Goal: Information Seeking & Learning: Learn about a topic

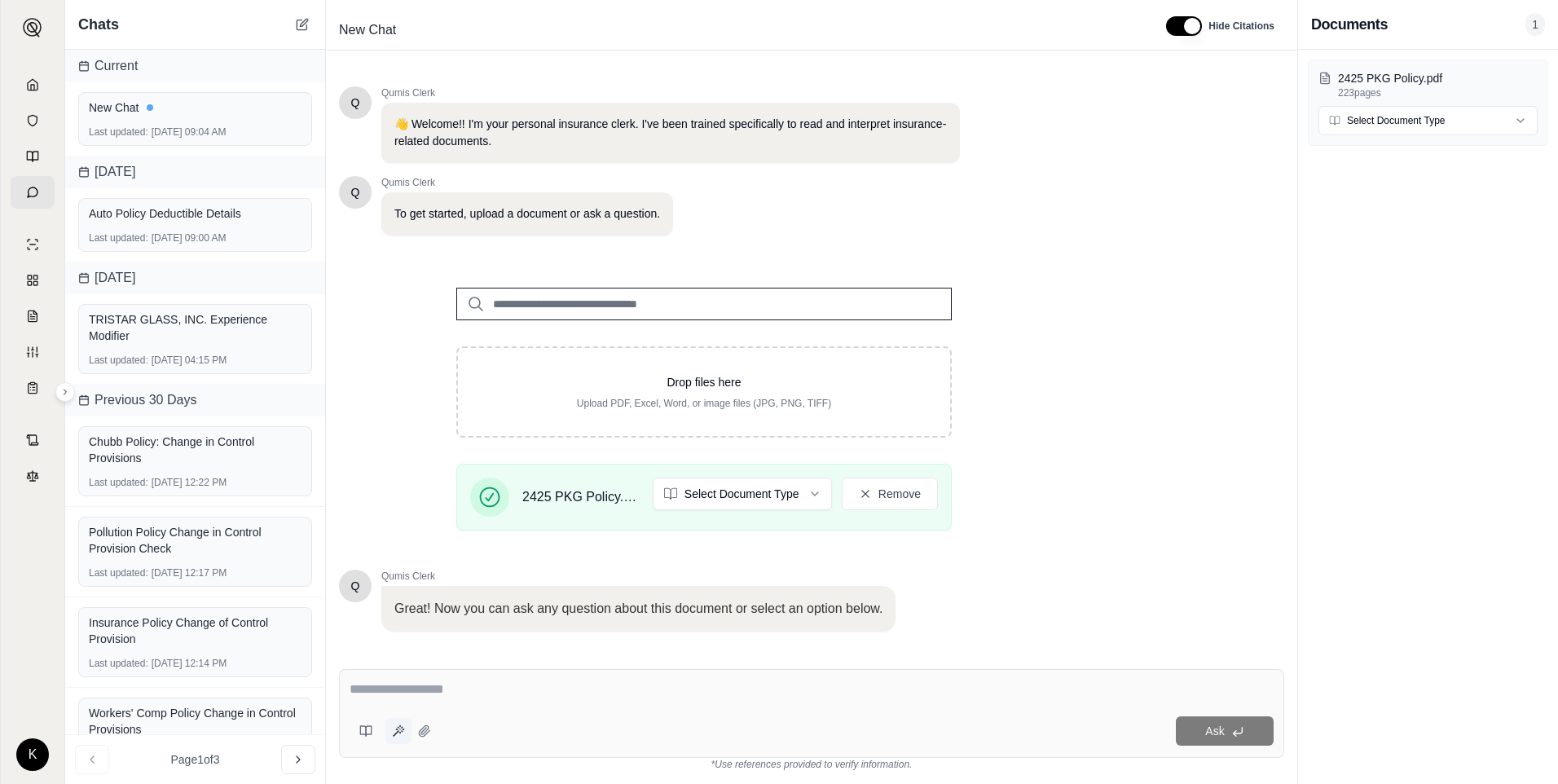
scroll to position [96, 0]
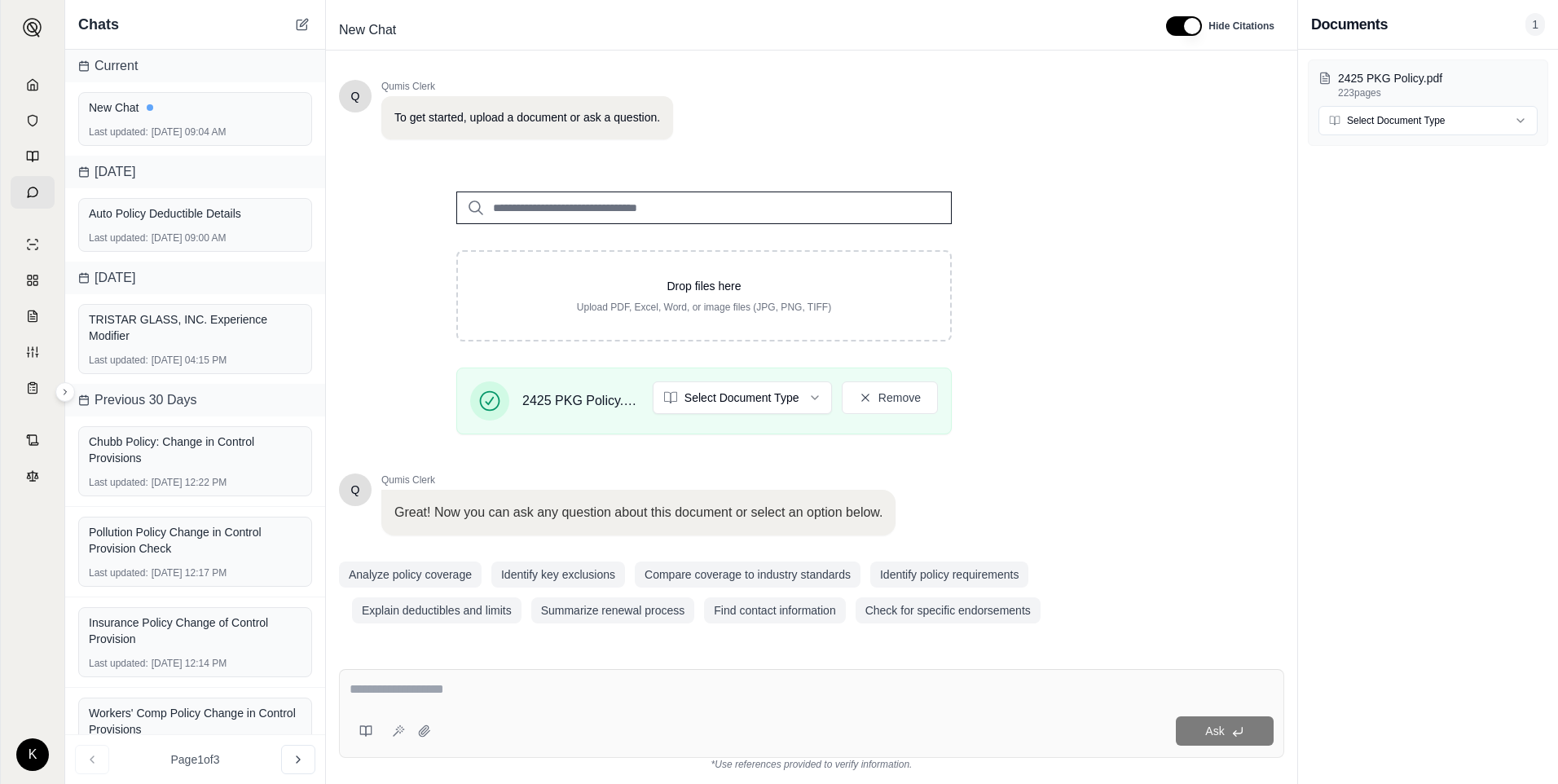
click at [412, 686] on textarea at bounding box center [812, 689] width 925 height 20
type textarea "**********"
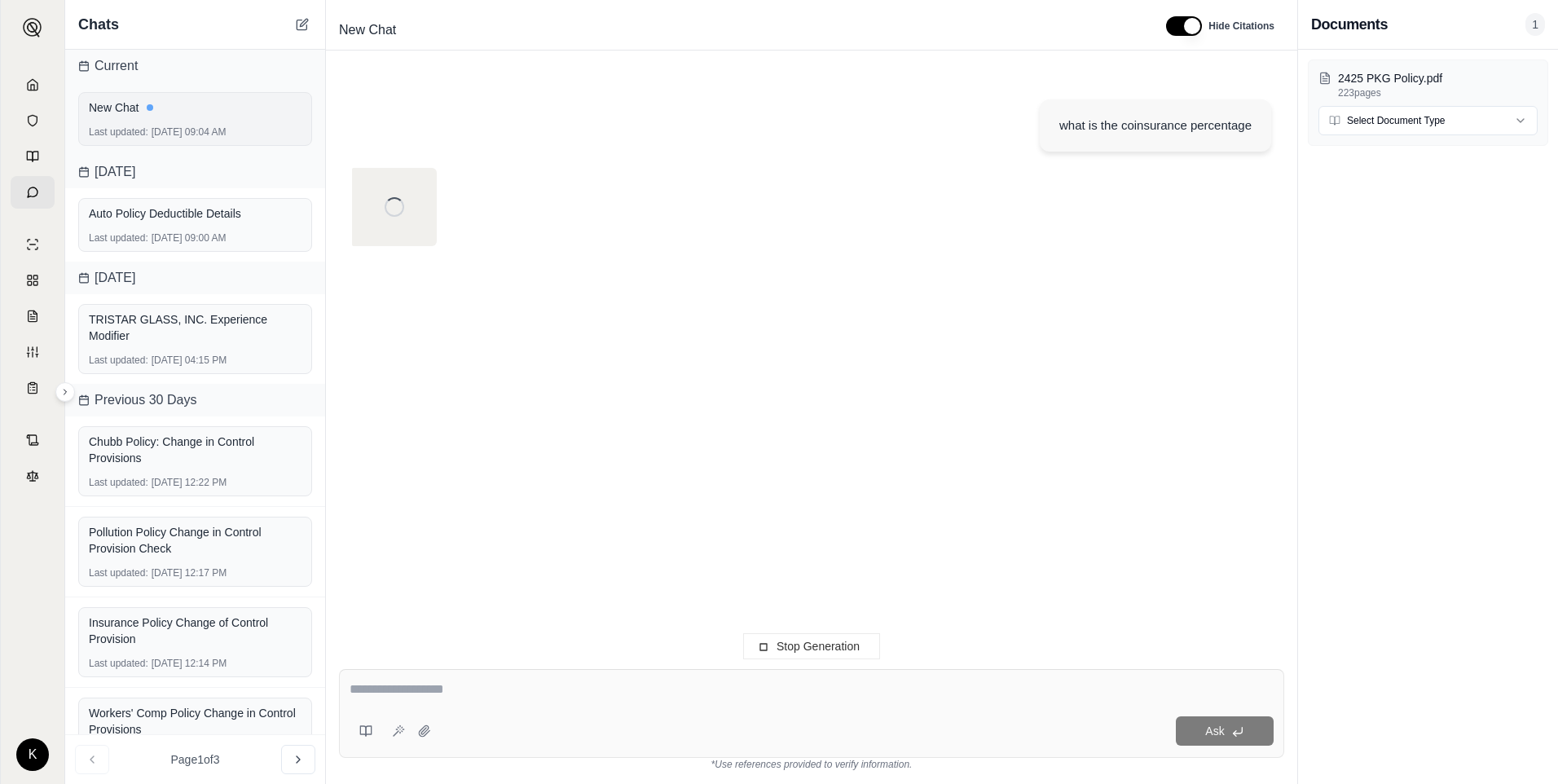
click at [184, 108] on div "New Chat" at bounding box center [195, 107] width 212 height 16
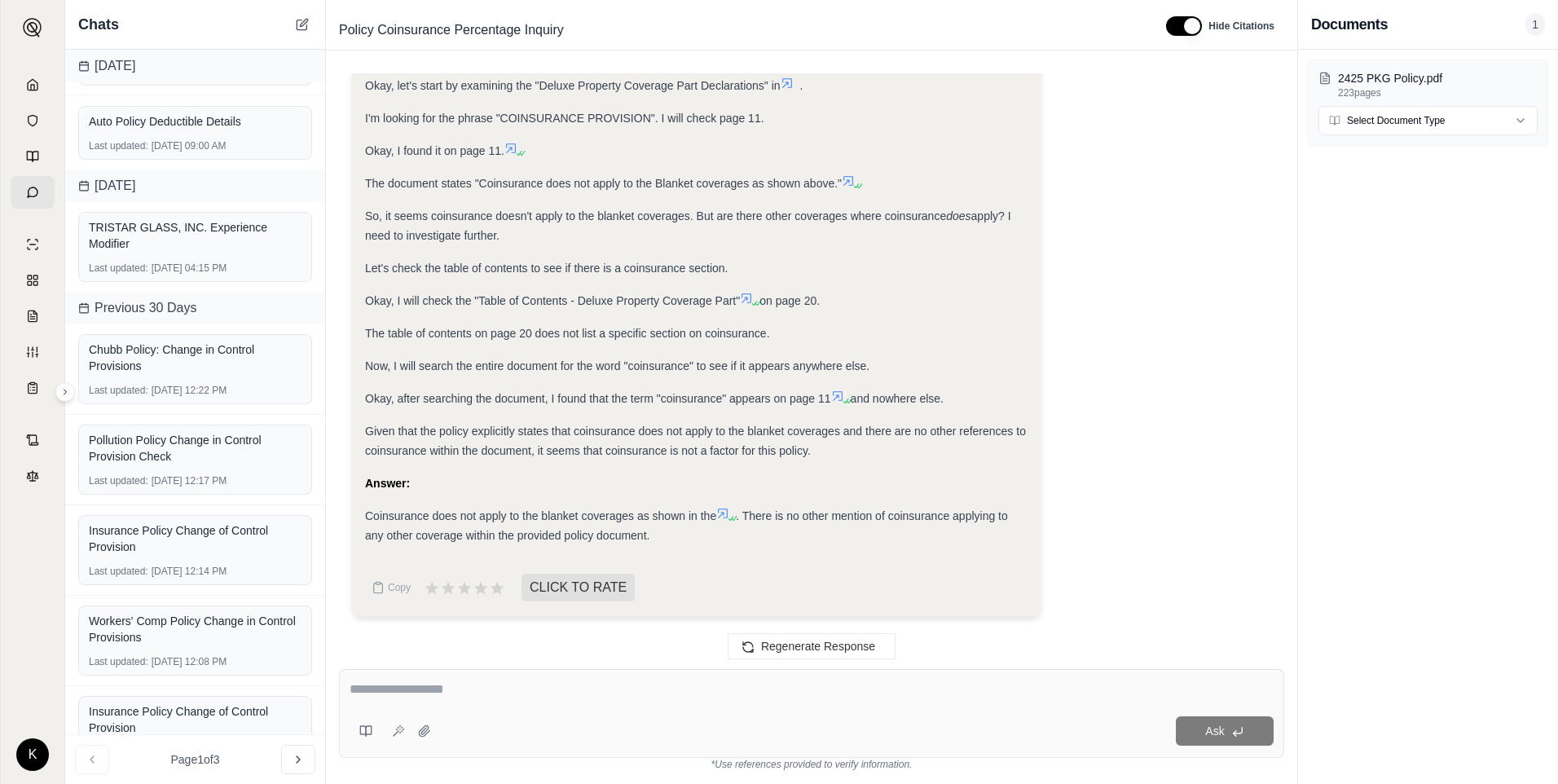
scroll to position [0, 0]
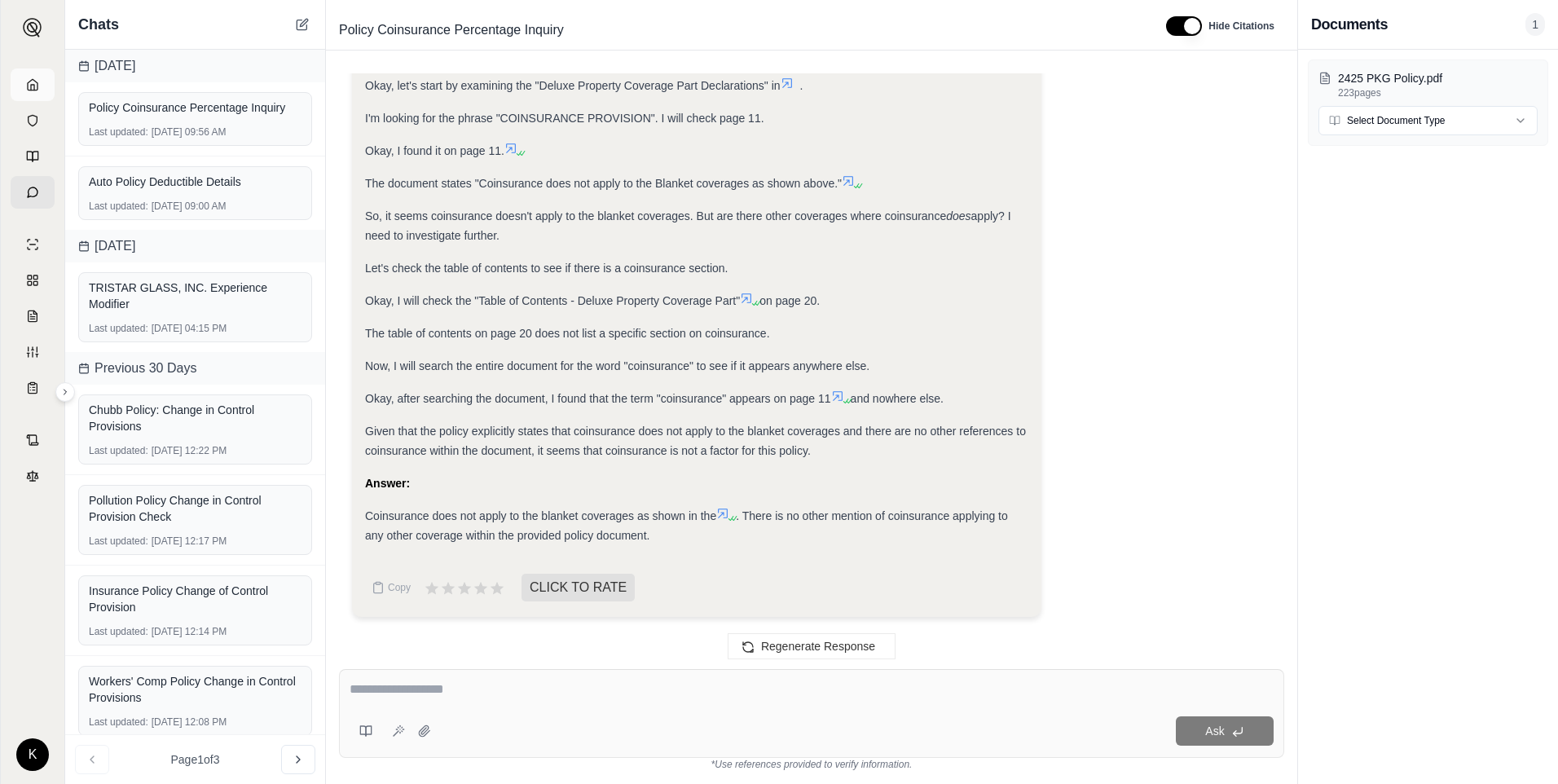
click at [35, 92] on link at bounding box center [32, 84] width 44 height 33
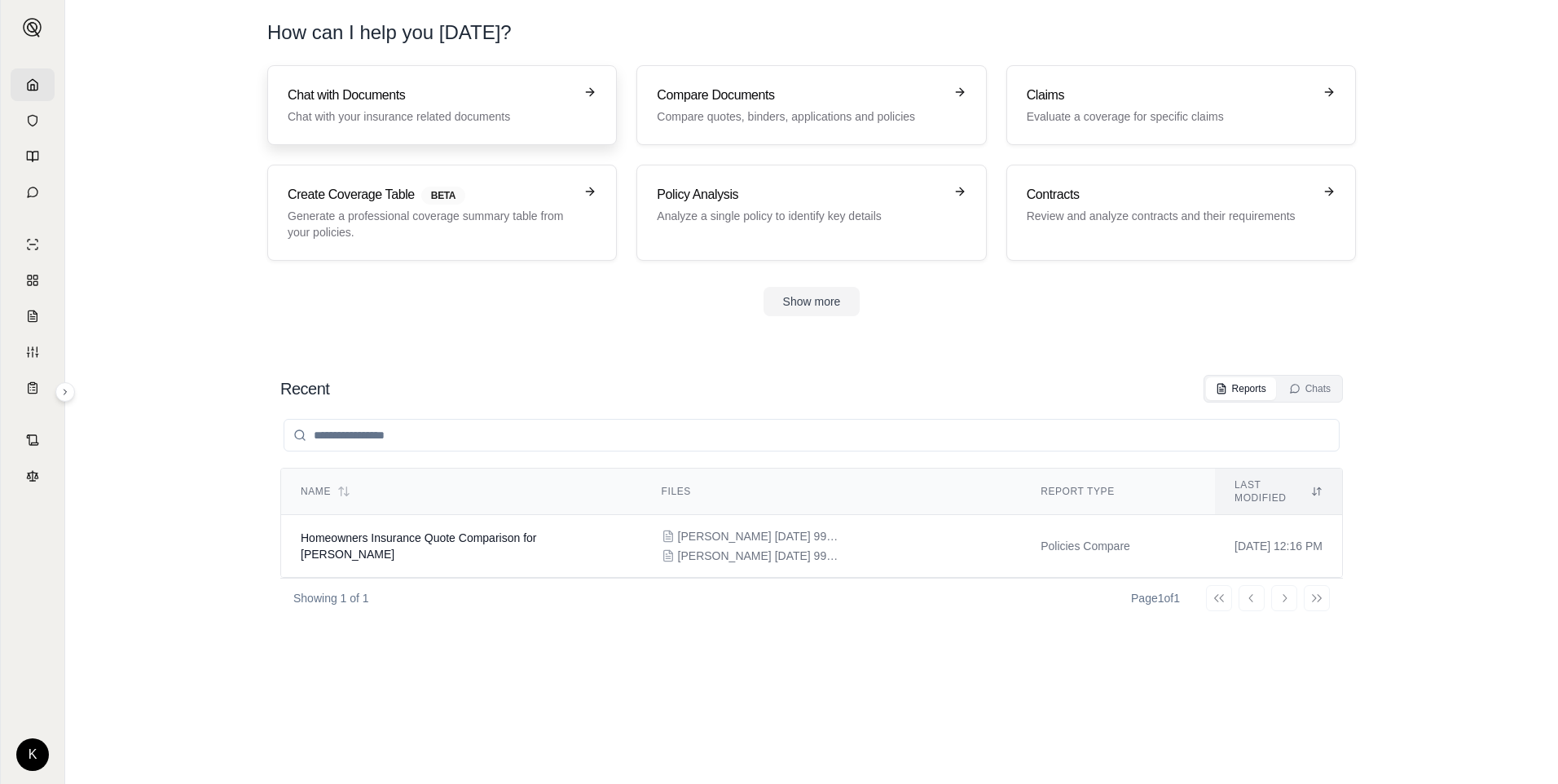
click at [447, 90] on h3 "Chat with Documents" at bounding box center [430, 94] width 286 height 20
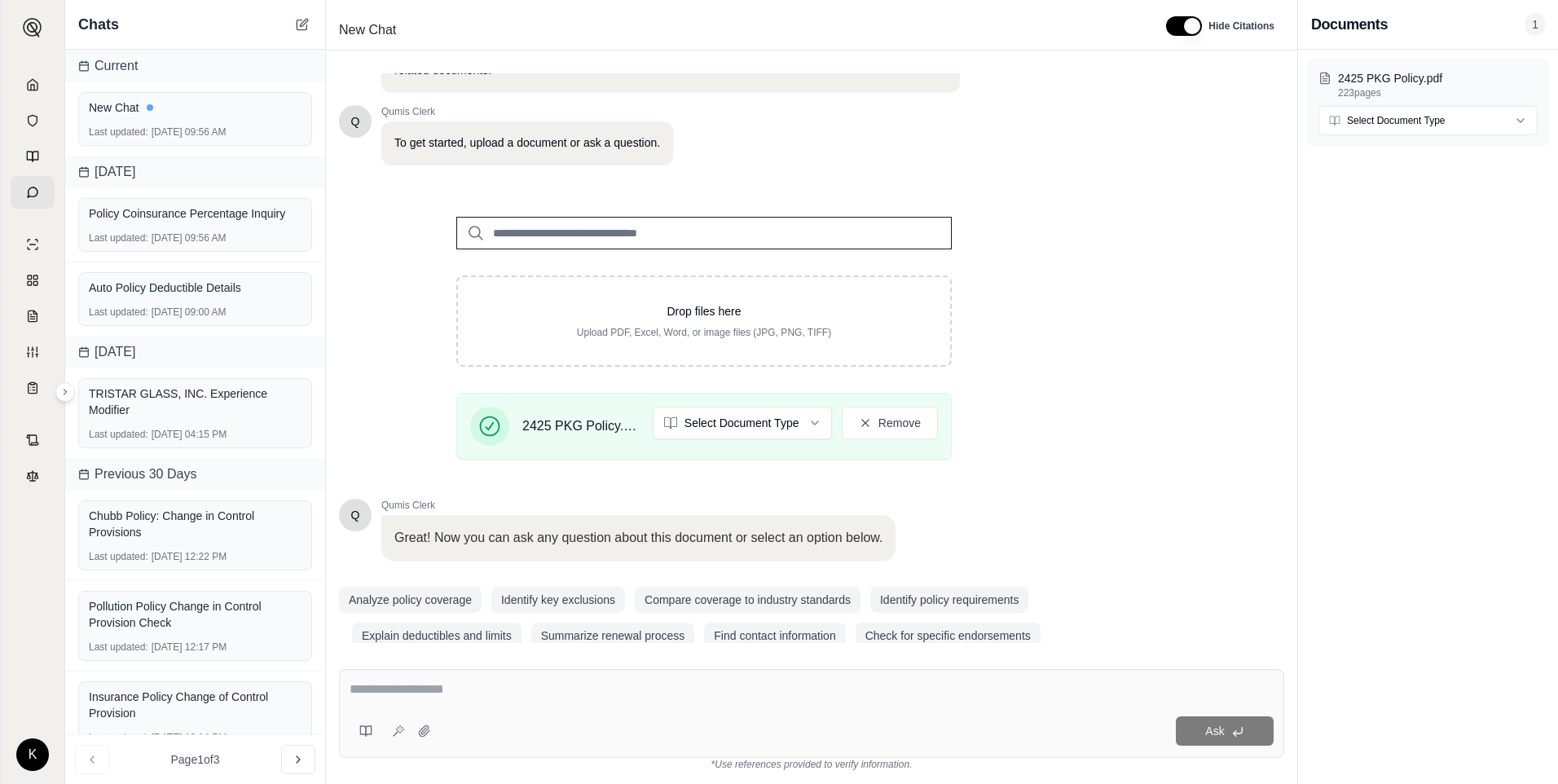
scroll to position [96, 0]
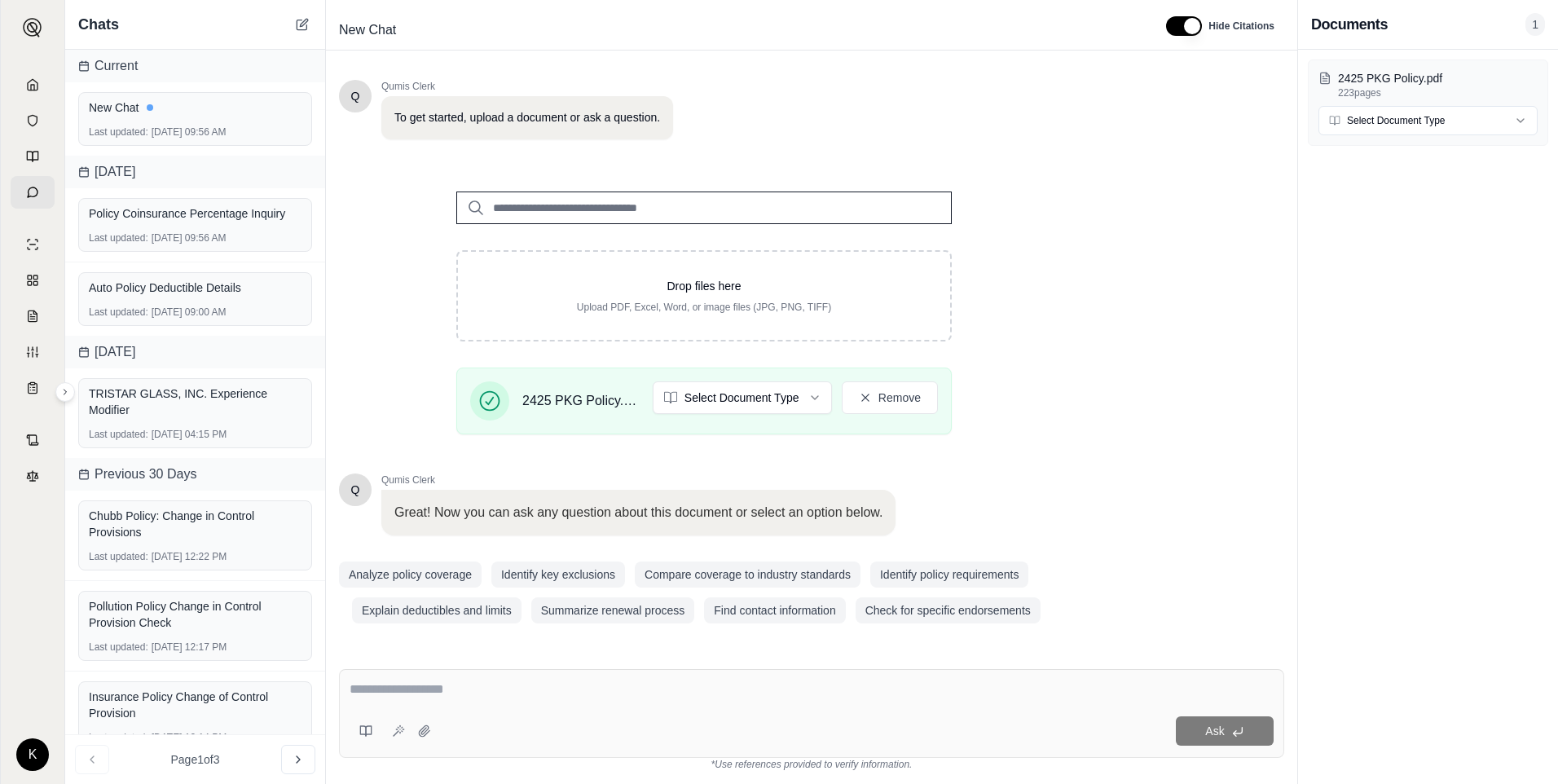
click at [635, 689] on textarea at bounding box center [812, 689] width 925 height 20
type textarea "**********"
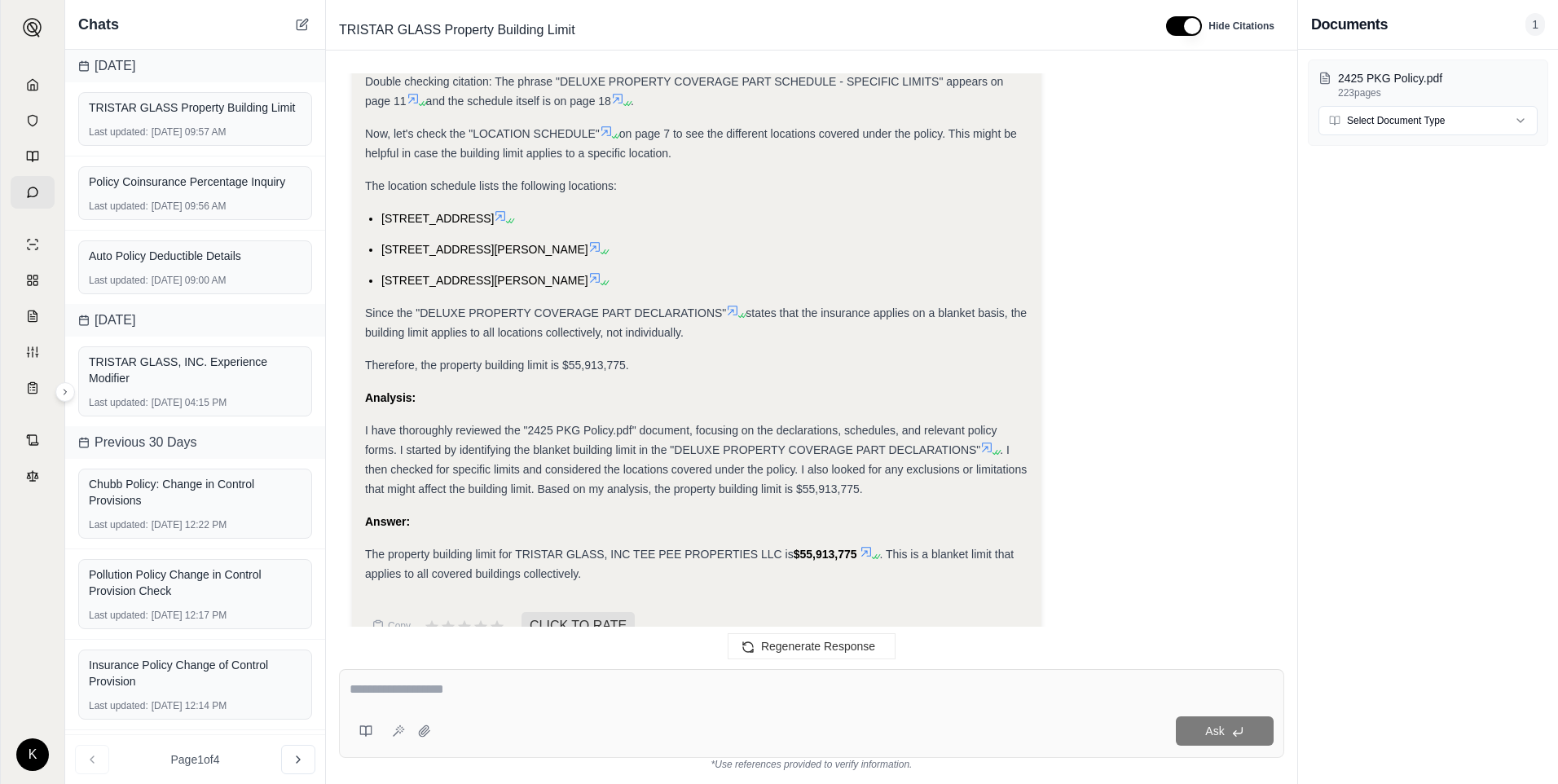
scroll to position [836, 0]
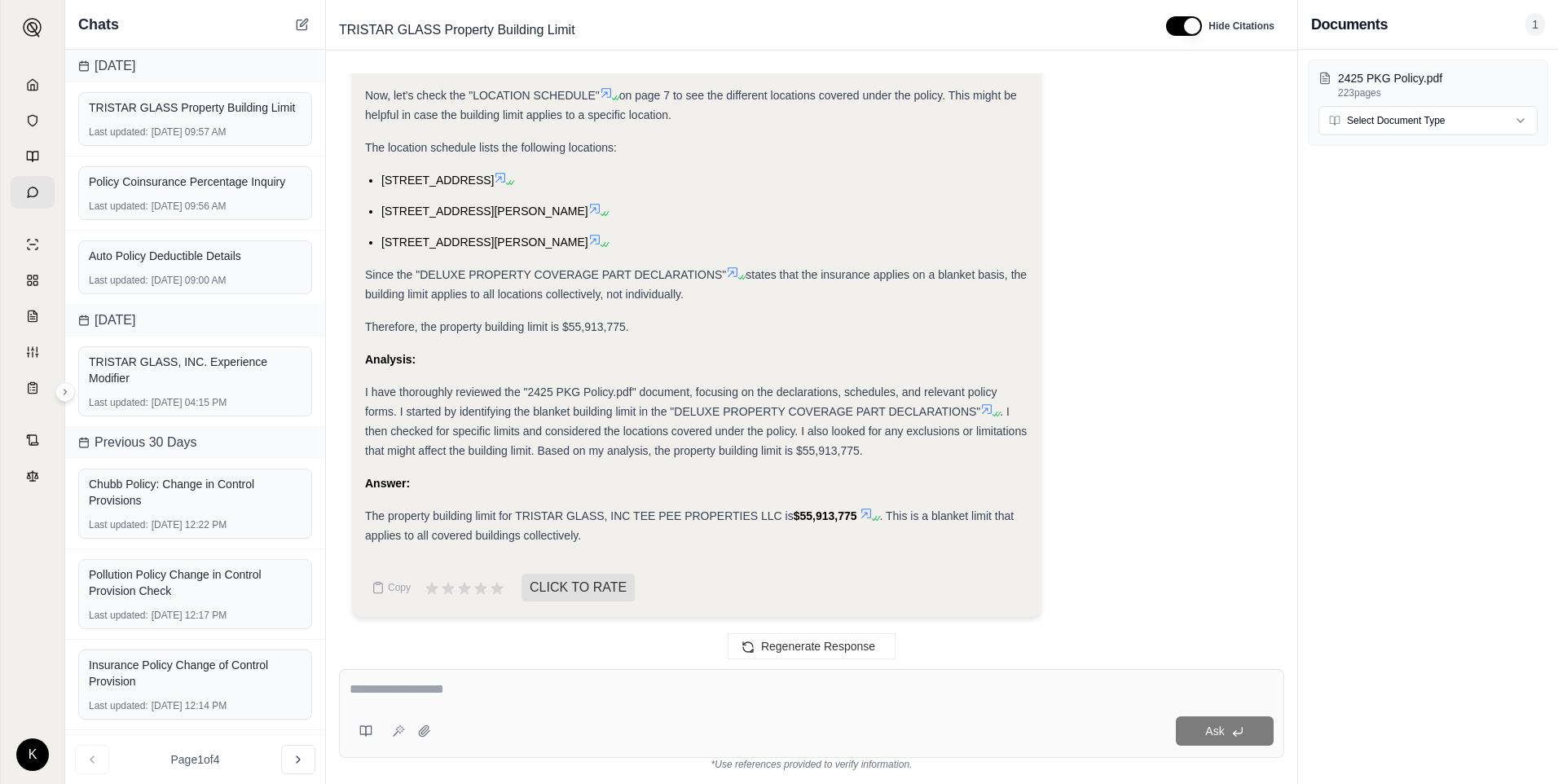
click at [459, 690] on textarea at bounding box center [812, 689] width 925 height 20
type textarea "**********"
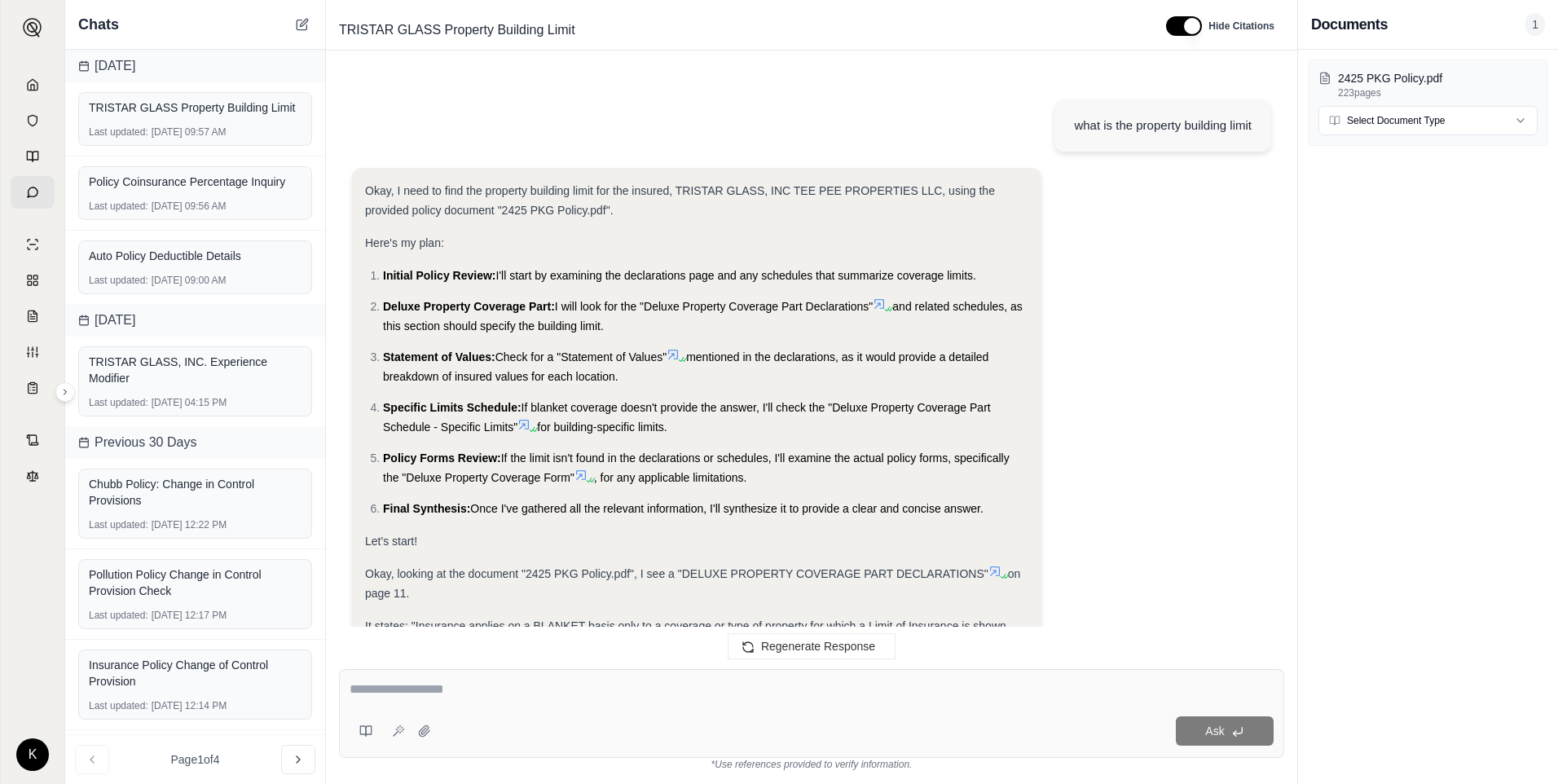
scroll to position [2044, 0]
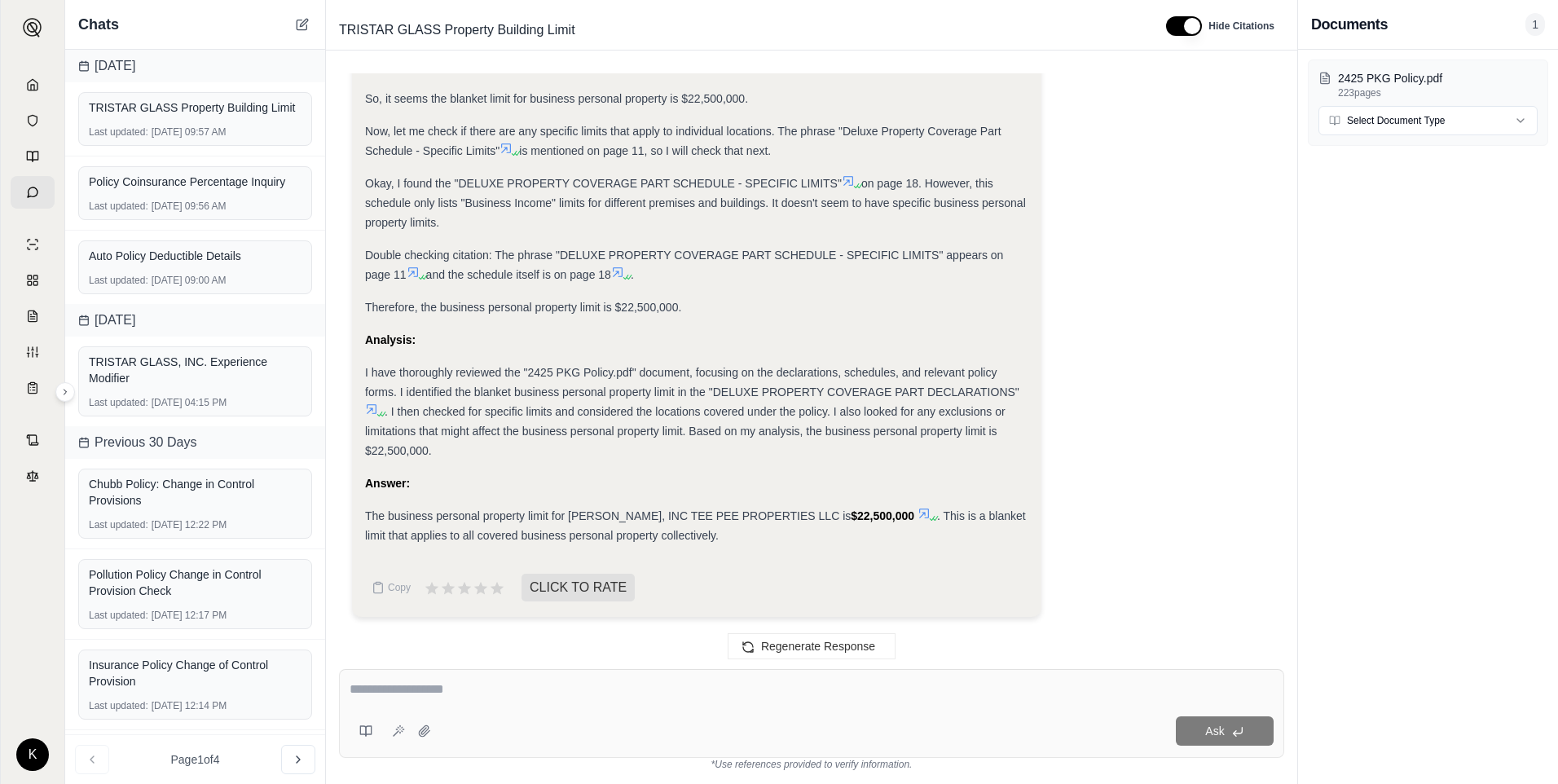
click at [458, 701] on div at bounding box center [812, 691] width 925 height 25
click at [462, 684] on textarea at bounding box center [812, 689] width 925 height 20
type textarea "**********"
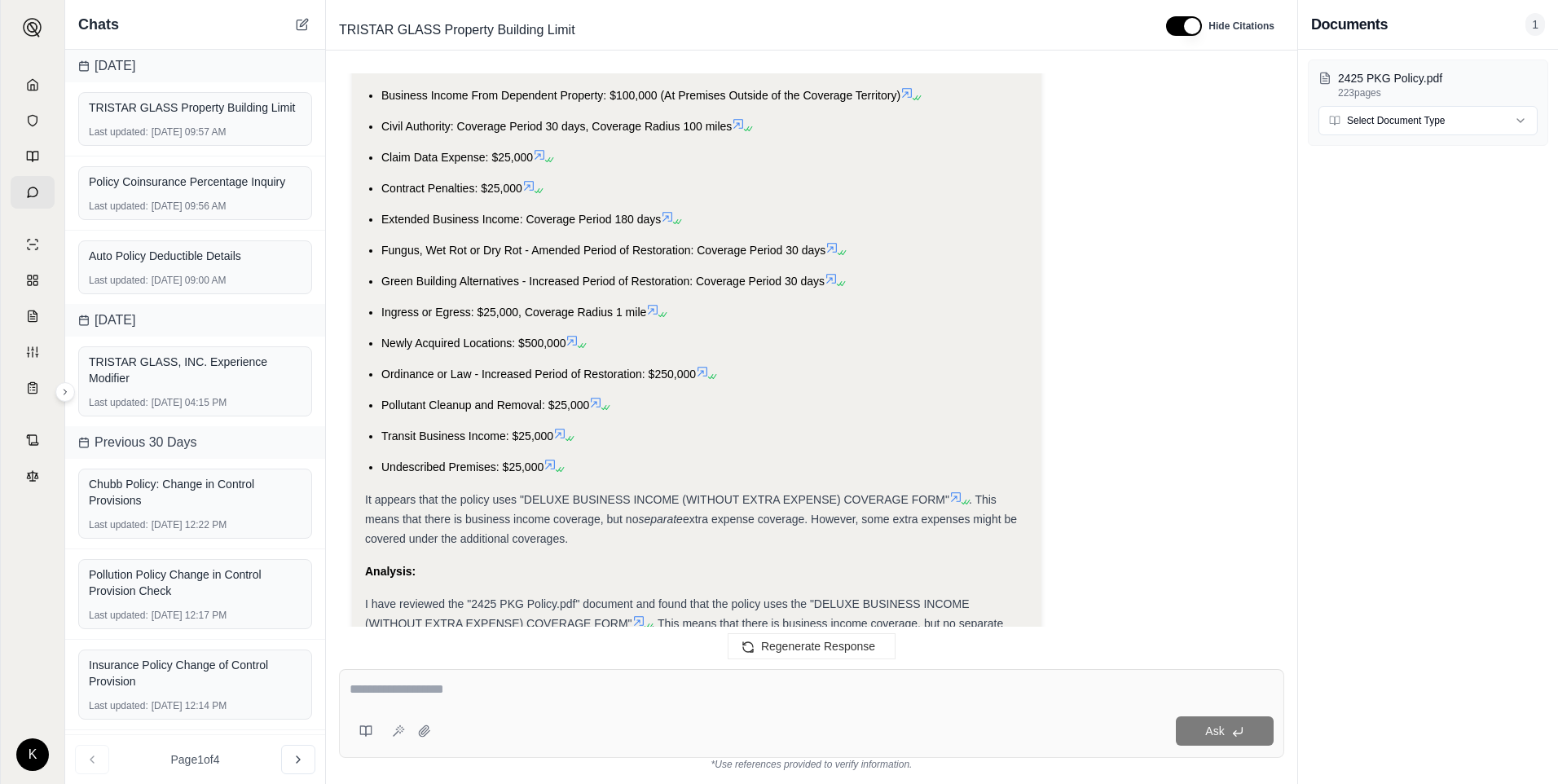
scroll to position [3954, 0]
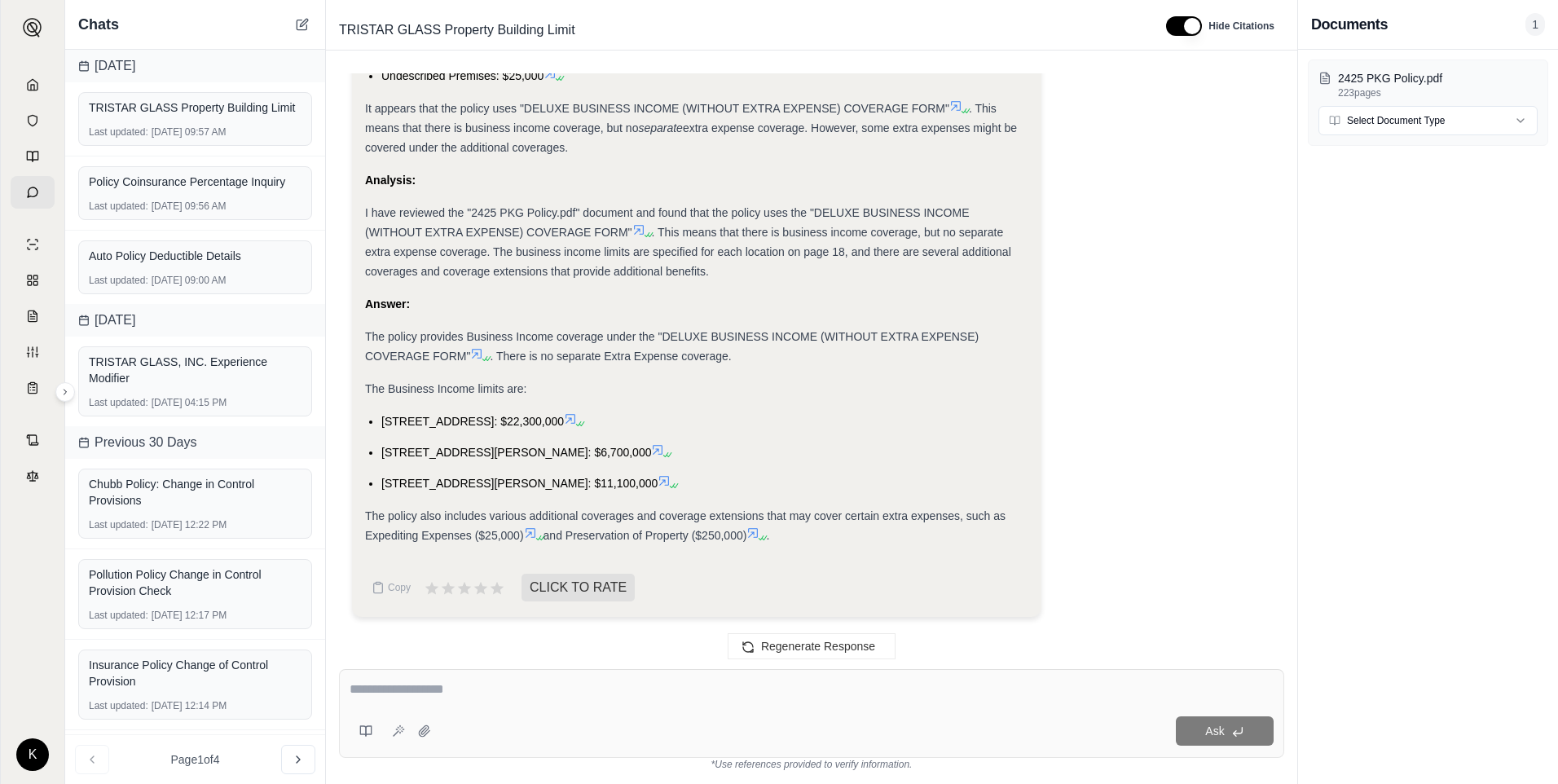
click at [611, 692] on textarea at bounding box center [812, 689] width 925 height 20
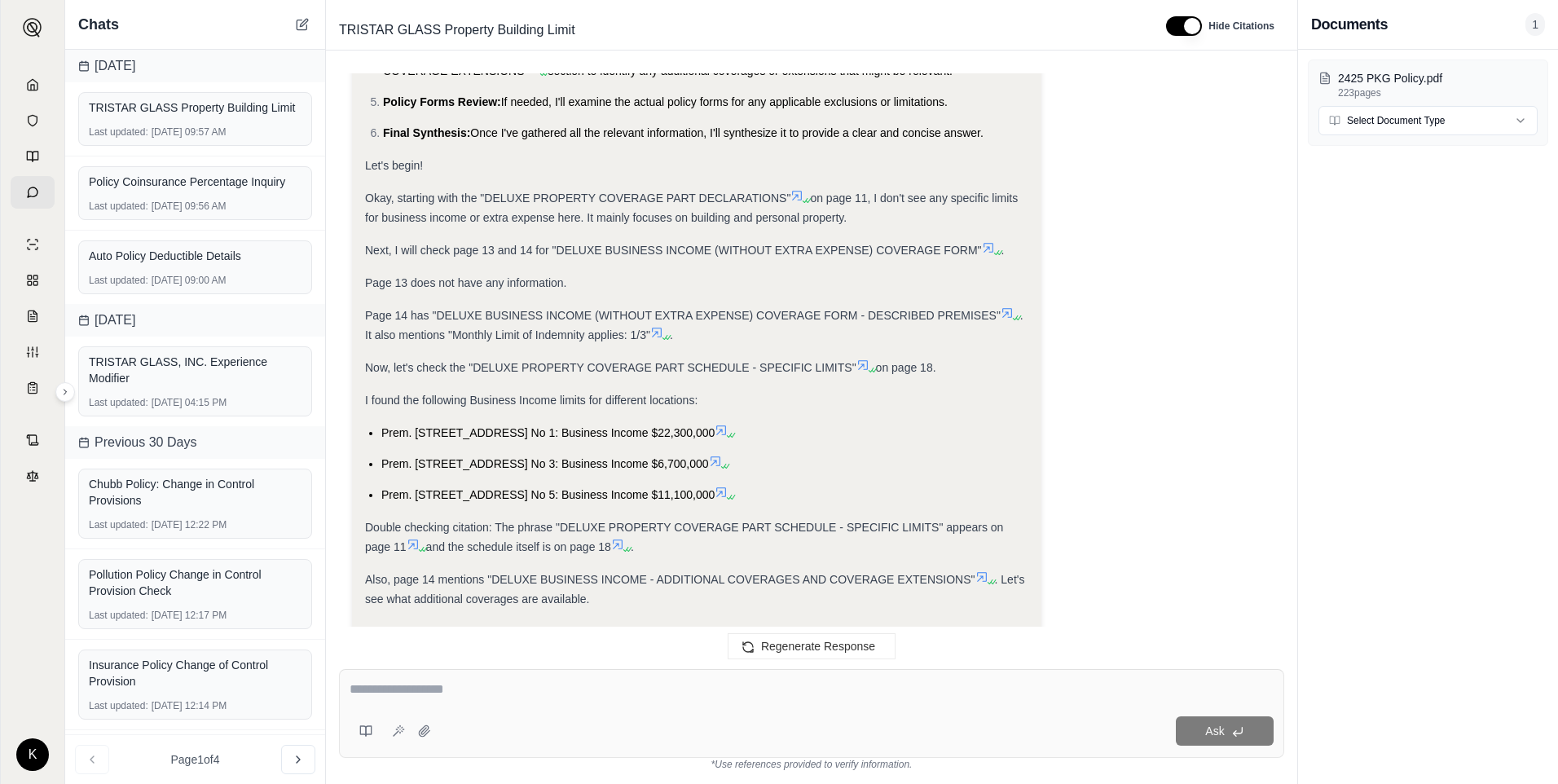
scroll to position [2895, 0]
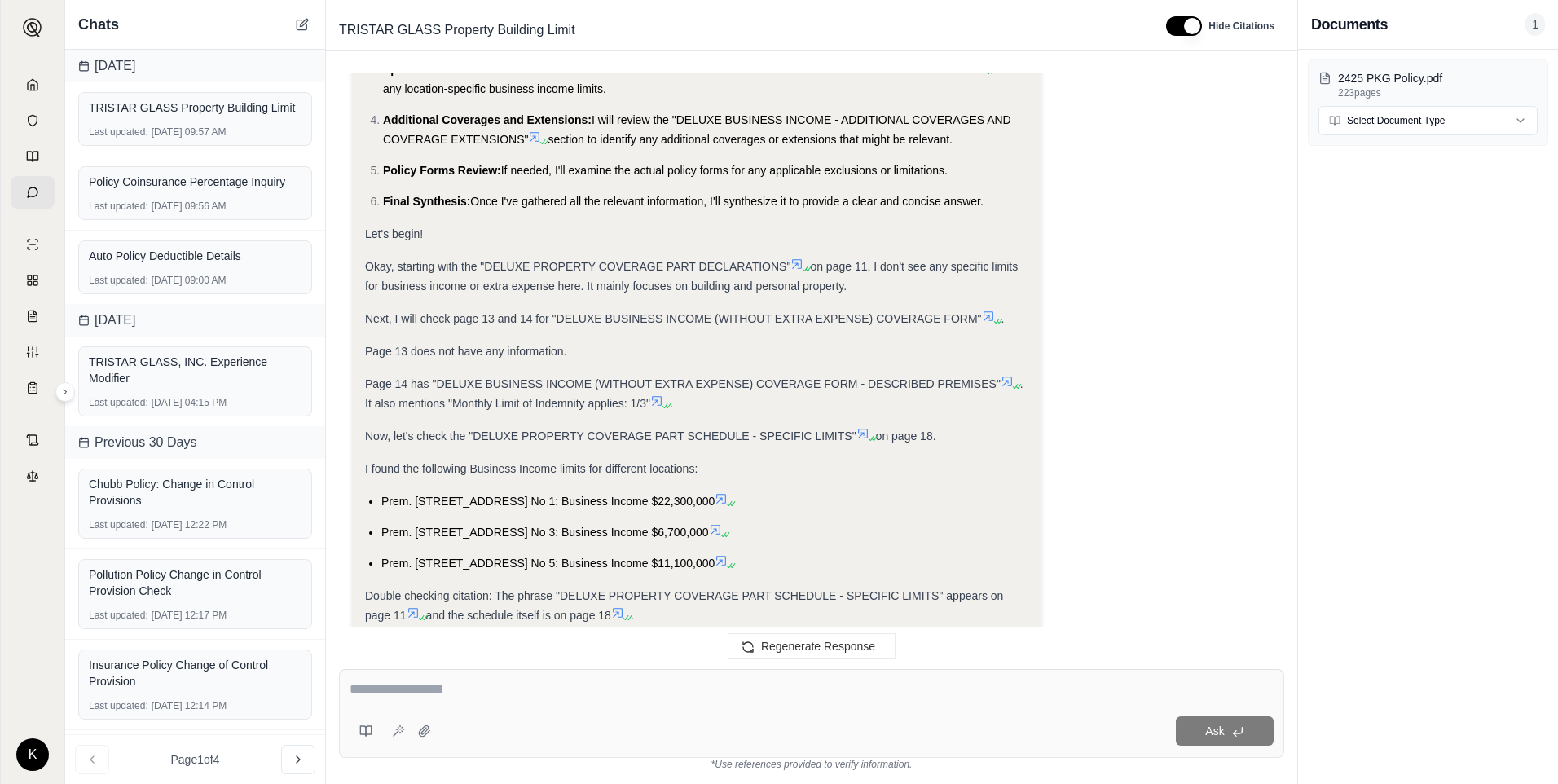
click at [391, 685] on textarea at bounding box center [812, 689] width 925 height 20
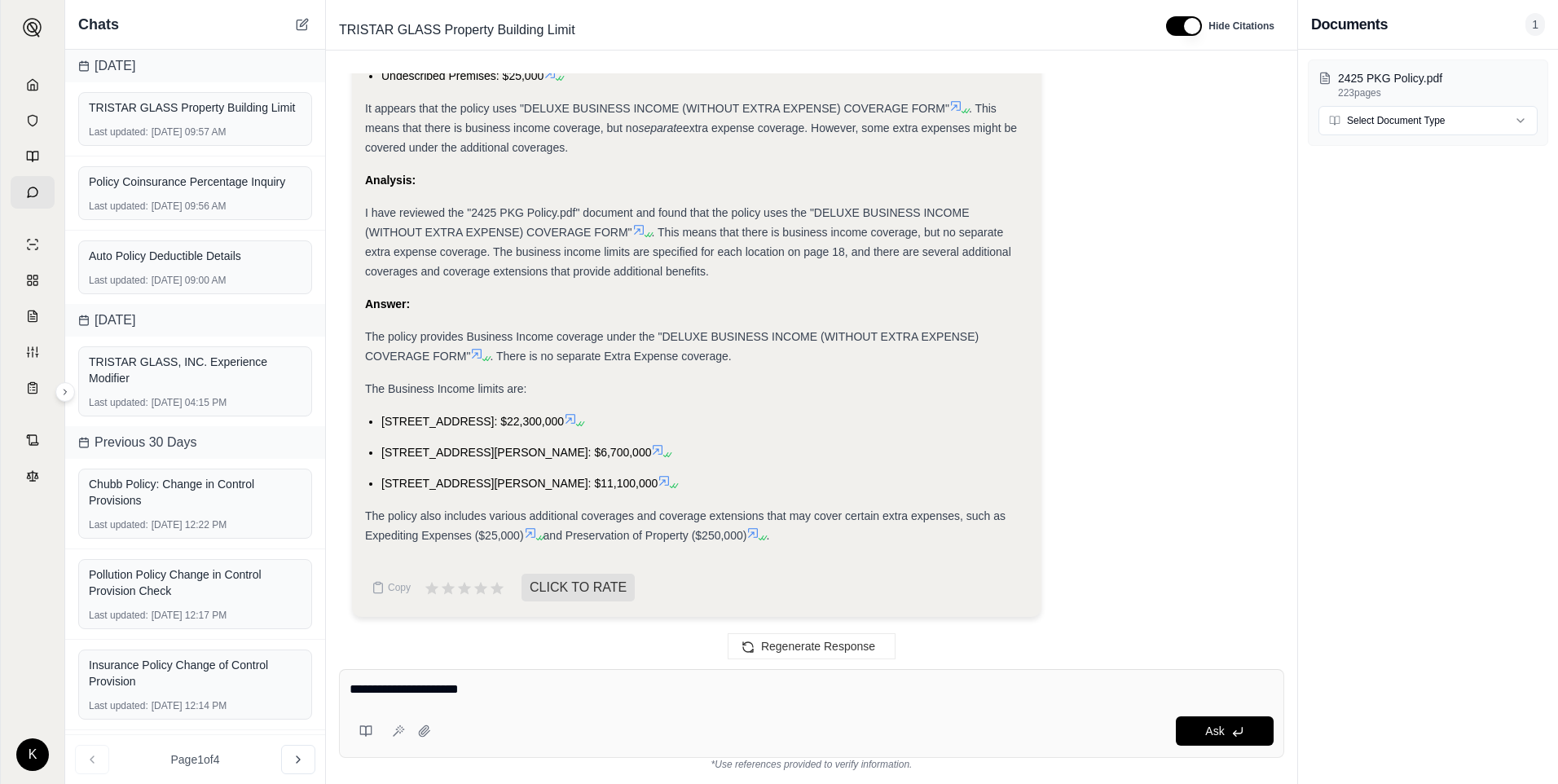
type textarea "**********"
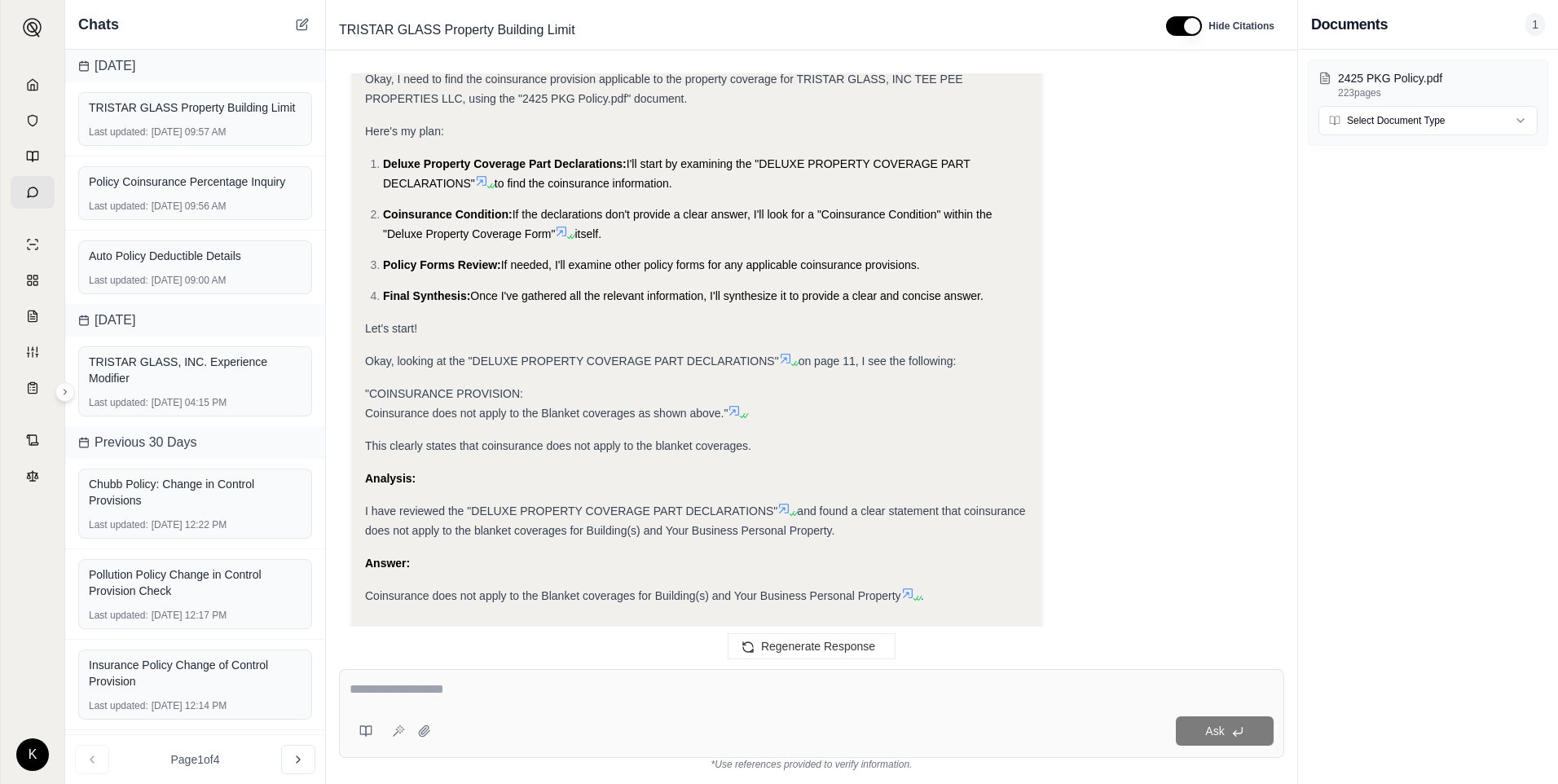
scroll to position [4669, 0]
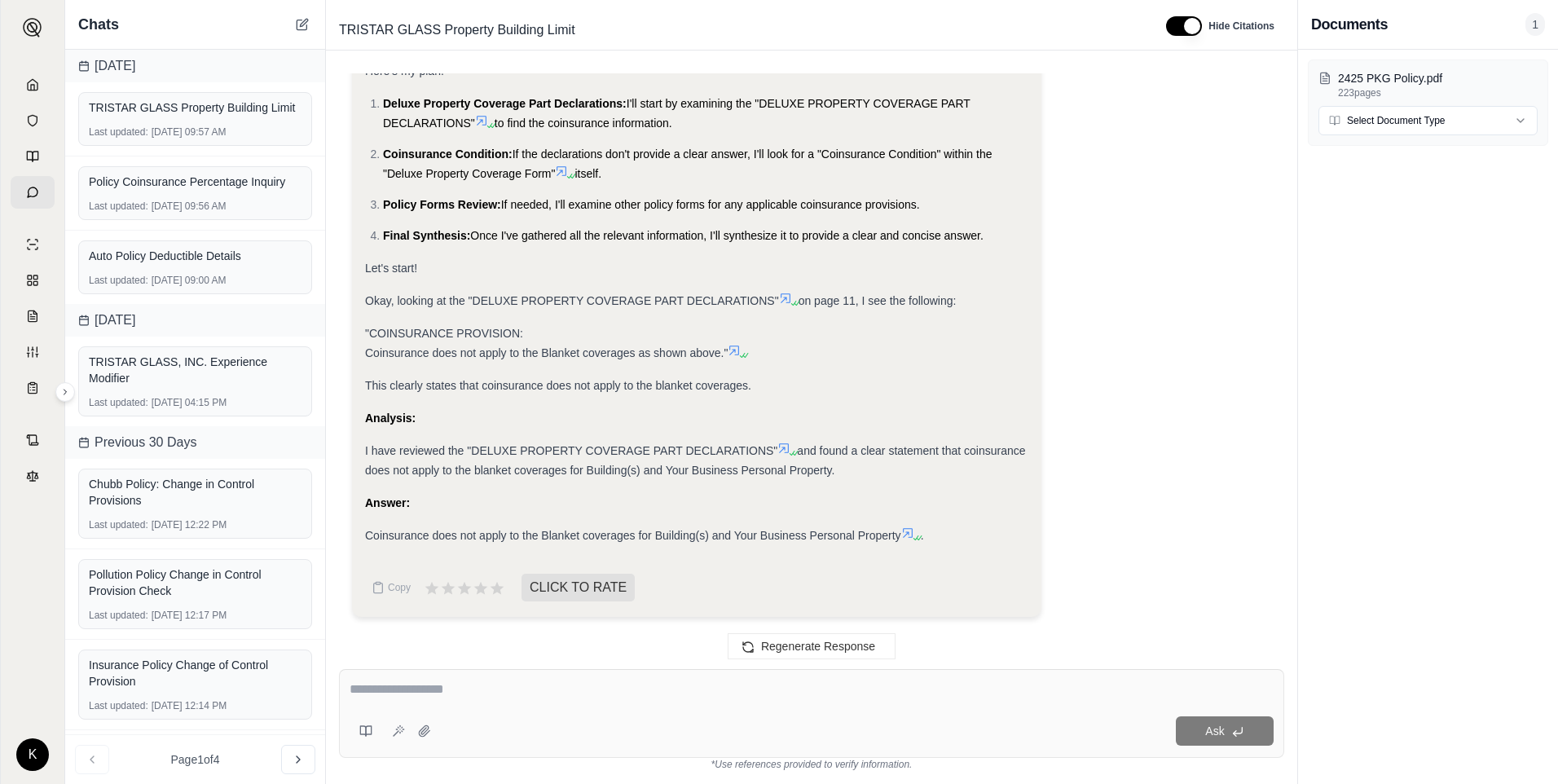
click at [844, 501] on div "Answer:" at bounding box center [696, 502] width 663 height 20
click at [559, 697] on textarea at bounding box center [812, 689] width 925 height 20
type textarea "**********"
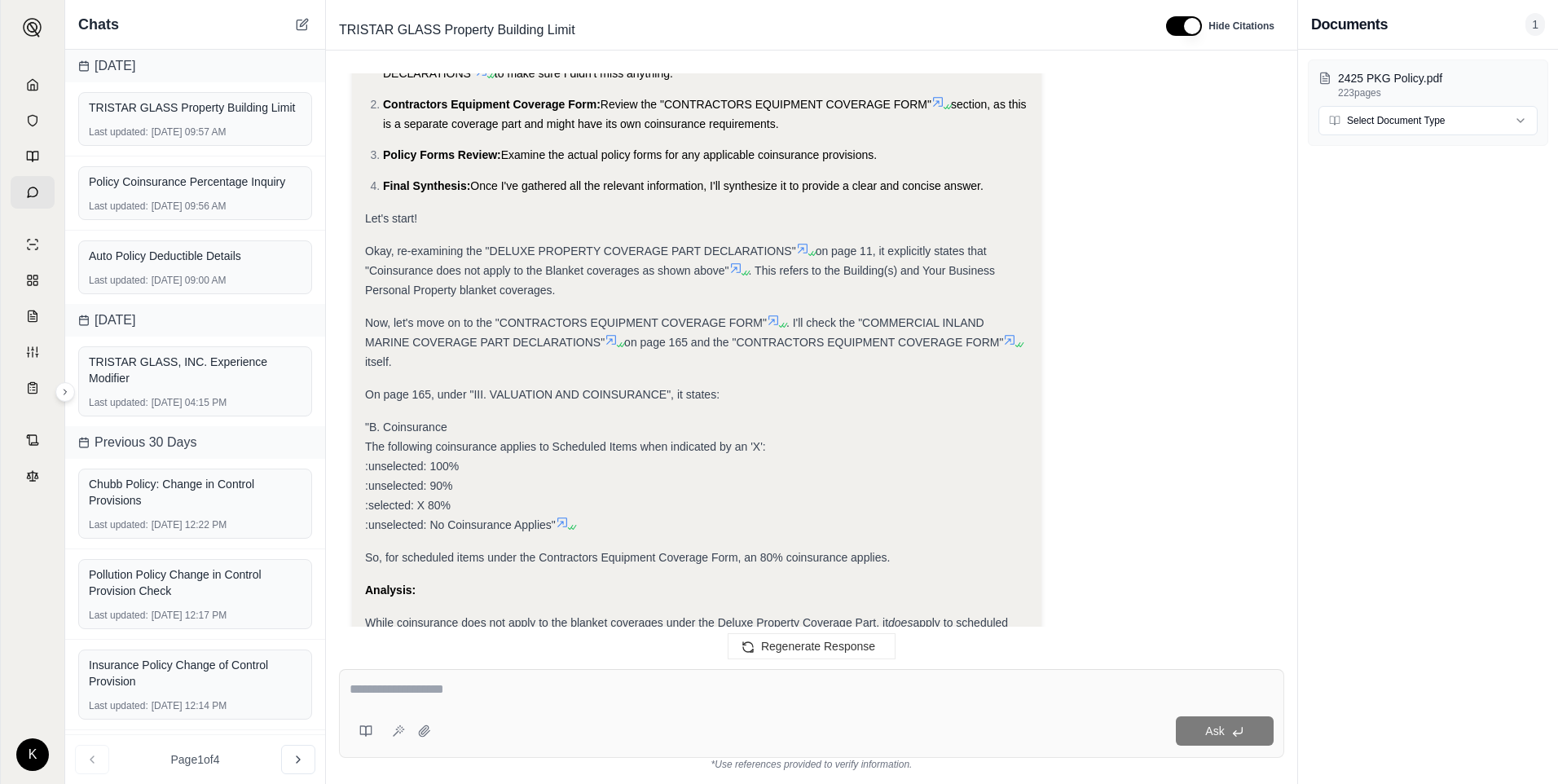
scroll to position [5381, 0]
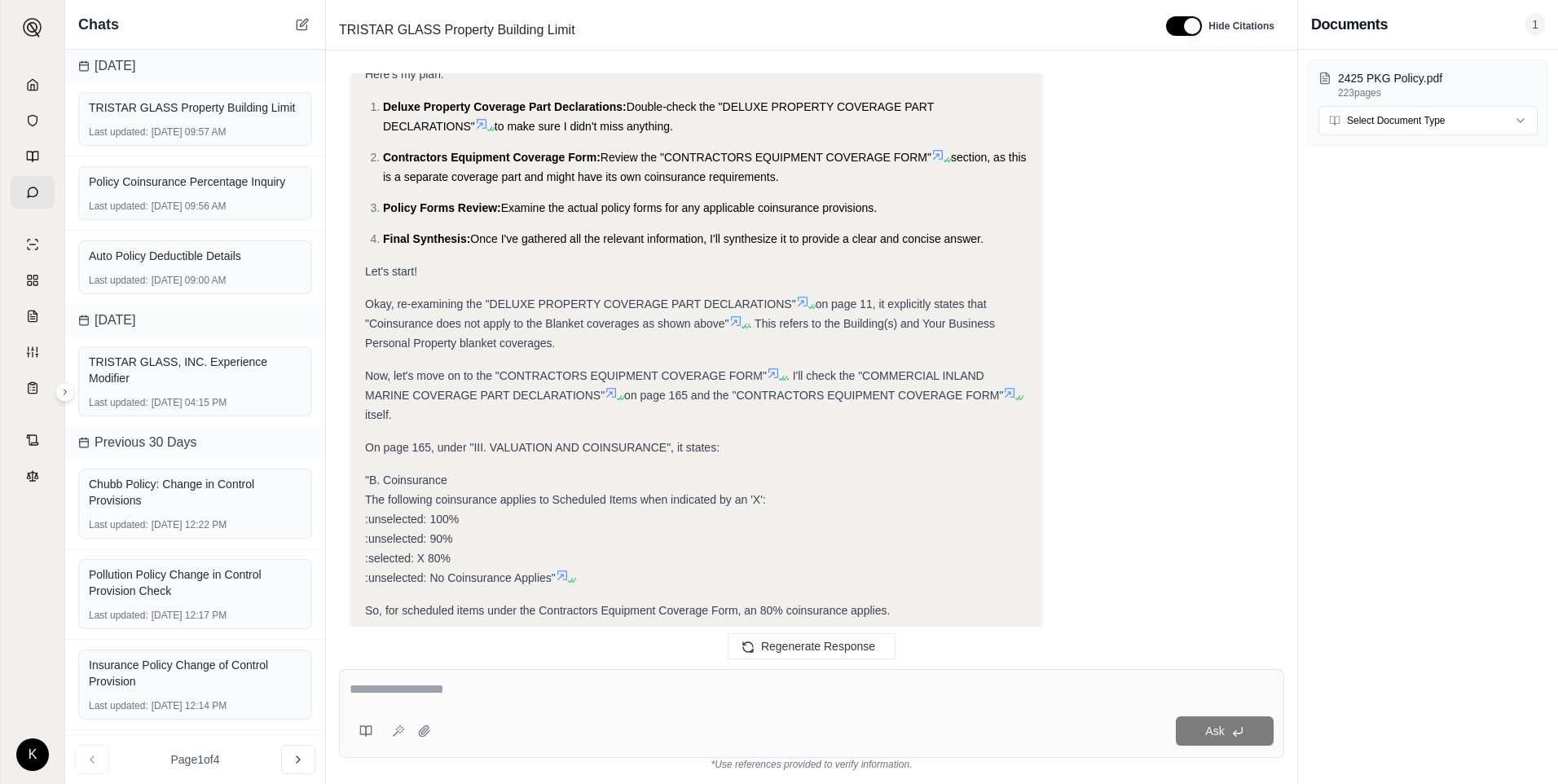
click at [419, 711] on div "Ask" at bounding box center [811, 713] width 945 height 89
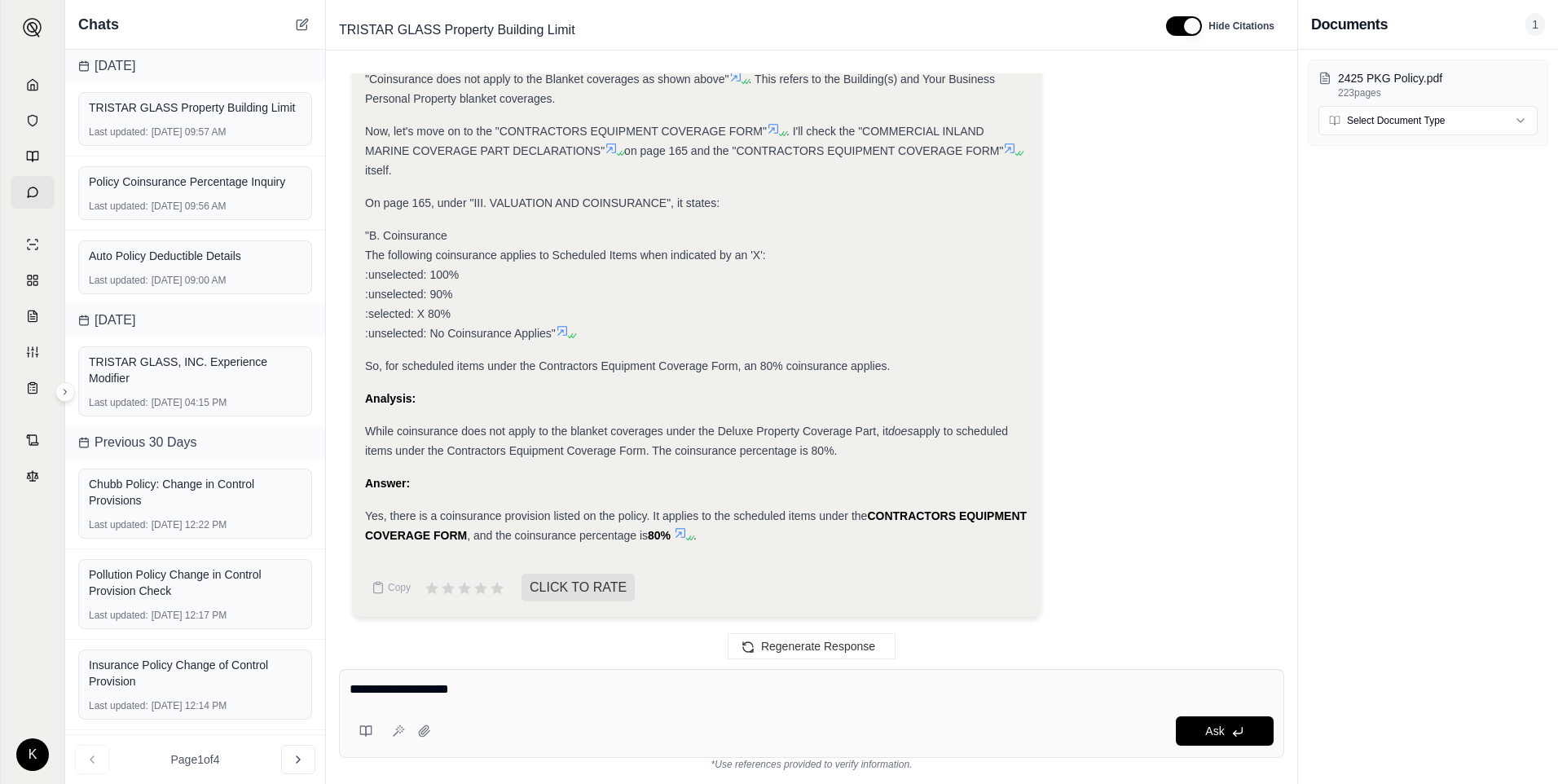
type textarea "**********"
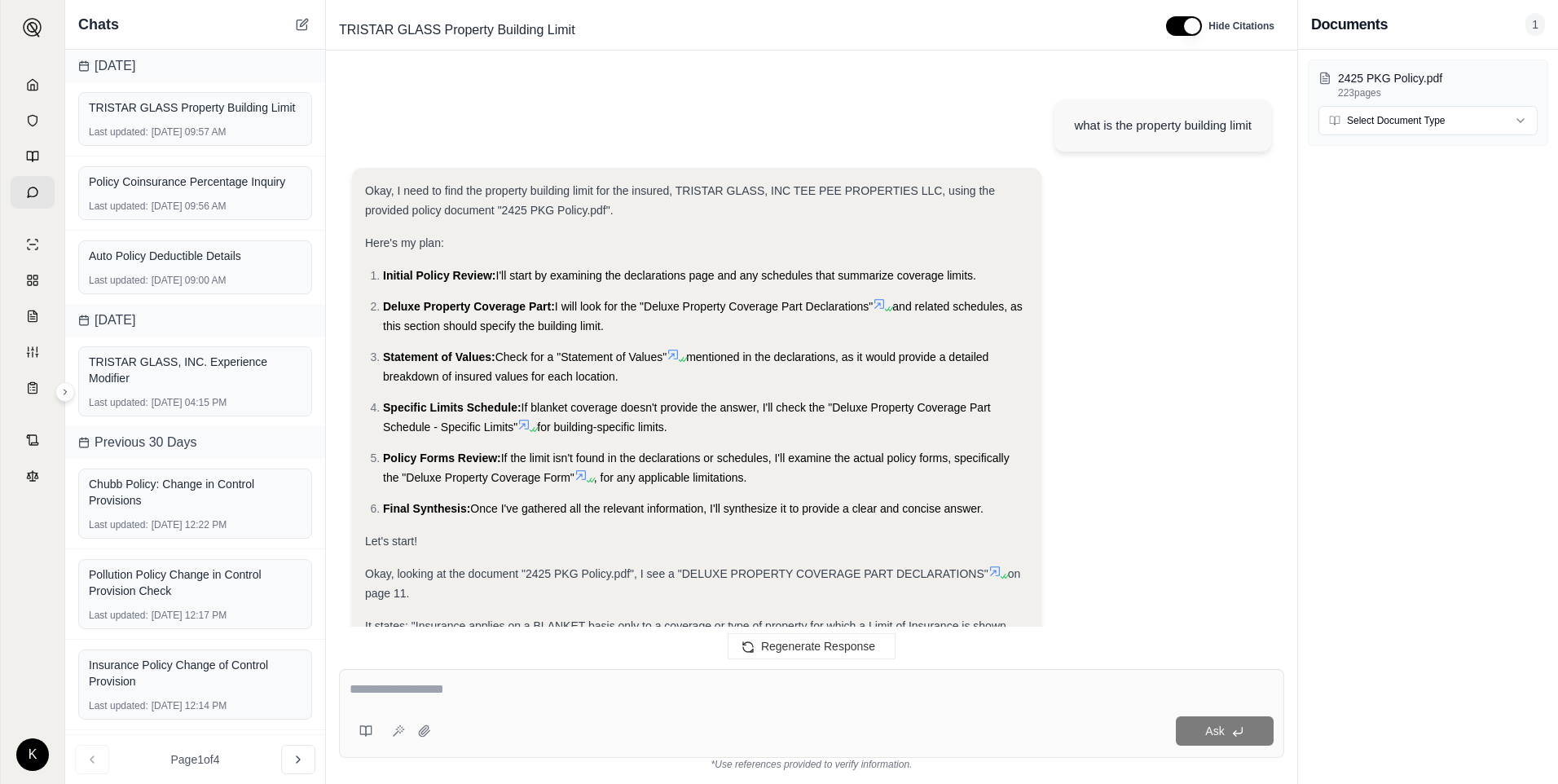
scroll to position [6831, 0]
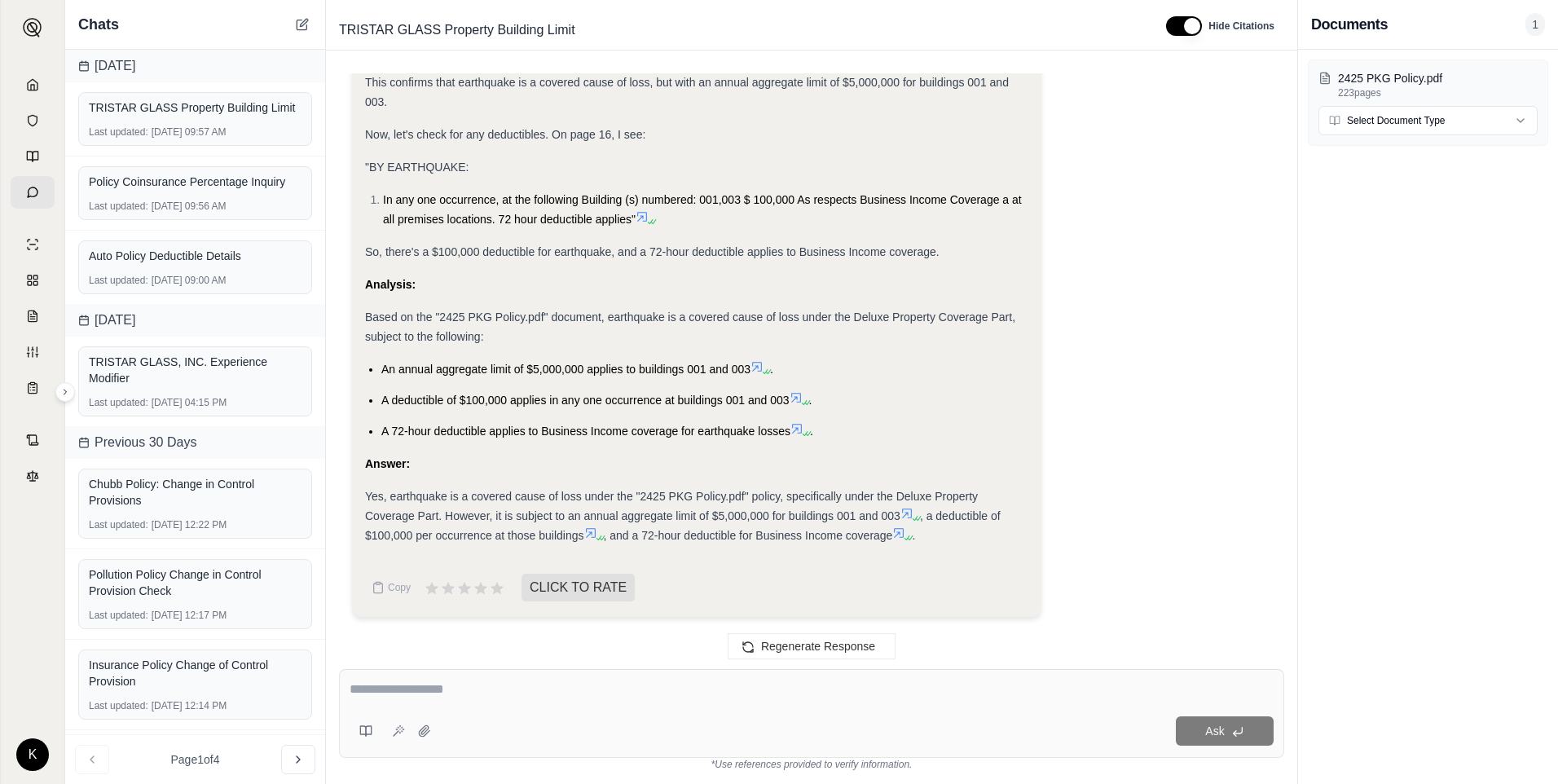
click at [1404, 500] on div "2425 PKG Policy.pdf 223 pages Select Document Type" at bounding box center [1428, 416] width 260 height 734
click at [1332, 560] on div "2425 PKG Policy.pdf 223 pages Select Document Type" at bounding box center [1428, 416] width 260 height 734
click at [505, 699] on div at bounding box center [812, 691] width 925 height 25
click at [500, 694] on textarea at bounding box center [812, 689] width 925 height 20
type textarea "**********"
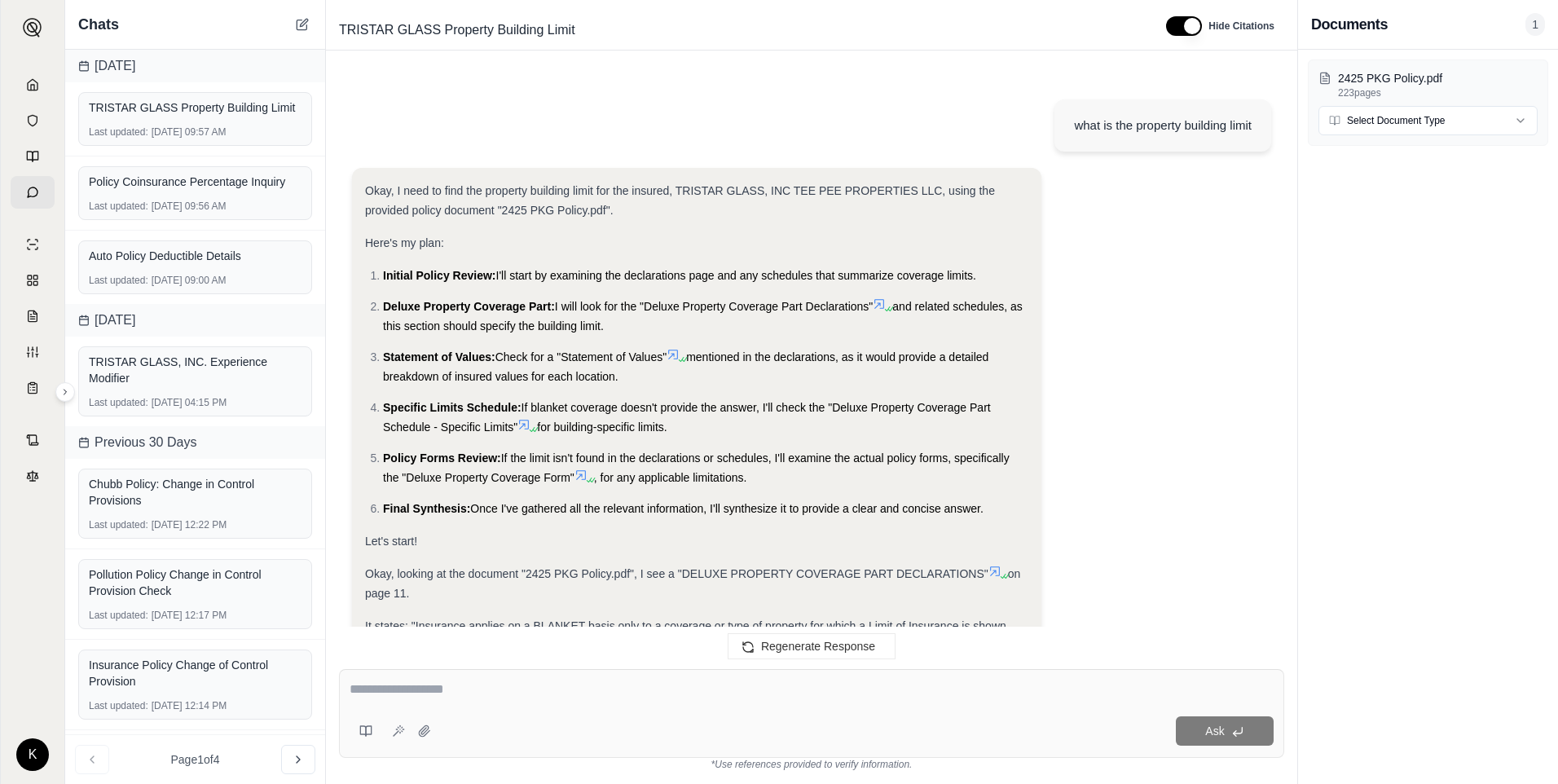
scroll to position [8139, 0]
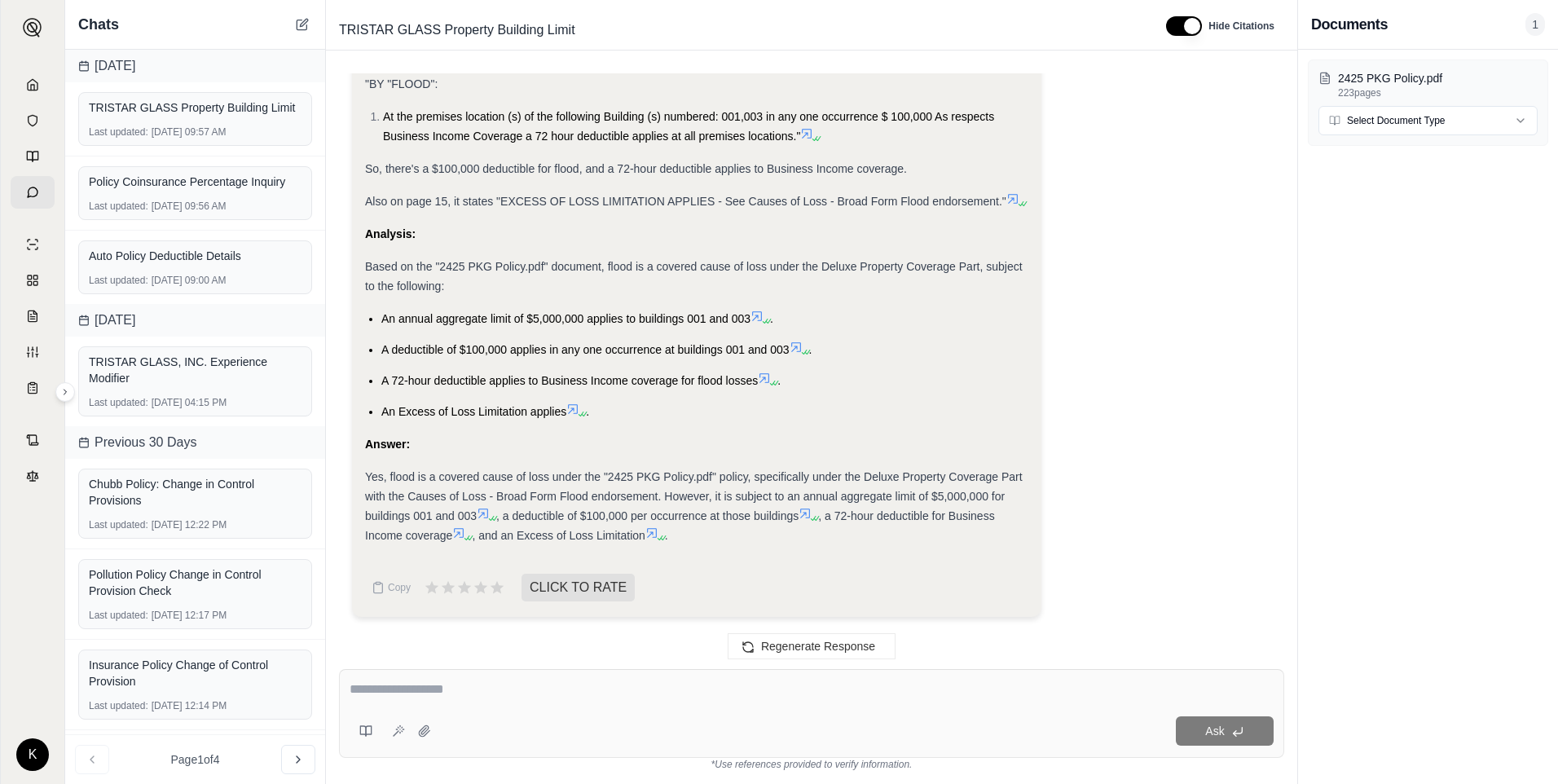
click at [415, 691] on textarea at bounding box center [812, 689] width 925 height 20
type textarea "**********"
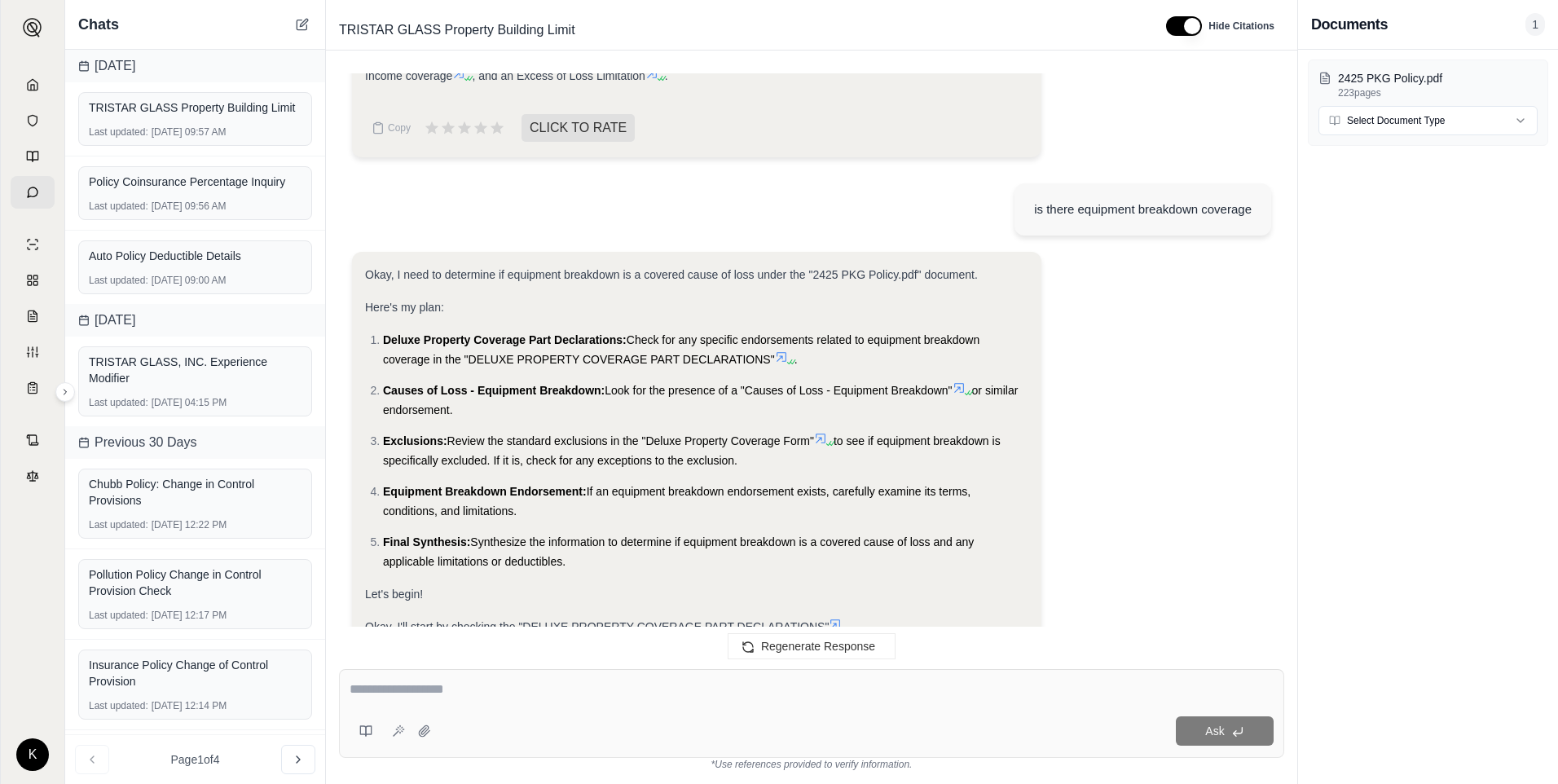
scroll to position [9068, 0]
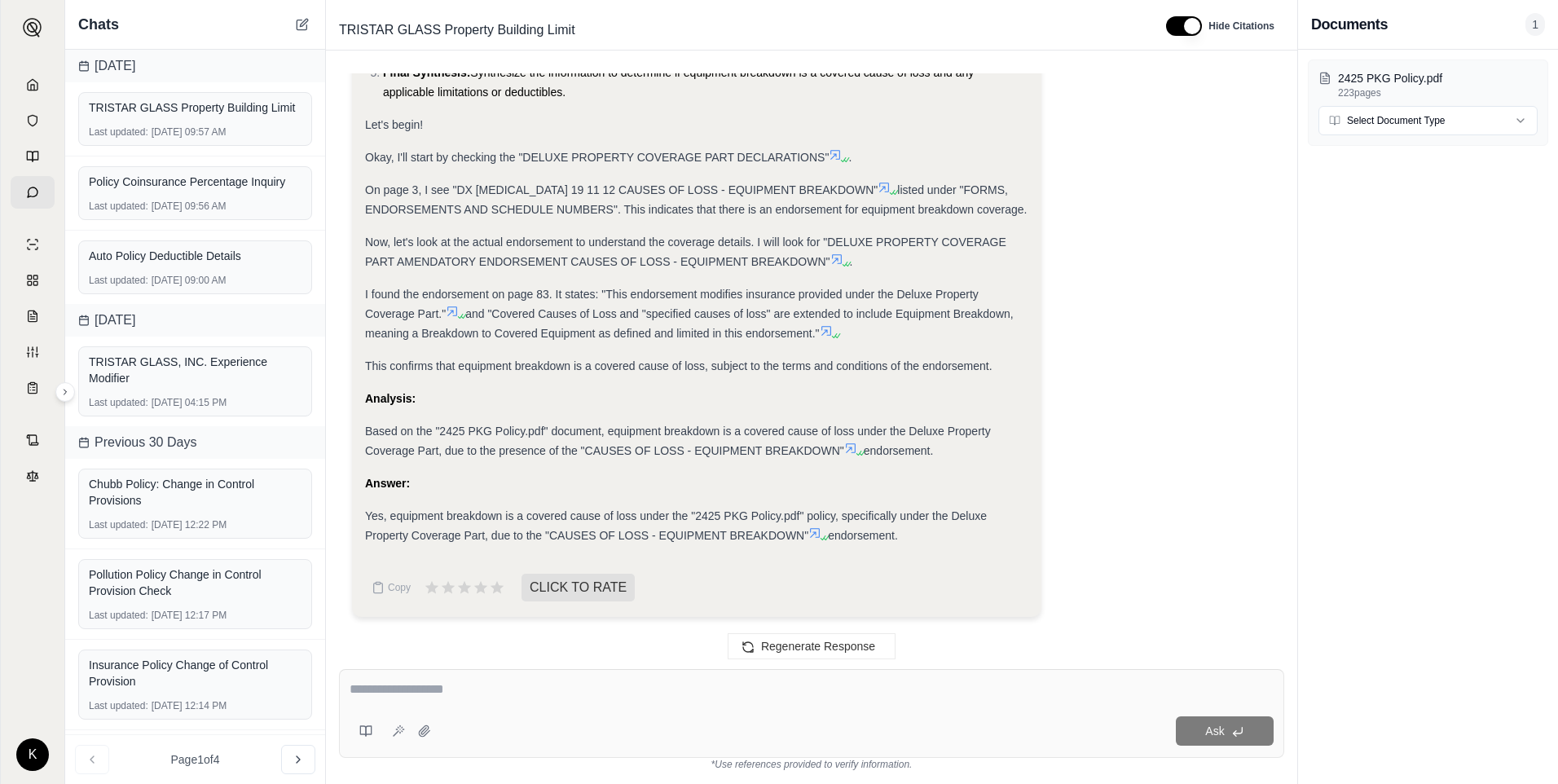
click at [817, 535] on icon at bounding box center [815, 533] width 13 height 13
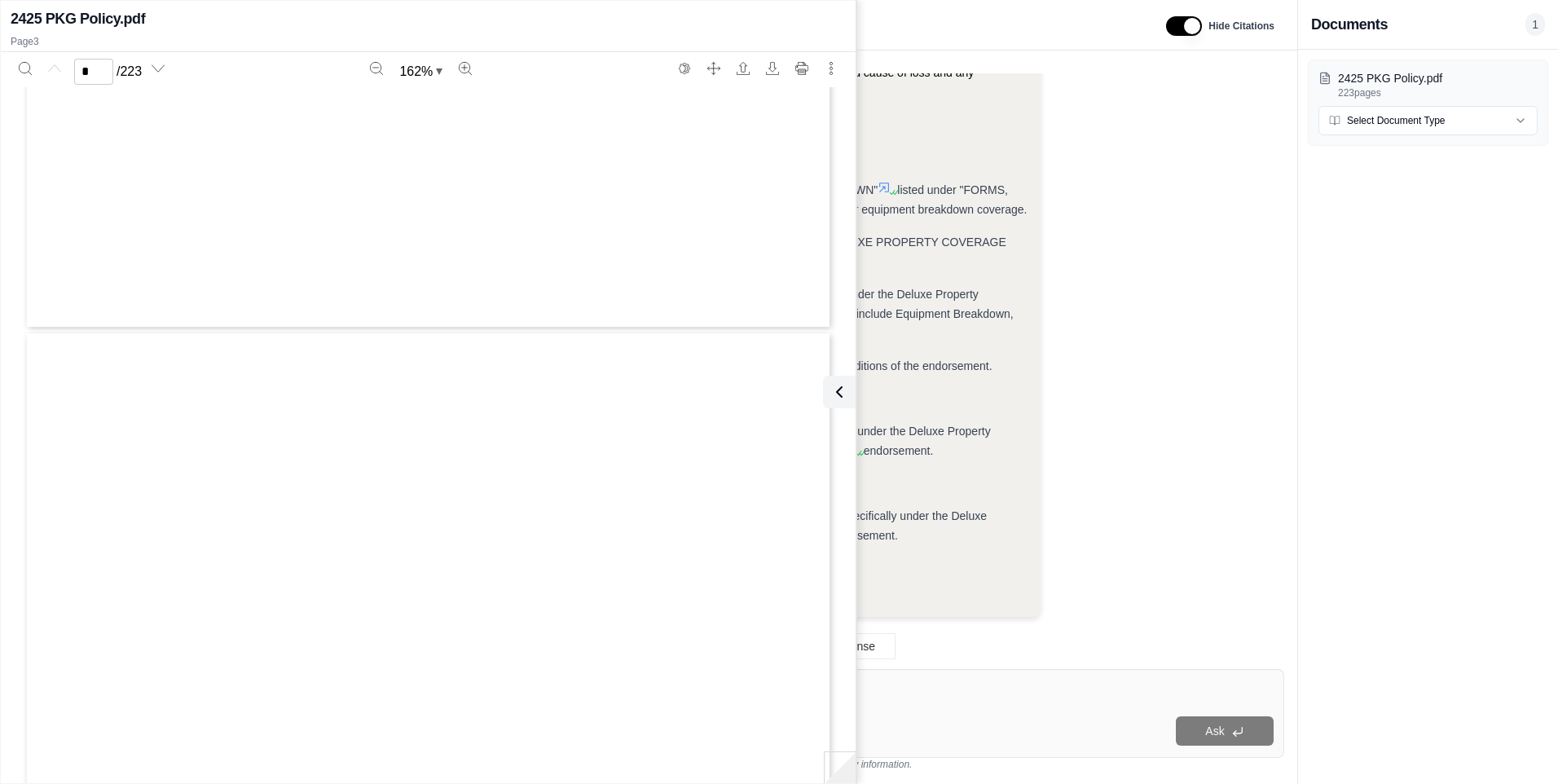
type input "*"
click at [1082, 483] on div "Okay, I need to determine if equipment breakdown is a covered cause of loss und…" at bounding box center [811, 206] width 919 height 848
click at [834, 391] on icon at bounding box center [839, 391] width 20 height 20
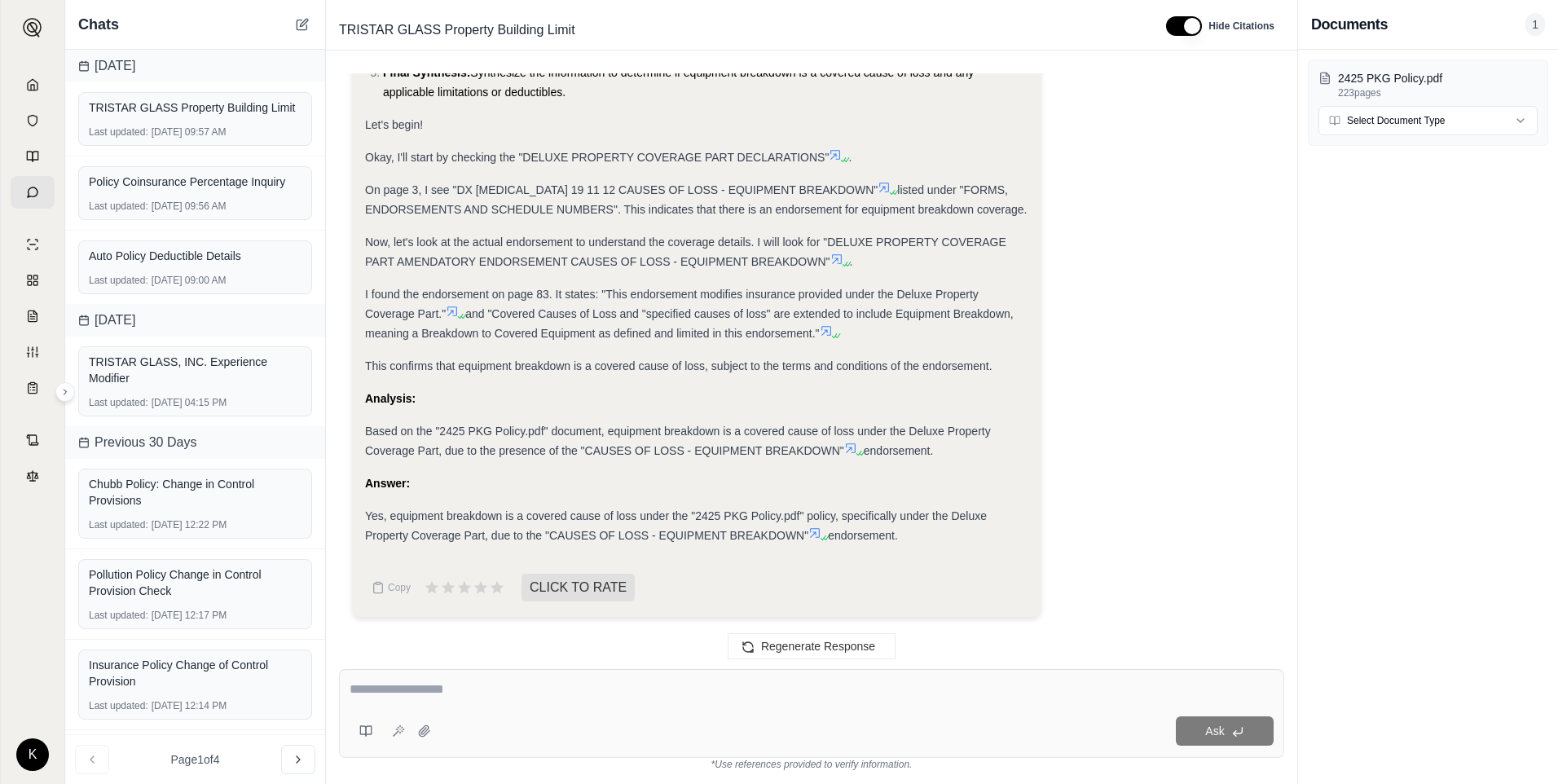
click at [852, 454] on icon at bounding box center [851, 448] width 13 height 13
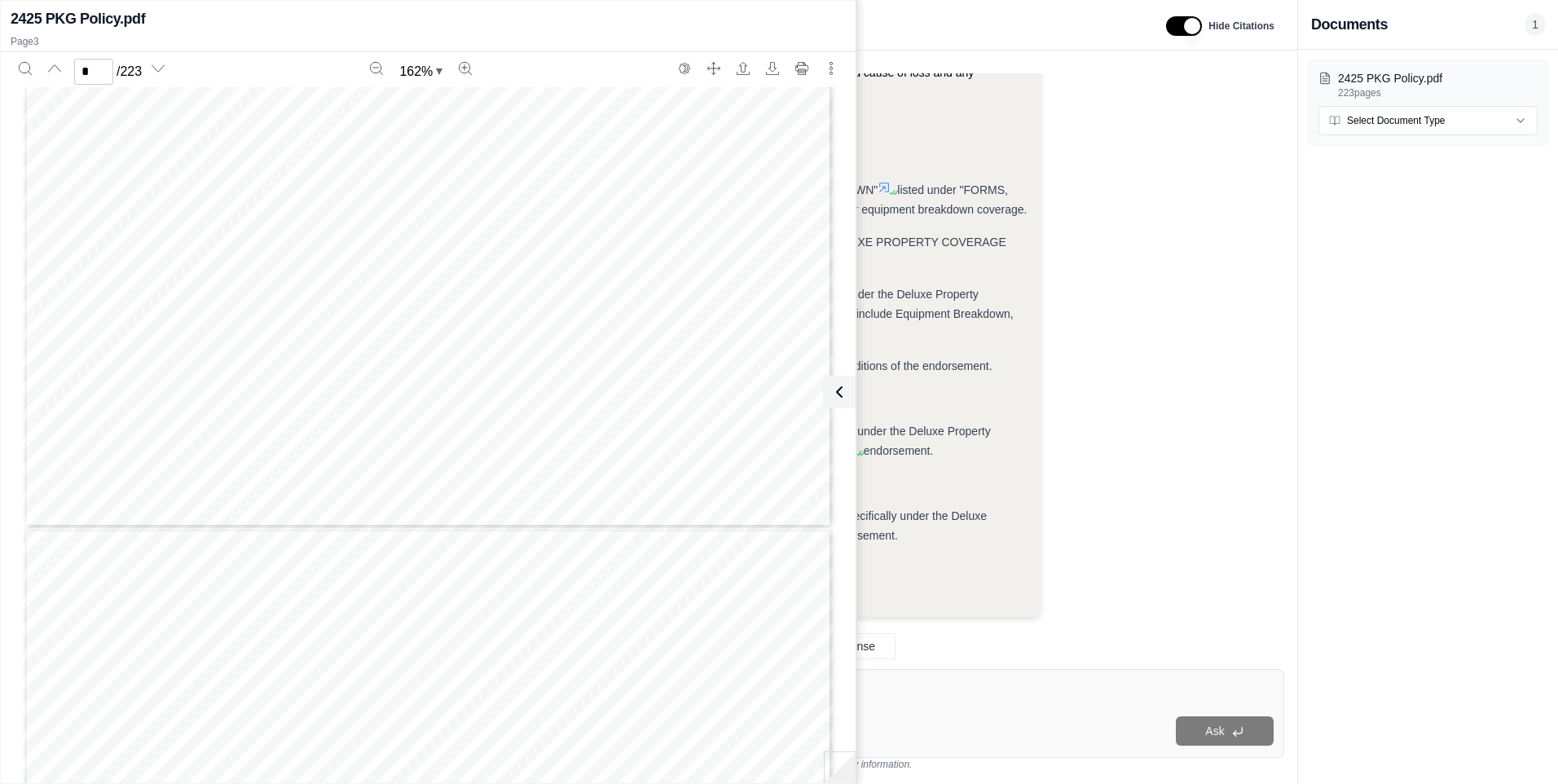
type input "*"
click at [843, 388] on icon at bounding box center [836, 391] width 20 height 20
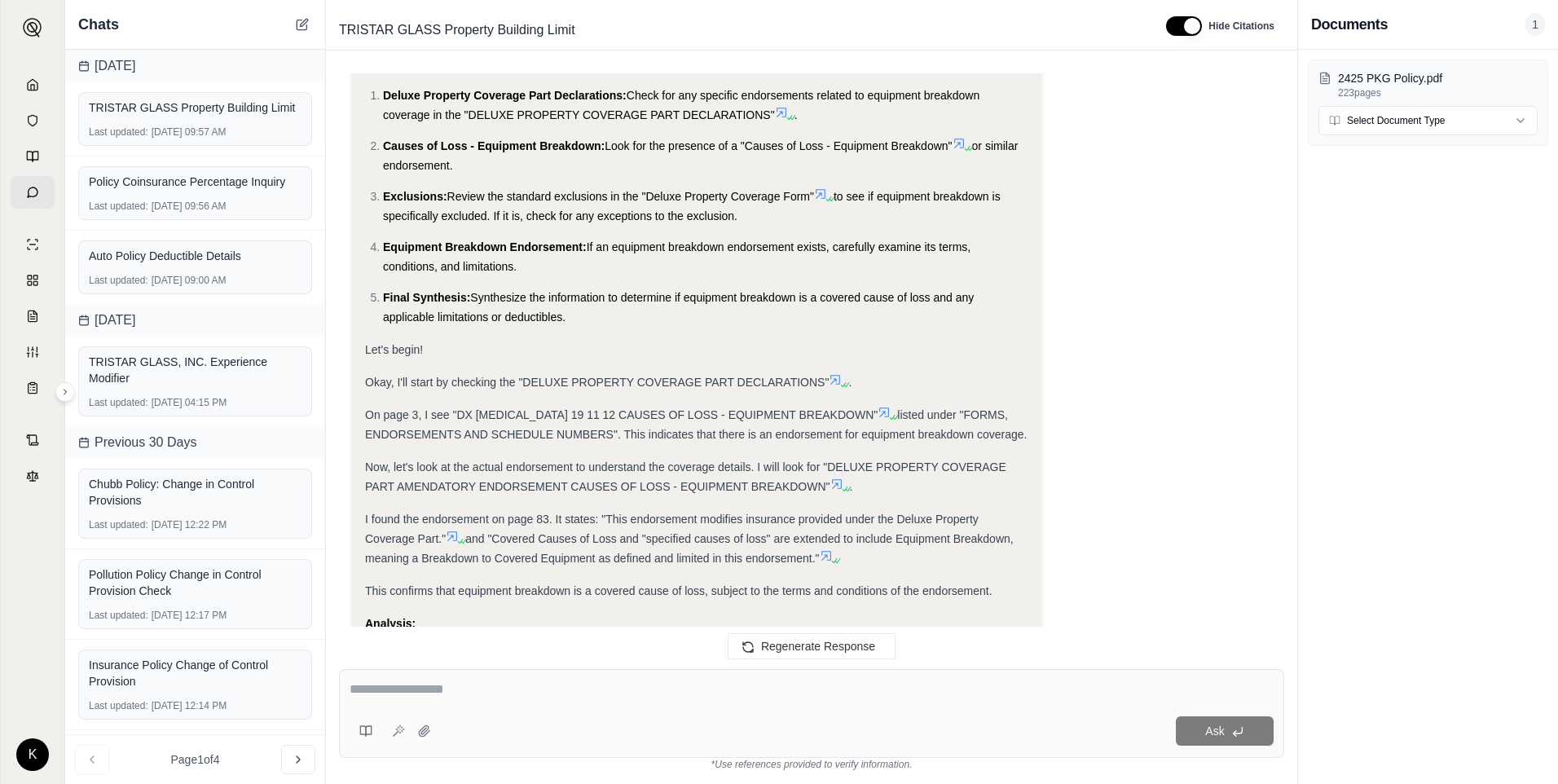
scroll to position [8743, 0]
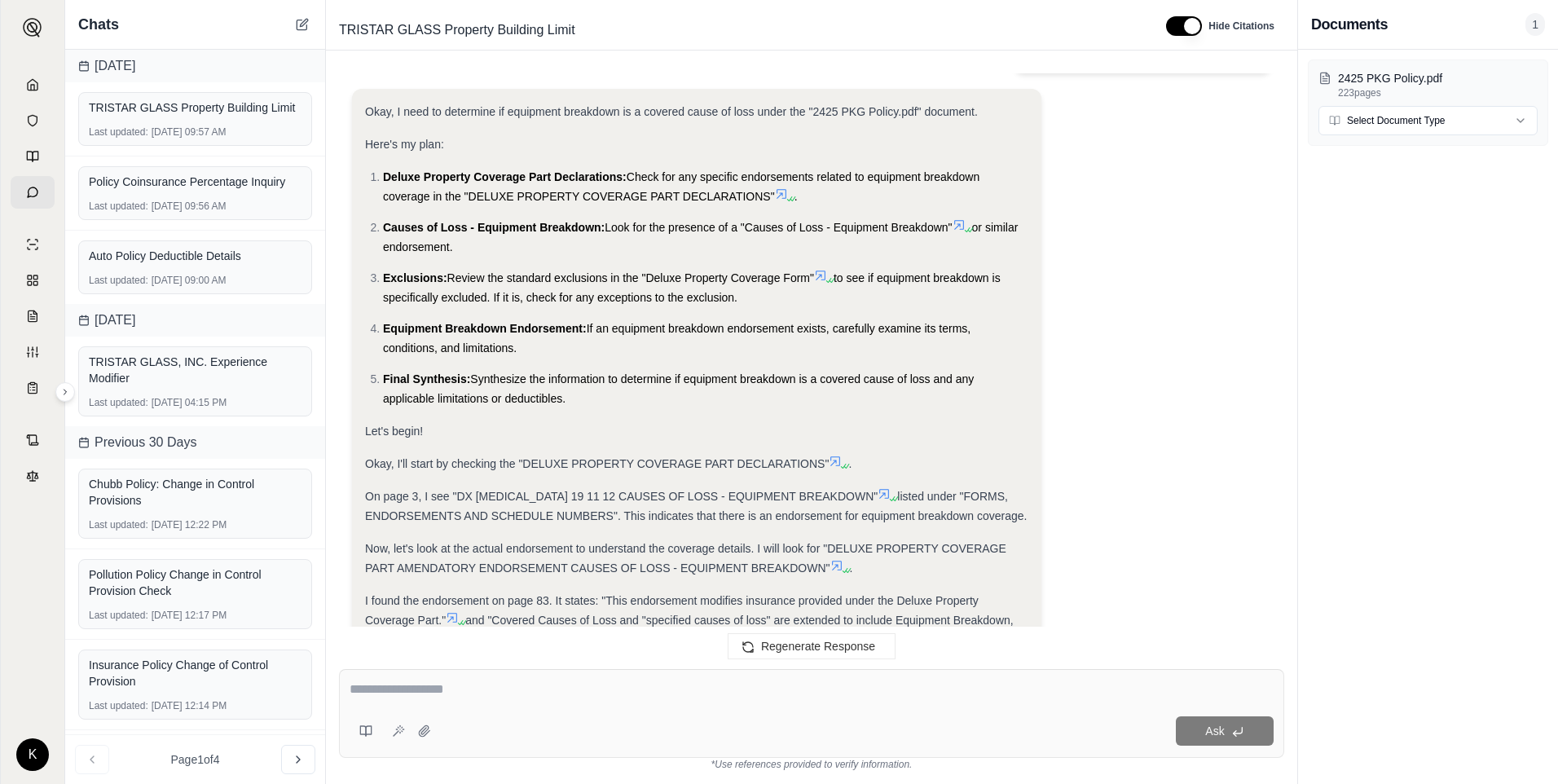
click at [356, 702] on div at bounding box center [812, 691] width 925 height 25
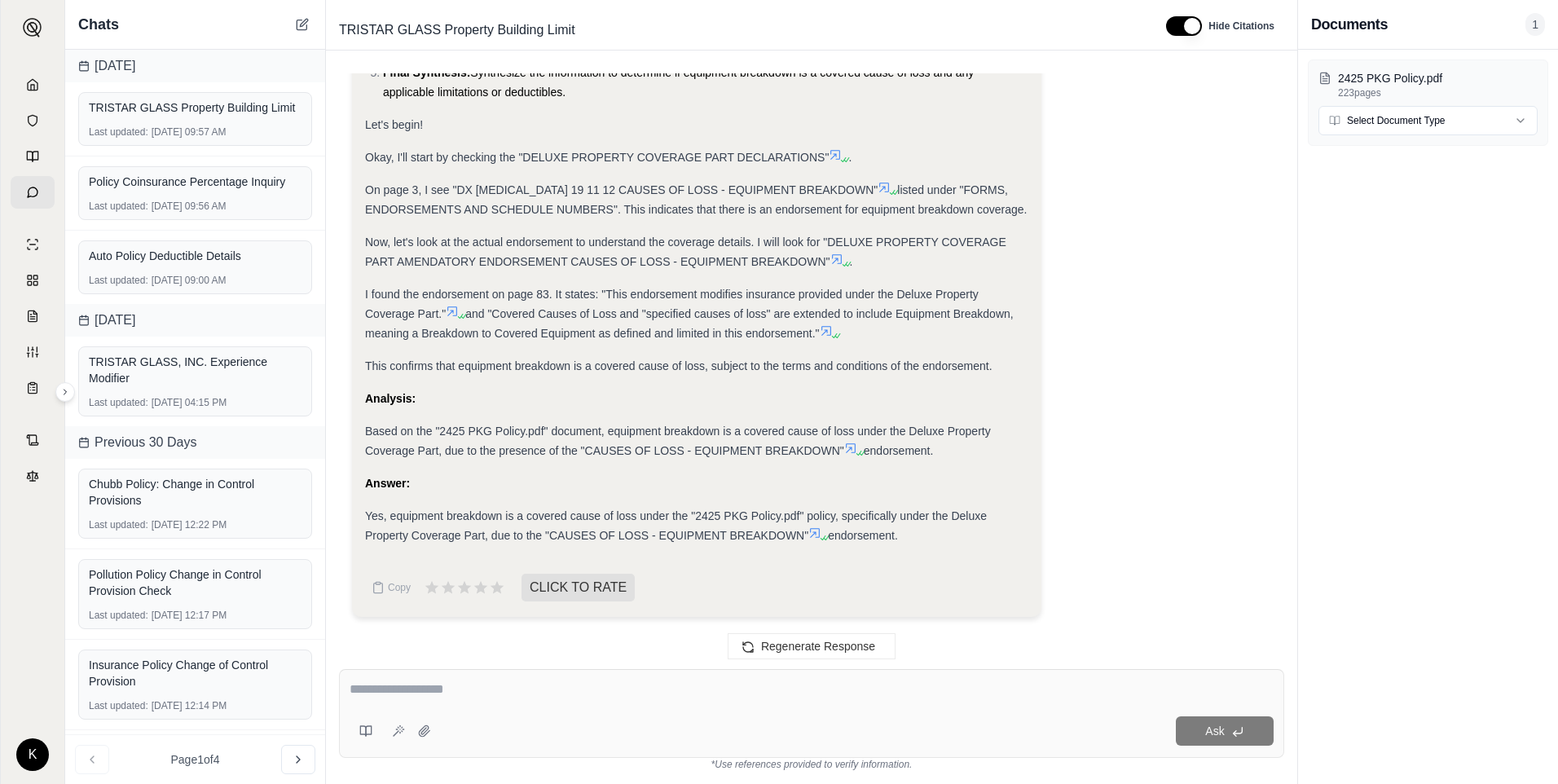
click at [356, 702] on div at bounding box center [812, 691] width 925 height 25
click at [371, 691] on textarea at bounding box center [812, 689] width 925 height 20
type textarea "**********"
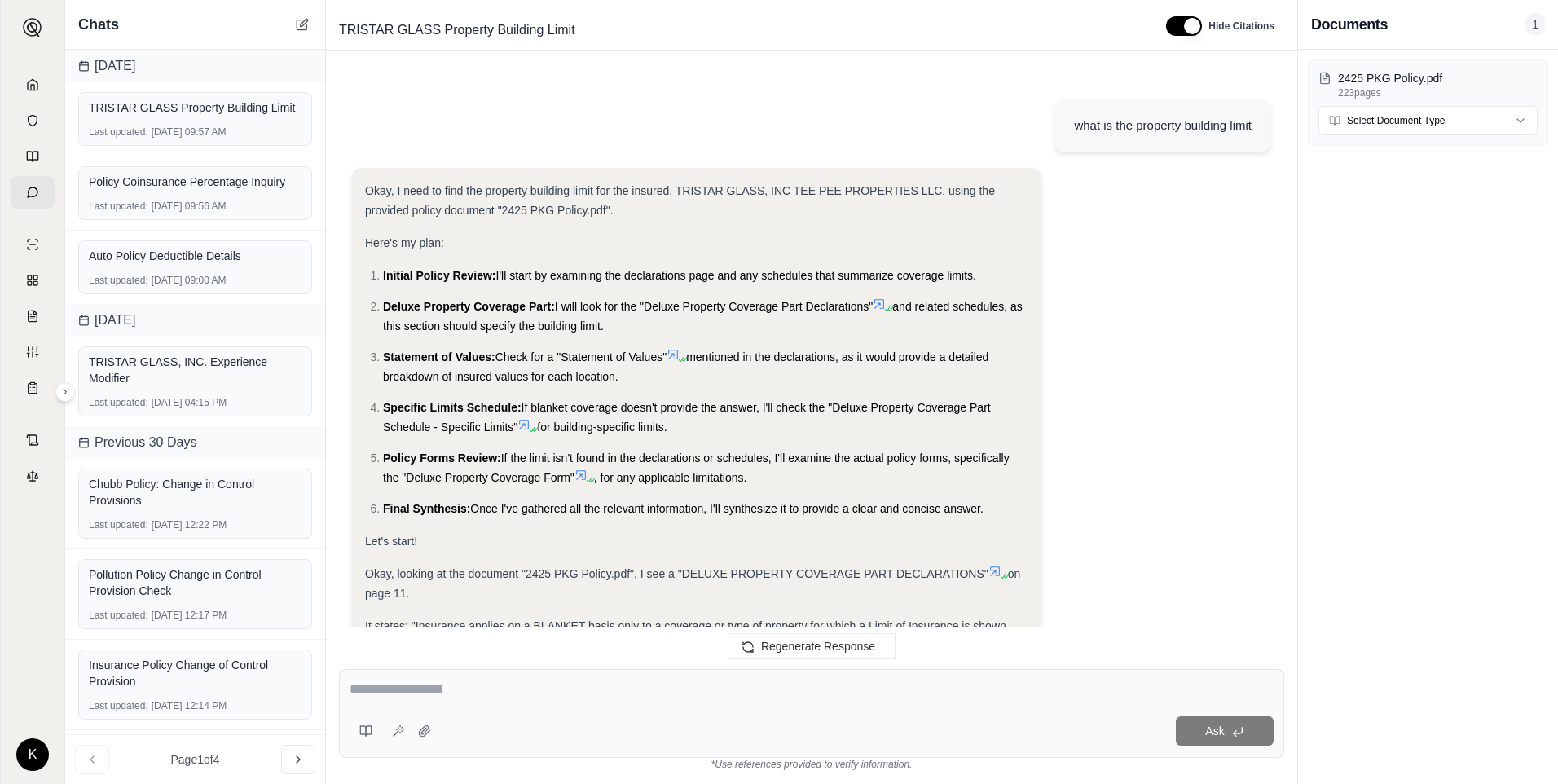
scroll to position [10169, 0]
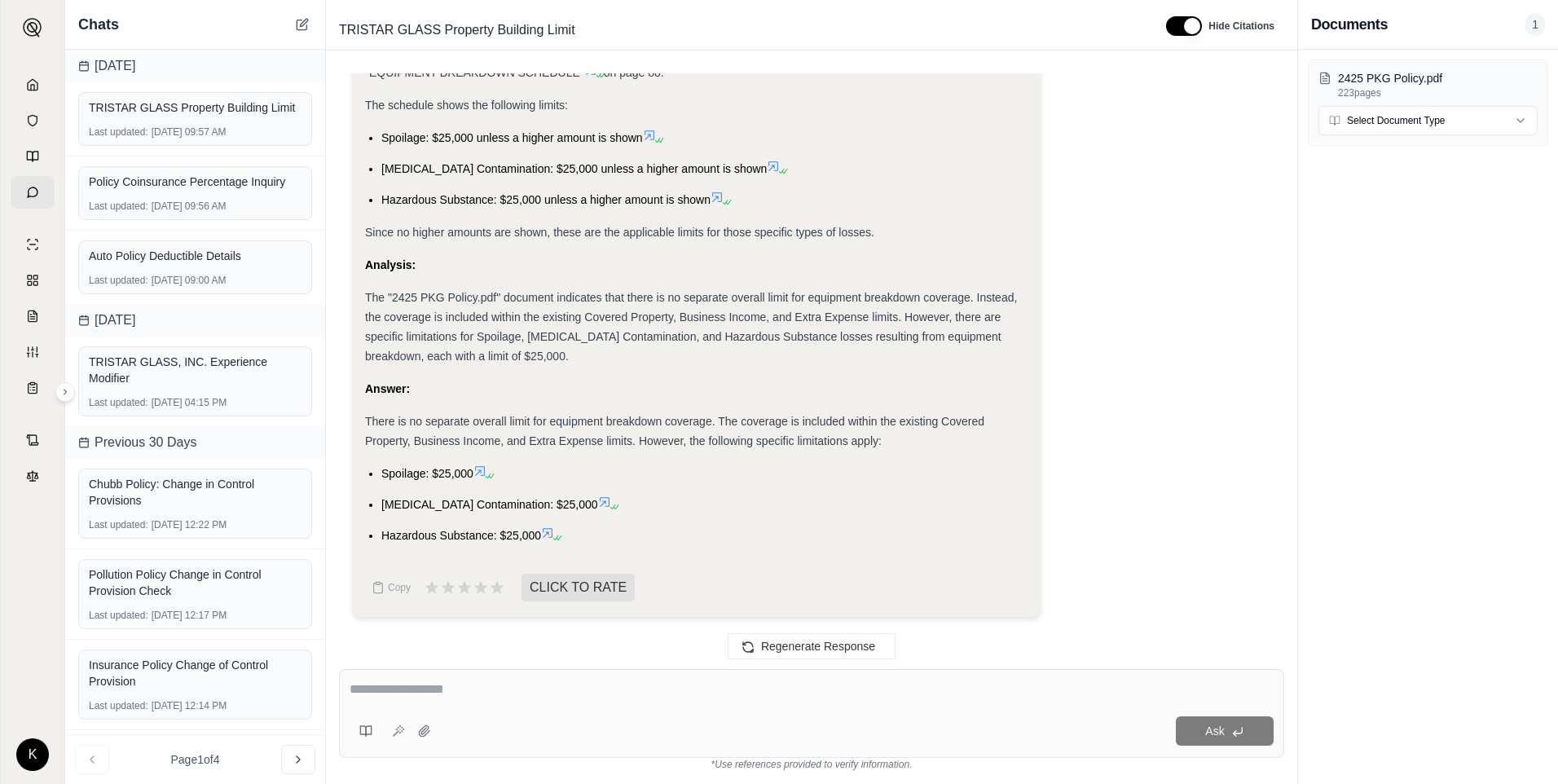
click at [390, 690] on textarea at bounding box center [812, 689] width 925 height 20
type textarea "**********"
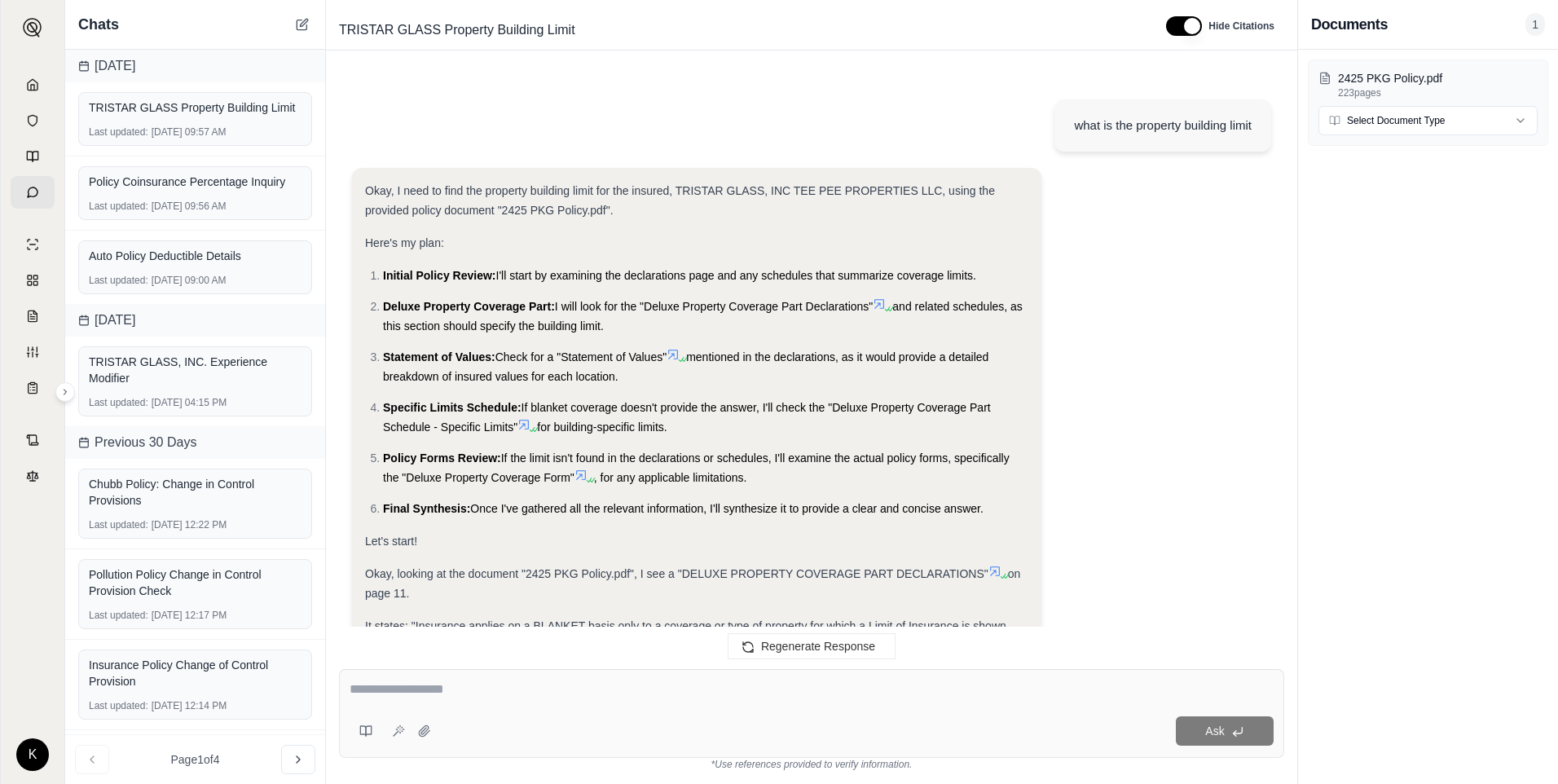
scroll to position [11534, 0]
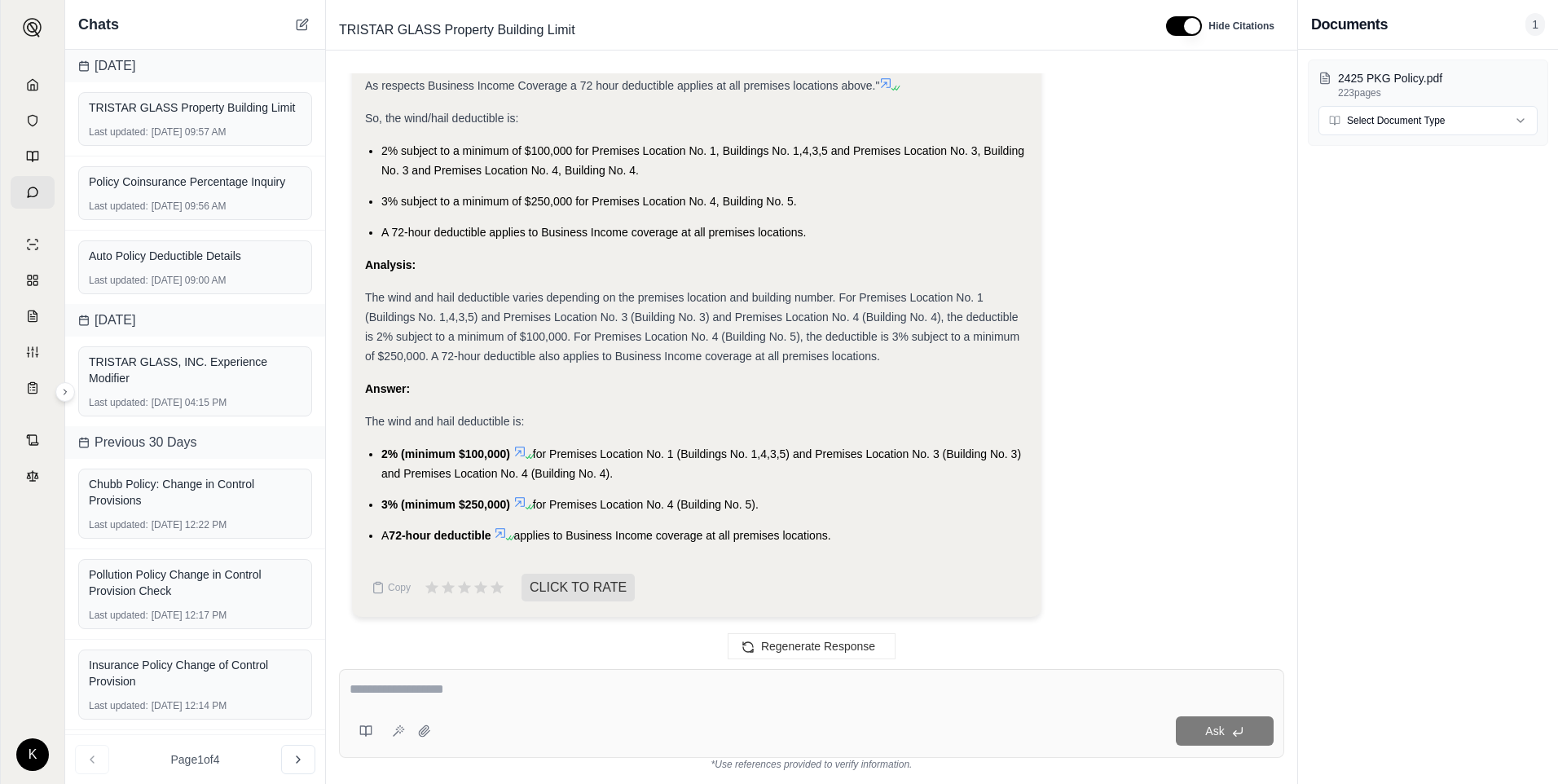
click at [570, 692] on textarea at bounding box center [812, 689] width 925 height 20
type textarea "**********"
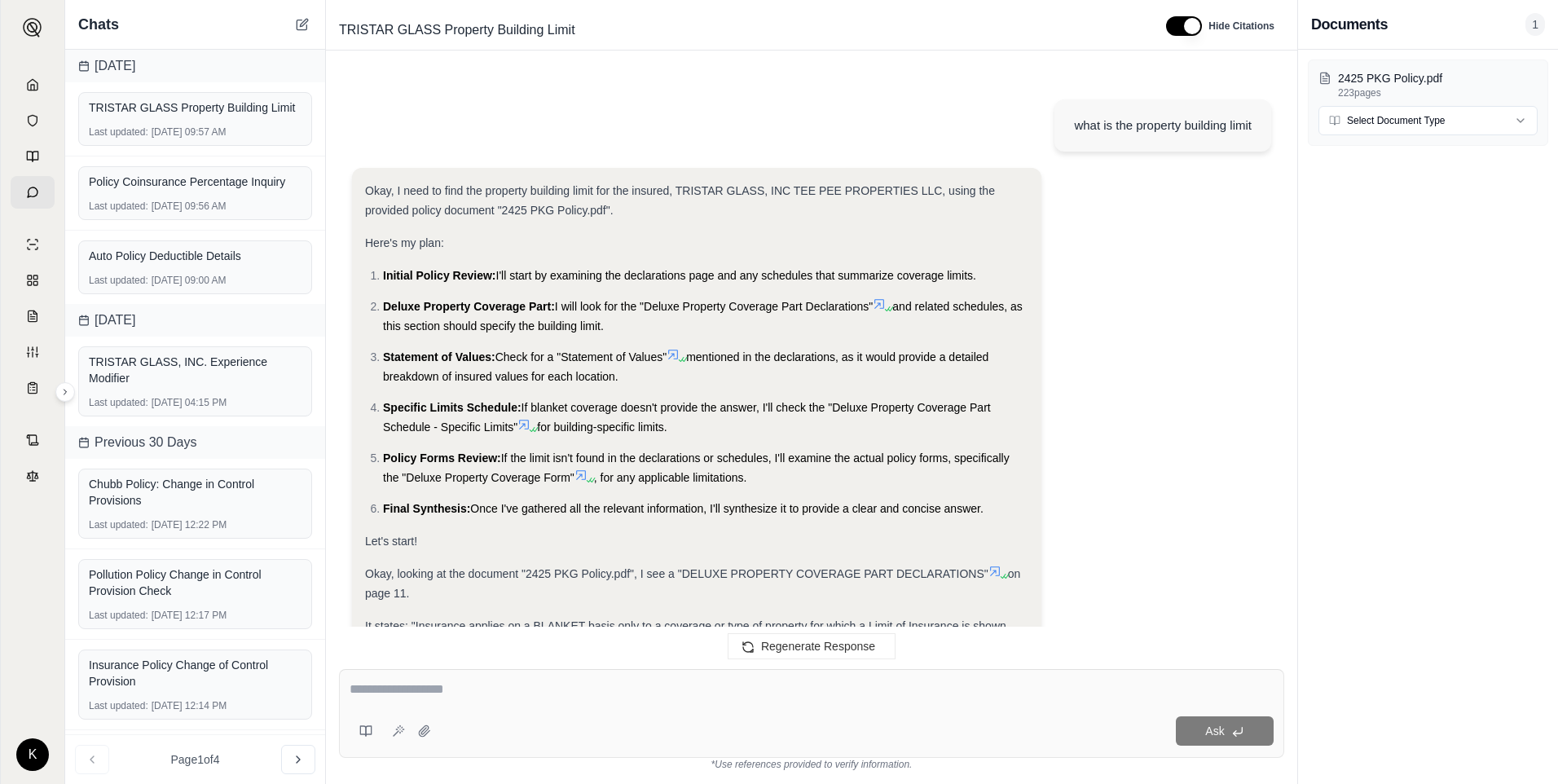
scroll to position [12223, 0]
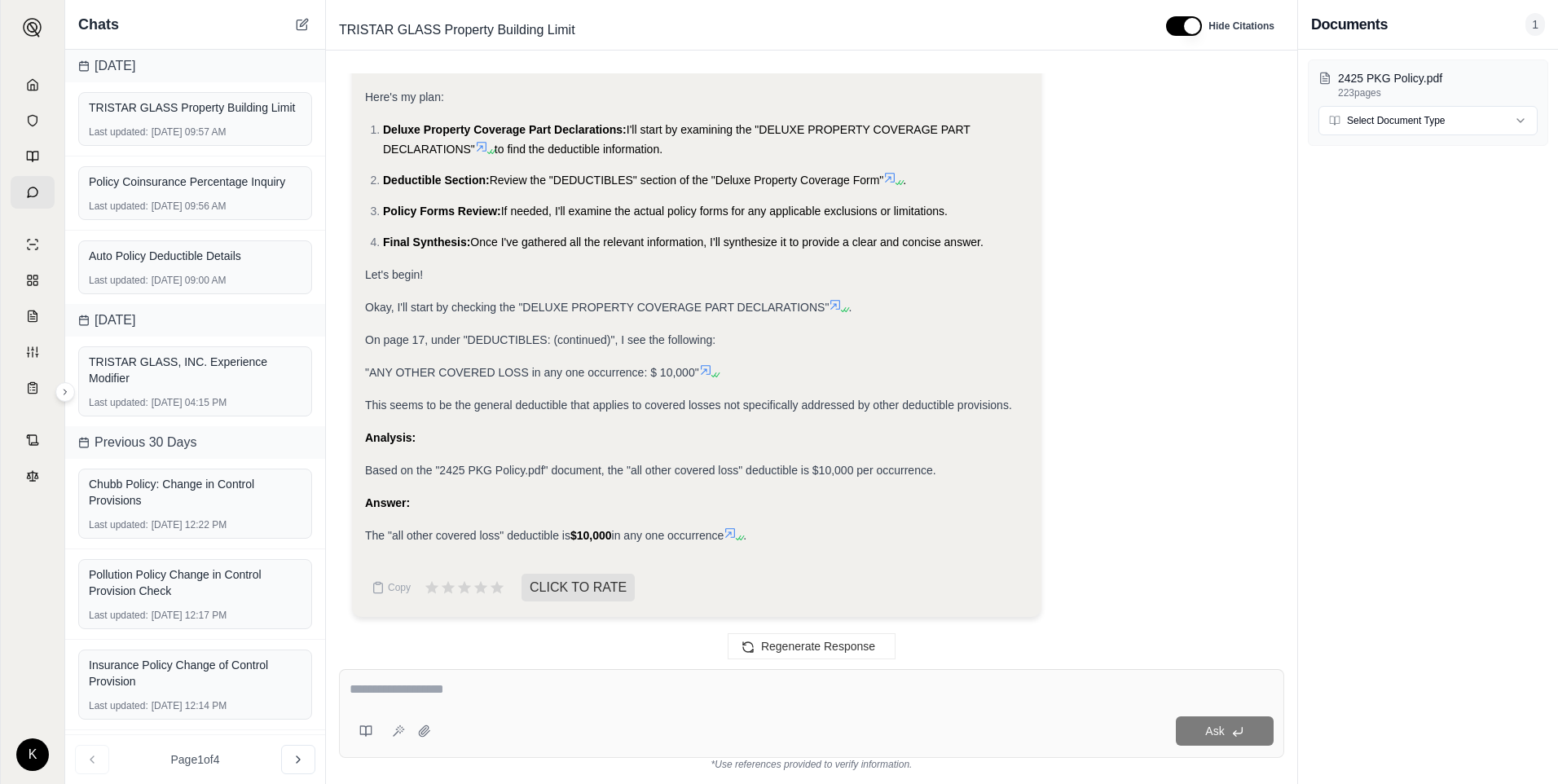
click at [406, 705] on div "Ask" at bounding box center [811, 713] width 945 height 89
type textarea "**********"
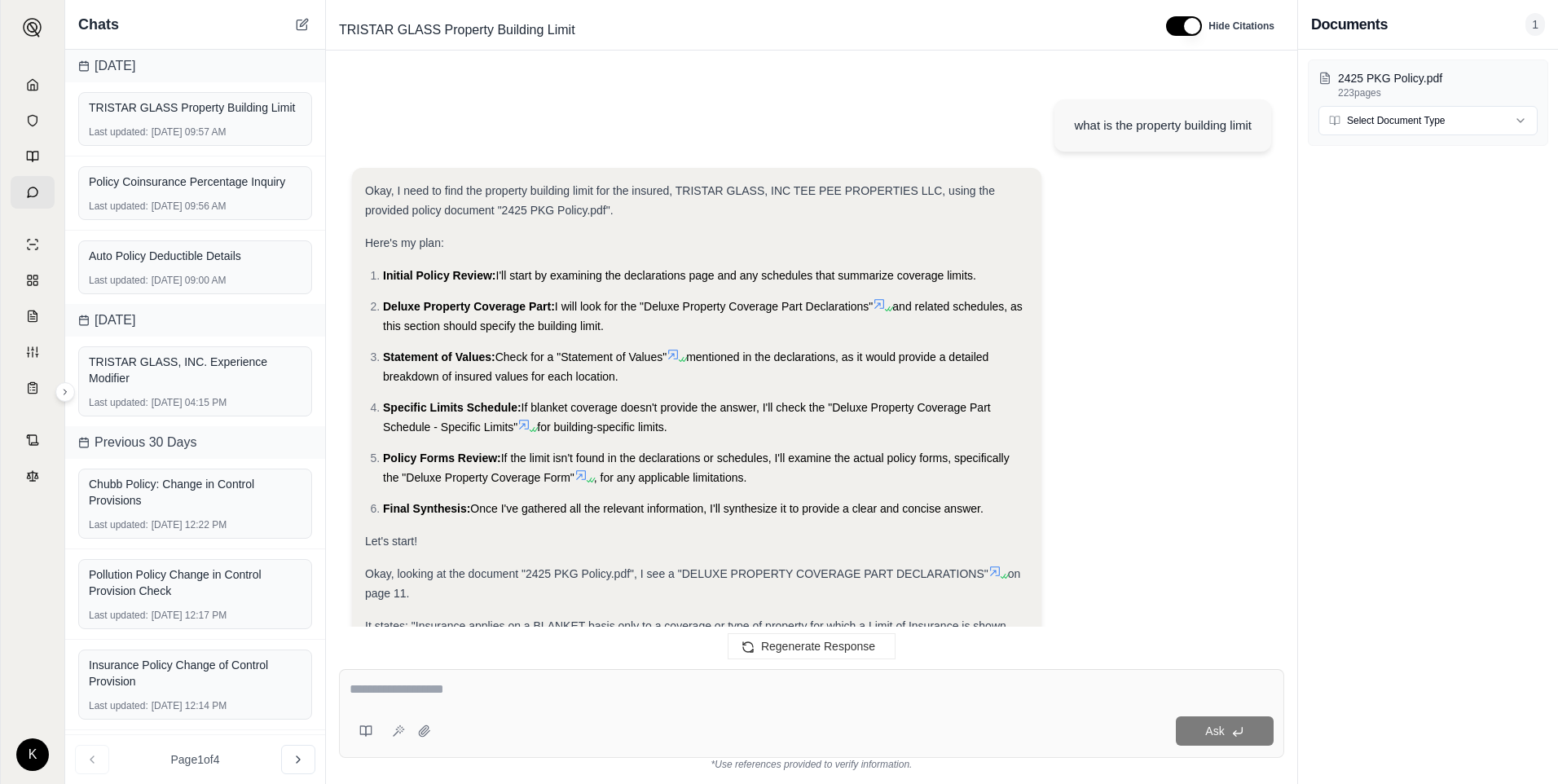
scroll to position [13598, 0]
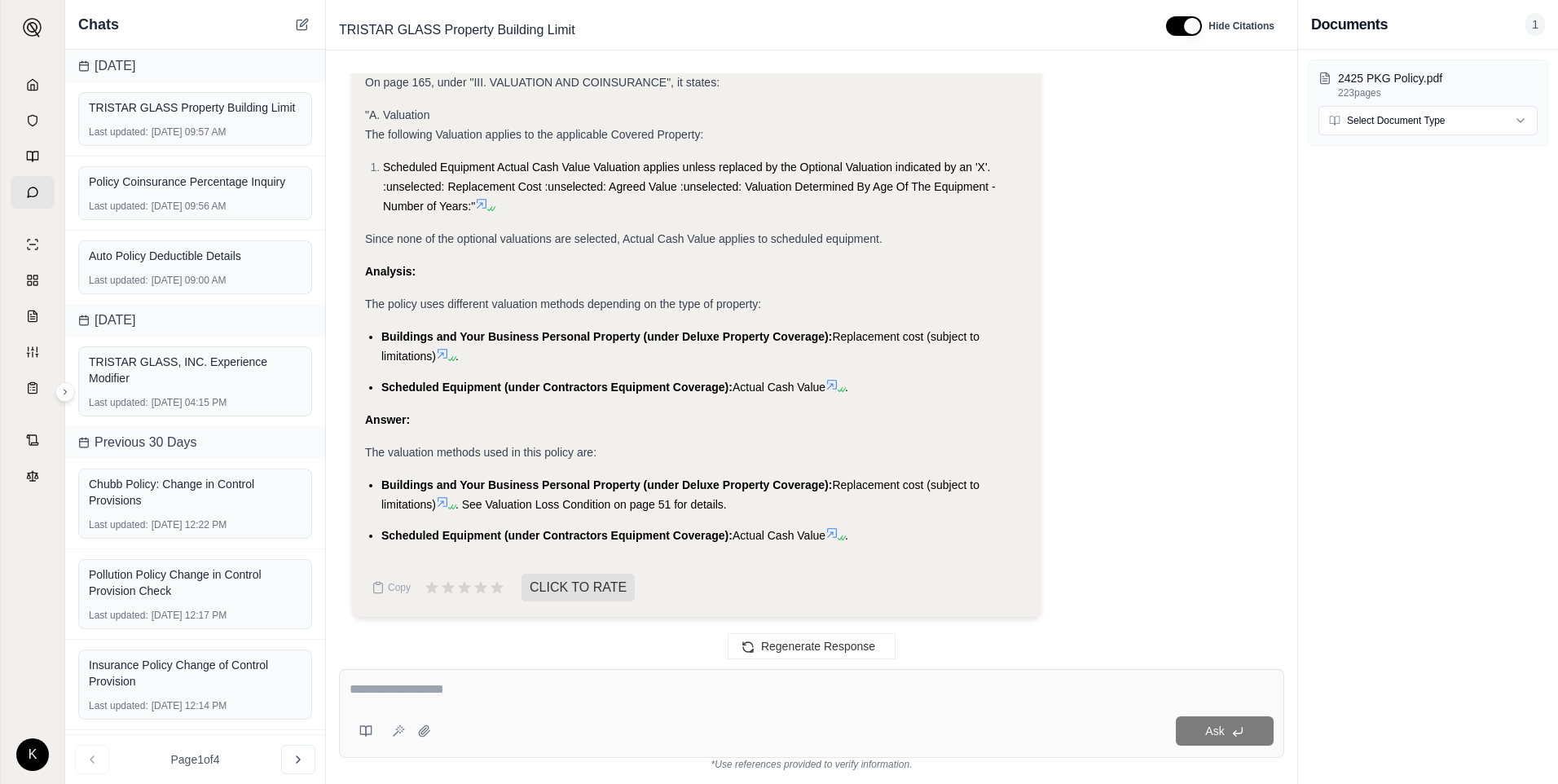
drag, startPoint x: 583, startPoint y: 394, endPoint x: 548, endPoint y: 577, distance: 186.3
click at [583, 394] on li "Scheduled Equipment (under Contractors Equipment Coverage): Actual Cash Value ." at bounding box center [705, 386] width 647 height 20
click at [442, 711] on div "Ask" at bounding box center [811, 713] width 945 height 89
type textarea "**********"
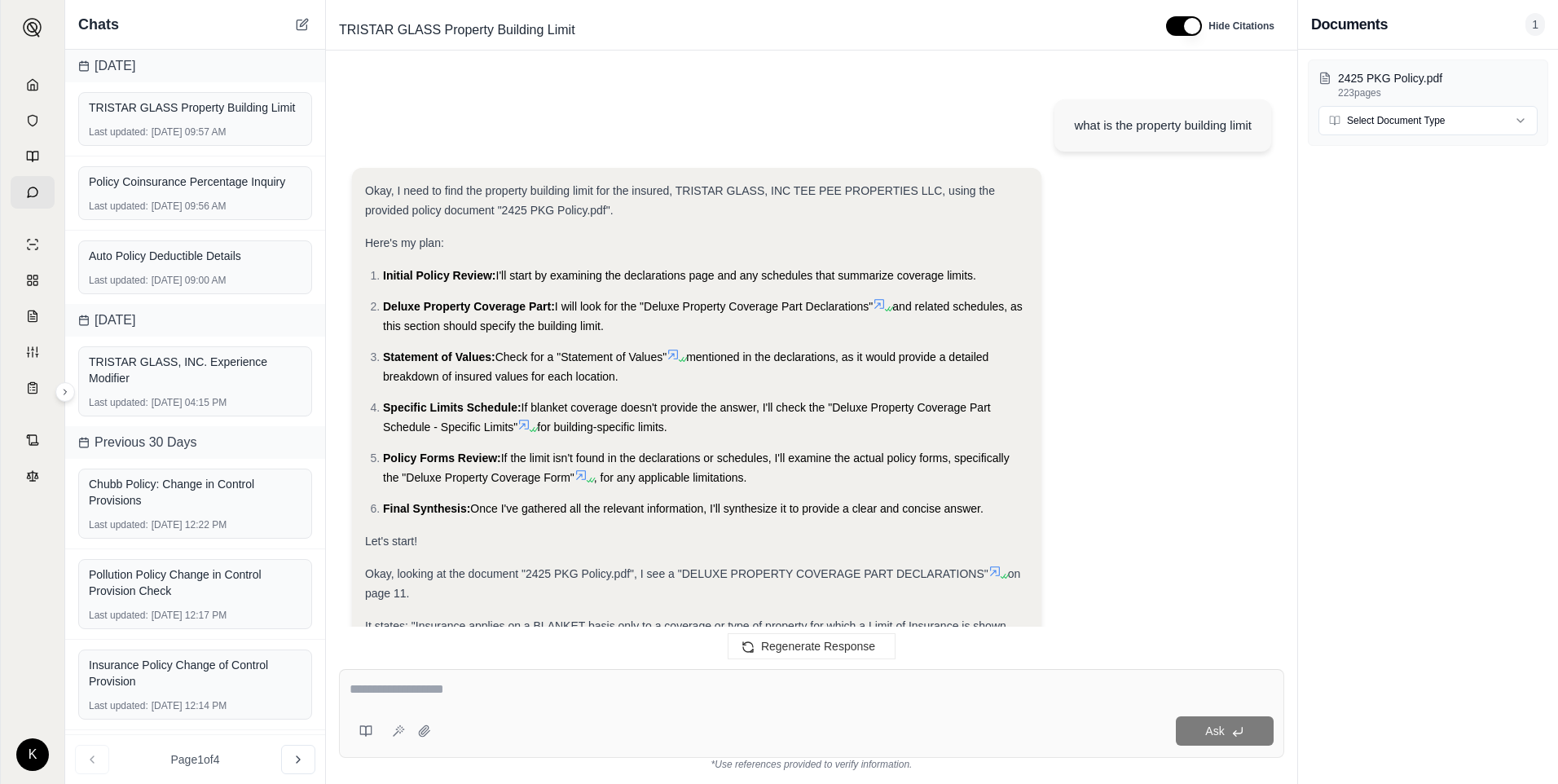
scroll to position [14735, 0]
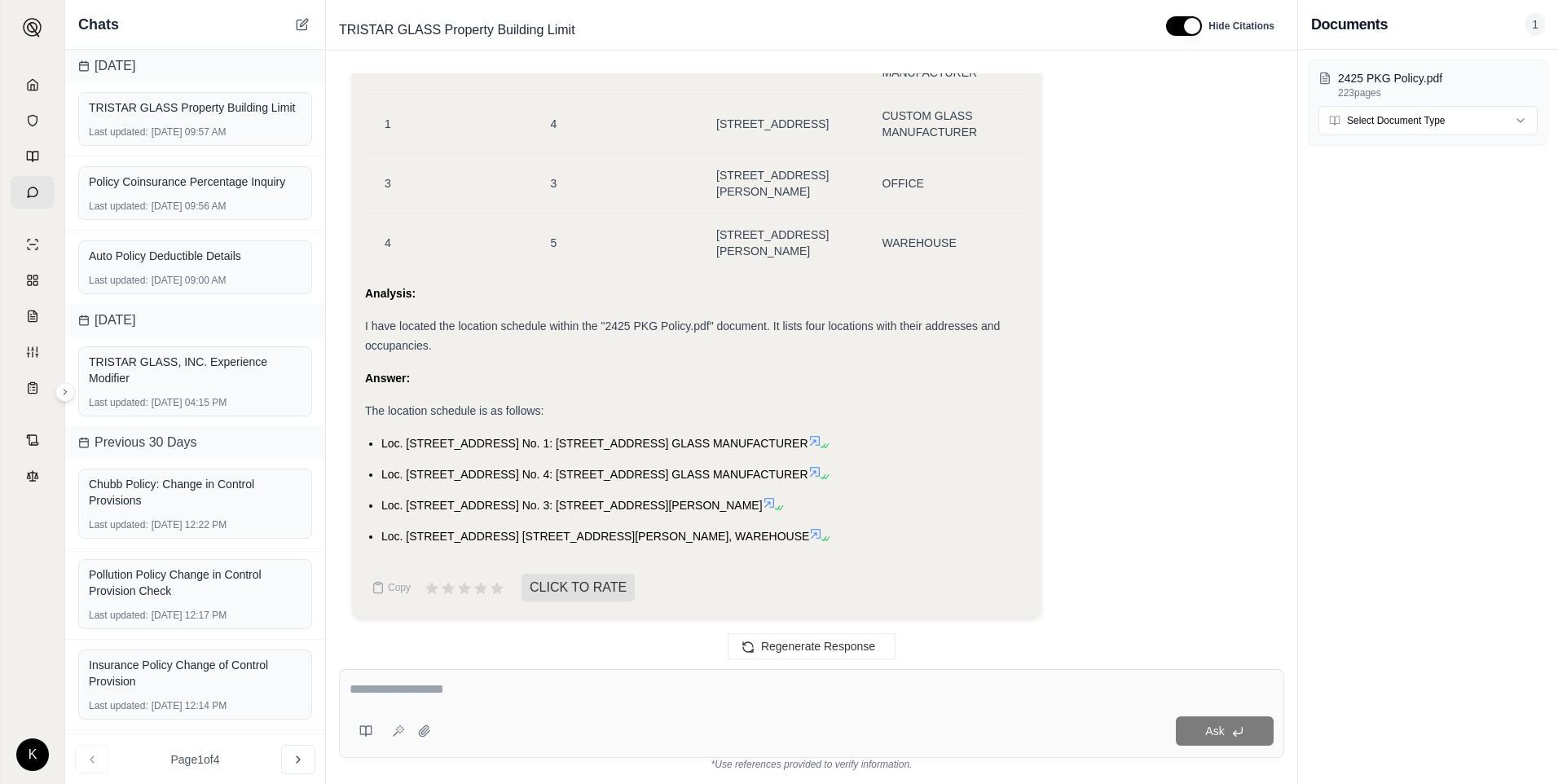
click at [507, 684] on textarea at bounding box center [812, 689] width 925 height 20
type textarea "**********"
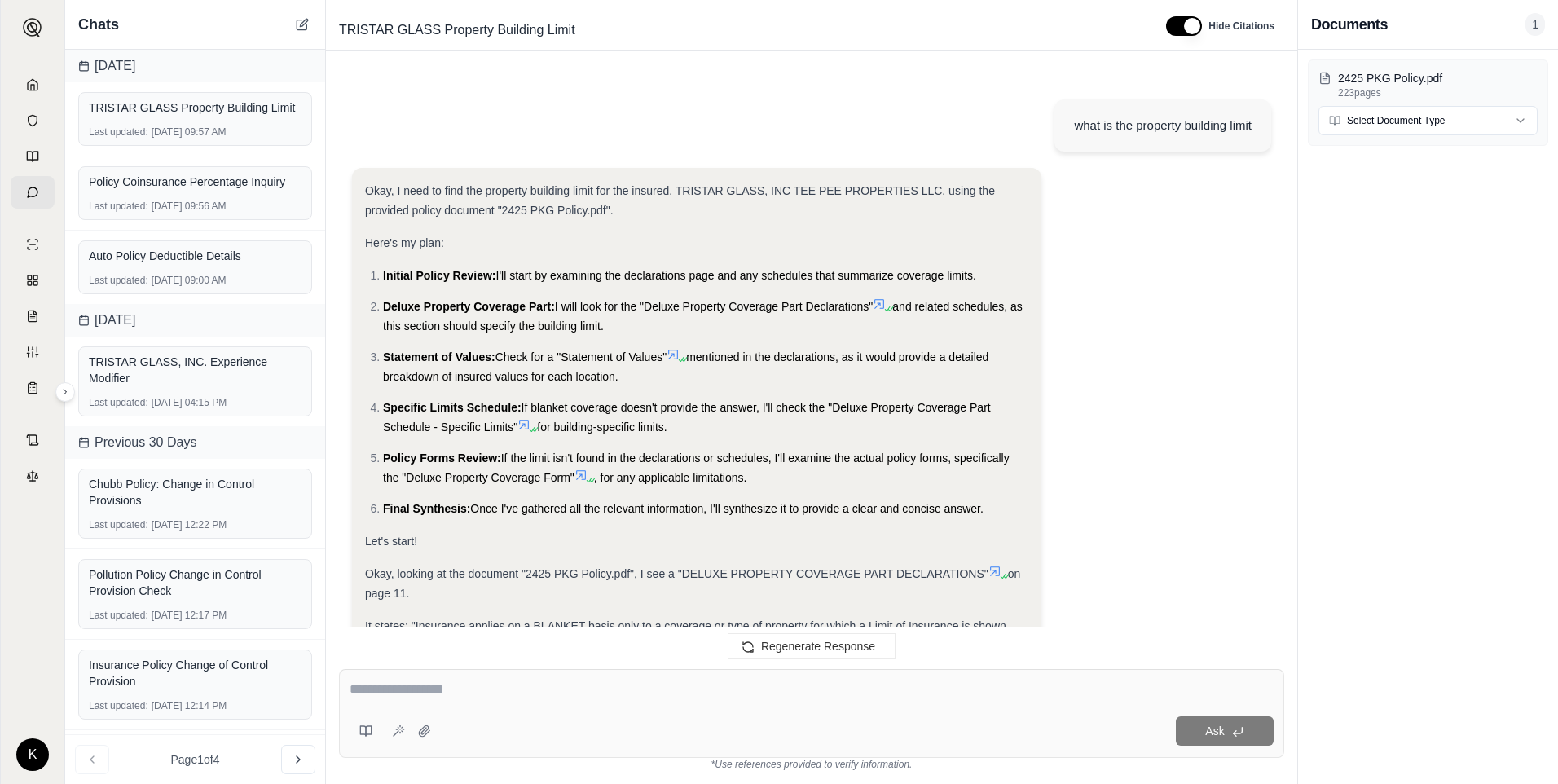
scroll to position [15838, 0]
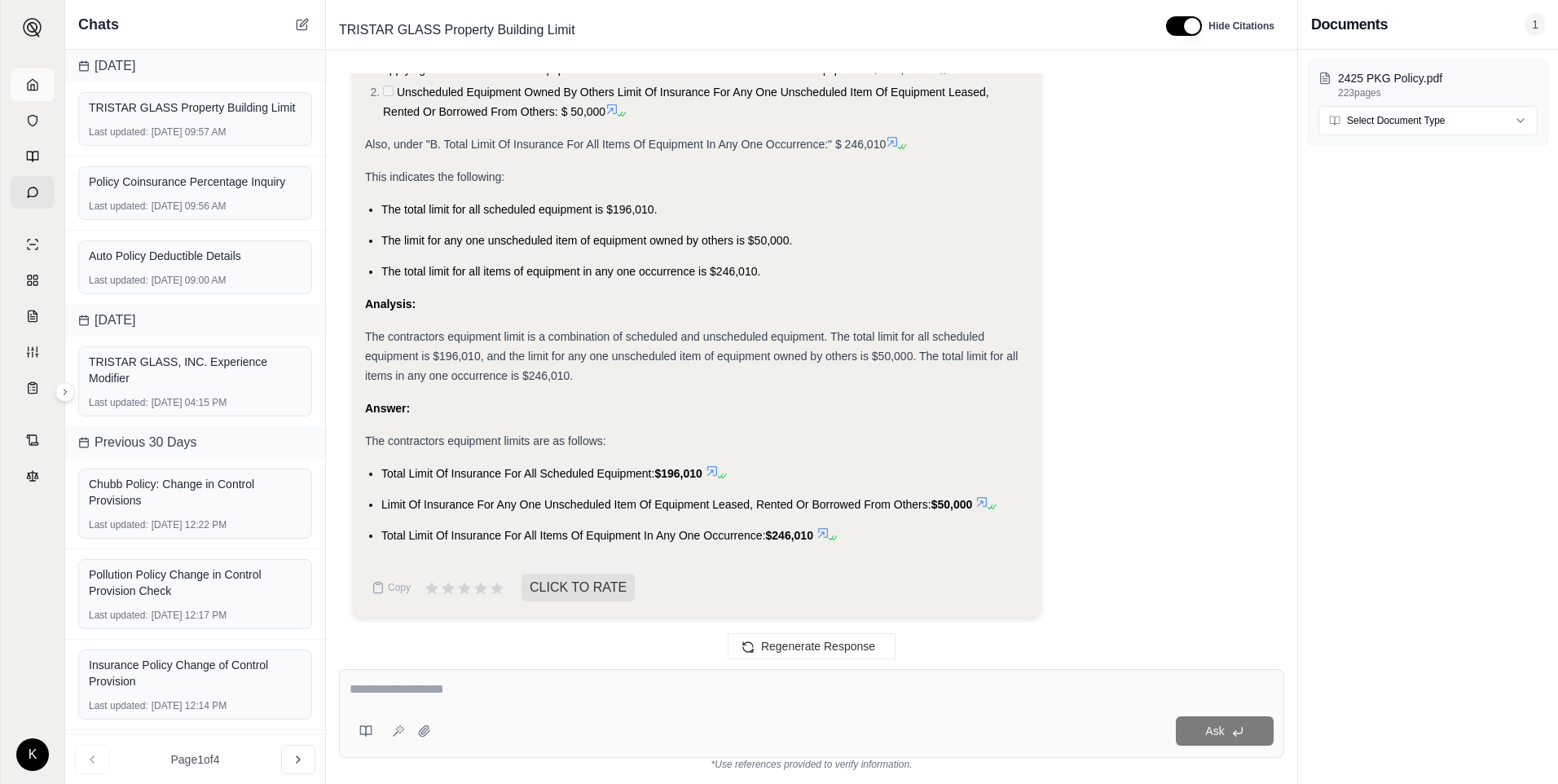
click at [31, 81] on icon at bounding box center [33, 85] width 13 height 13
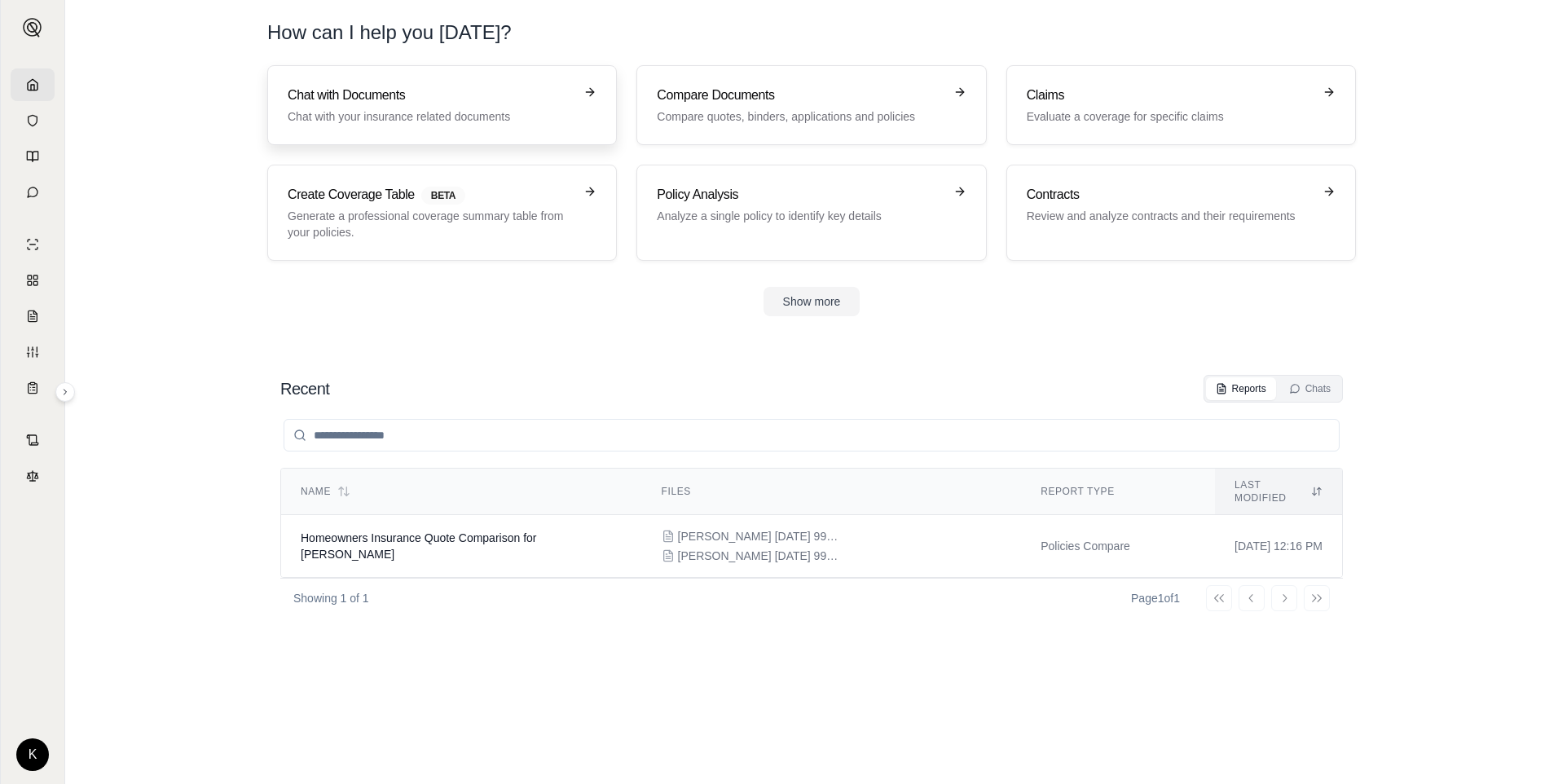
click at [430, 109] on p "Chat with your insurance related documents" at bounding box center [430, 116] width 286 height 16
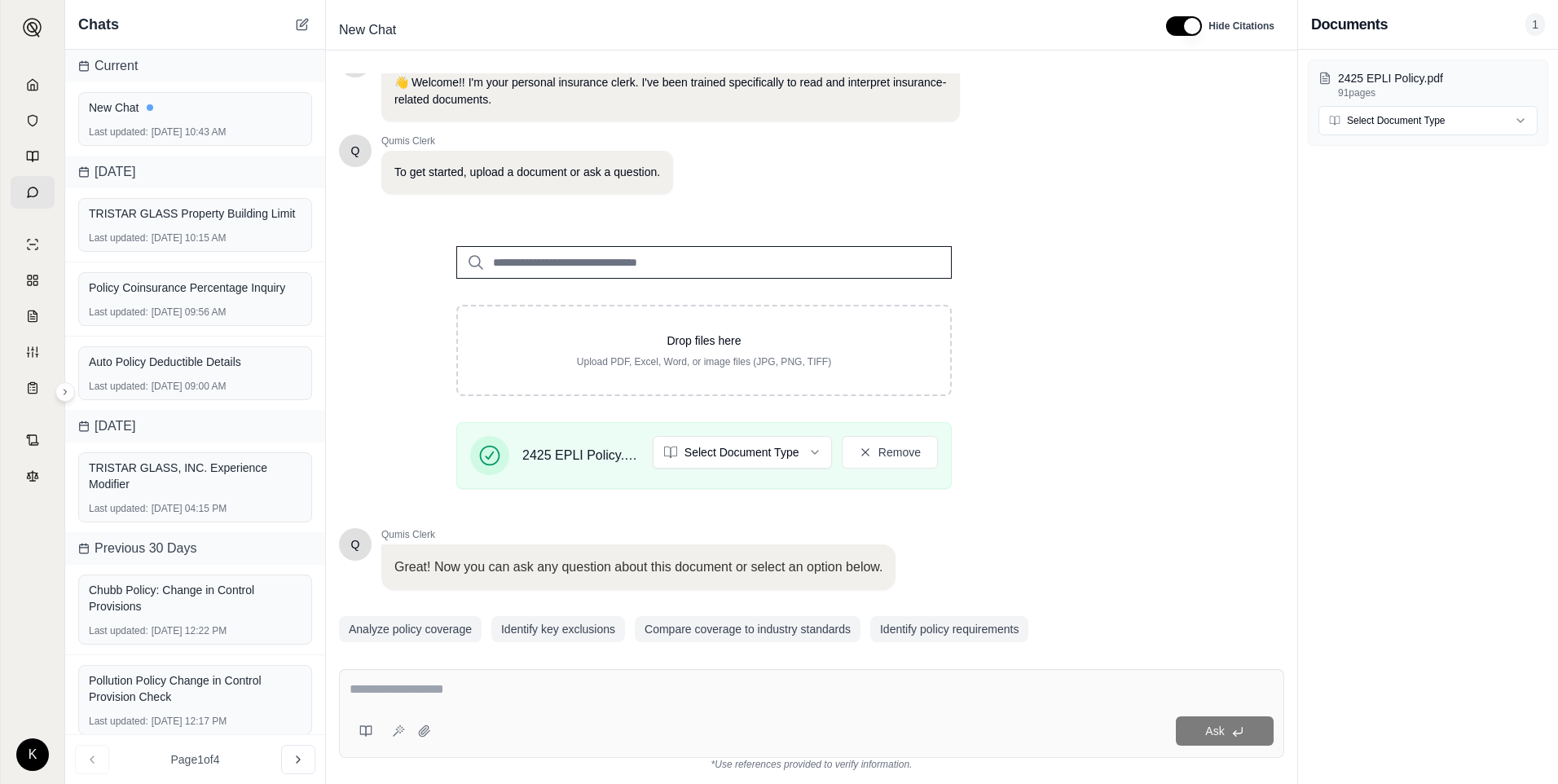
scroll to position [96, 0]
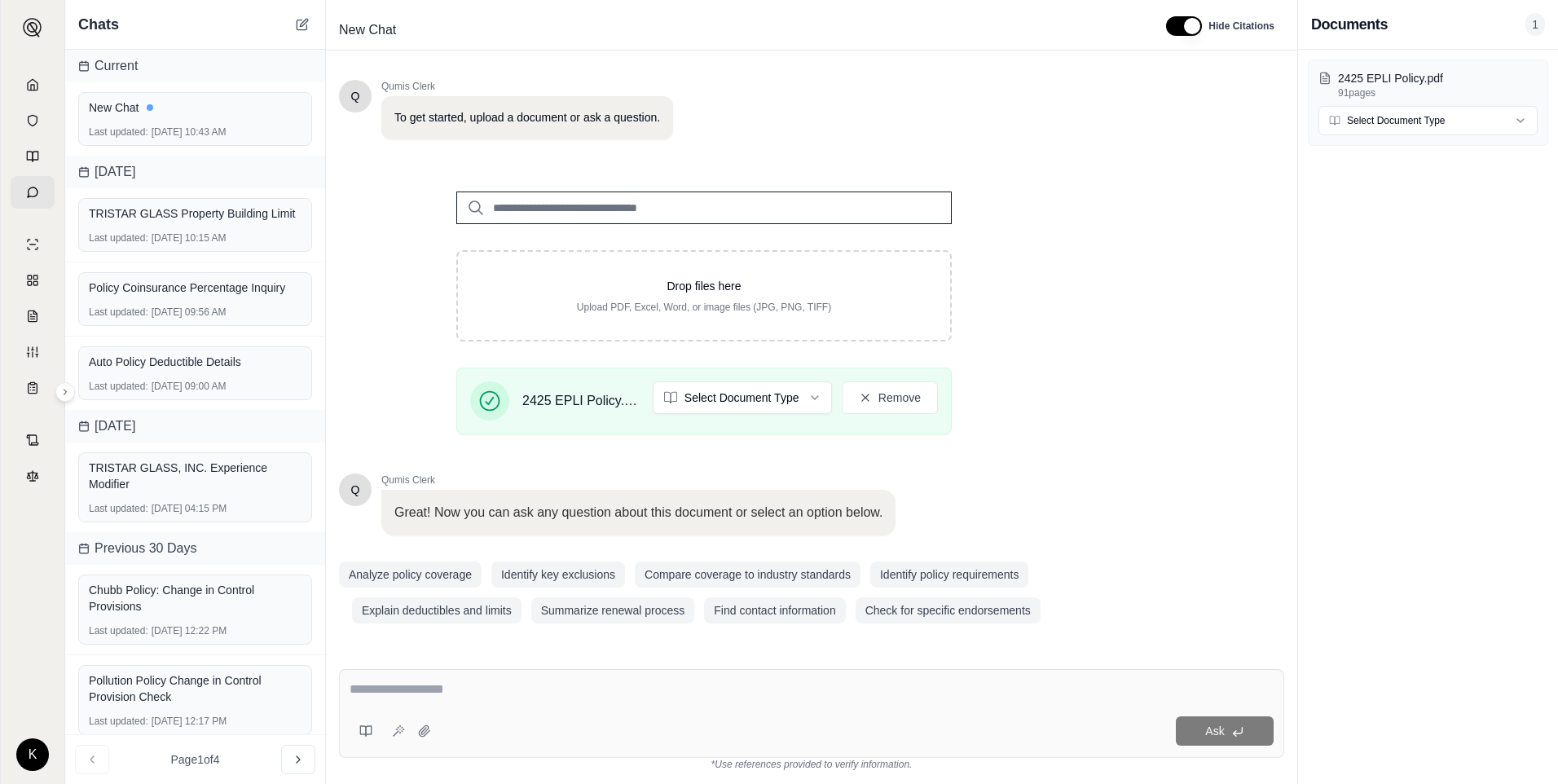
click at [503, 688] on textarea at bounding box center [812, 689] width 925 height 20
click at [508, 689] on textarea at bounding box center [812, 689] width 925 height 20
click at [34, 84] on icon at bounding box center [33, 85] width 13 height 13
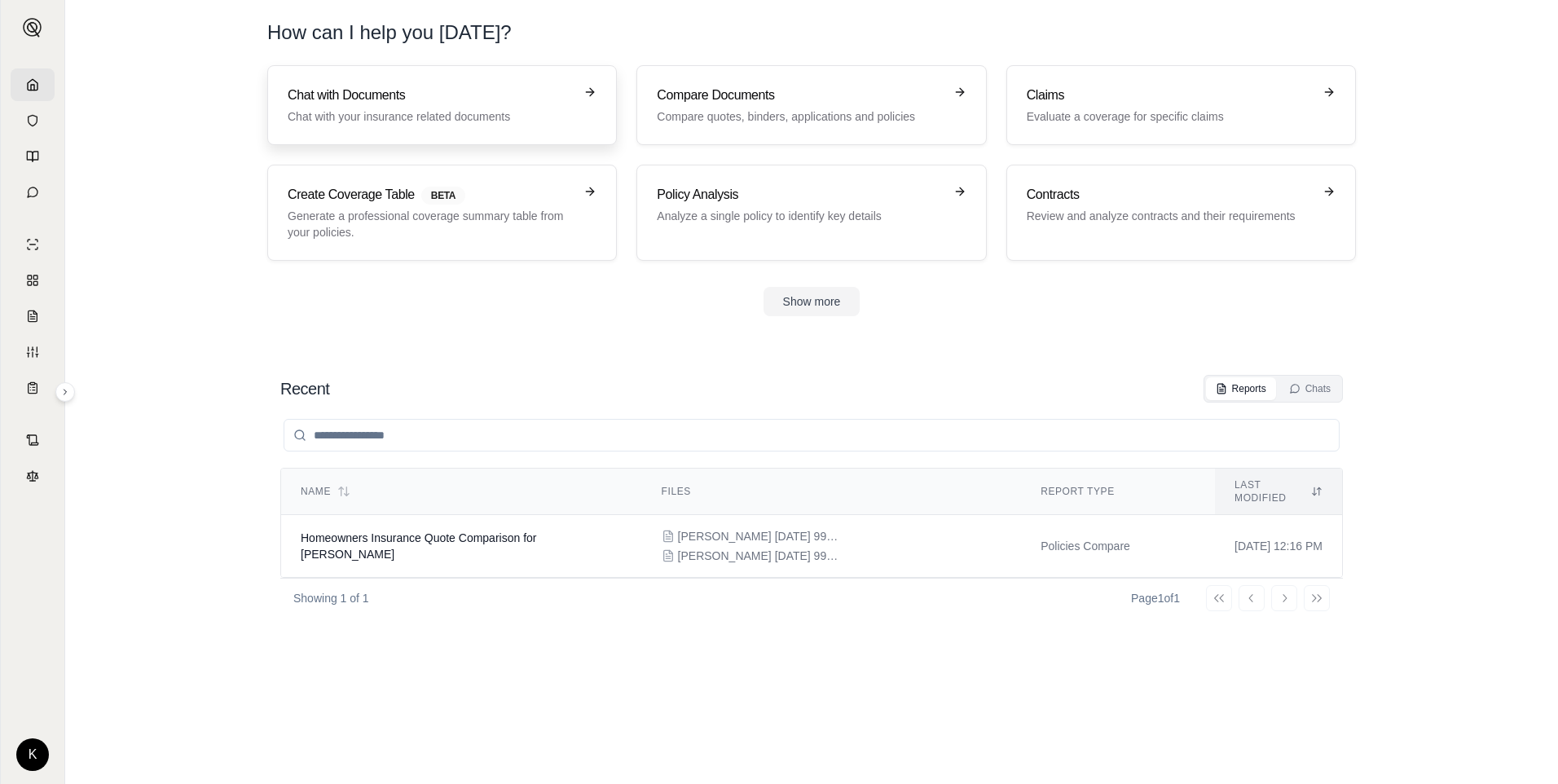
click at [350, 102] on h3 "Chat with Documents" at bounding box center [430, 94] width 286 height 20
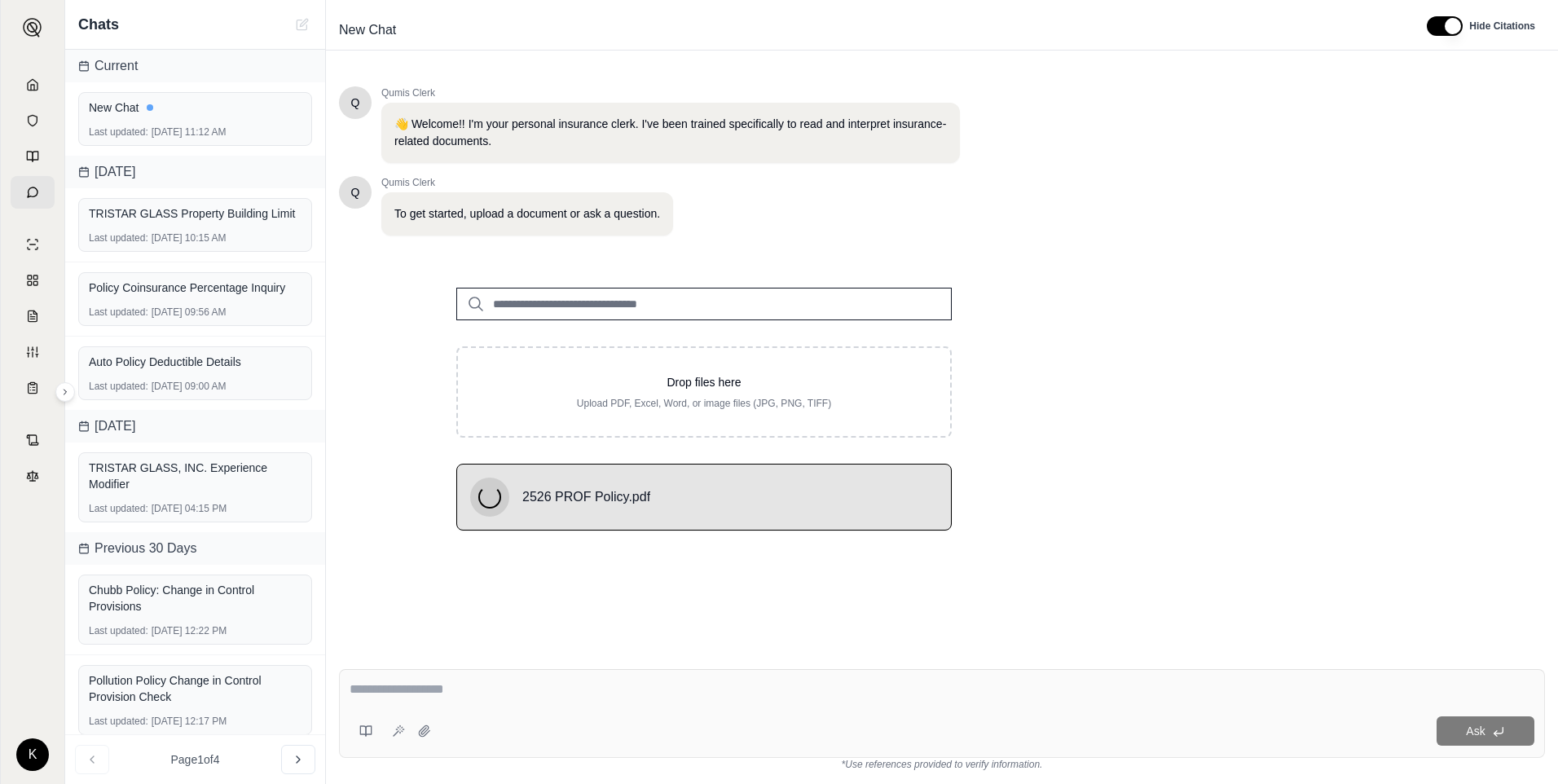
click at [563, 701] on div at bounding box center [942, 691] width 1185 height 25
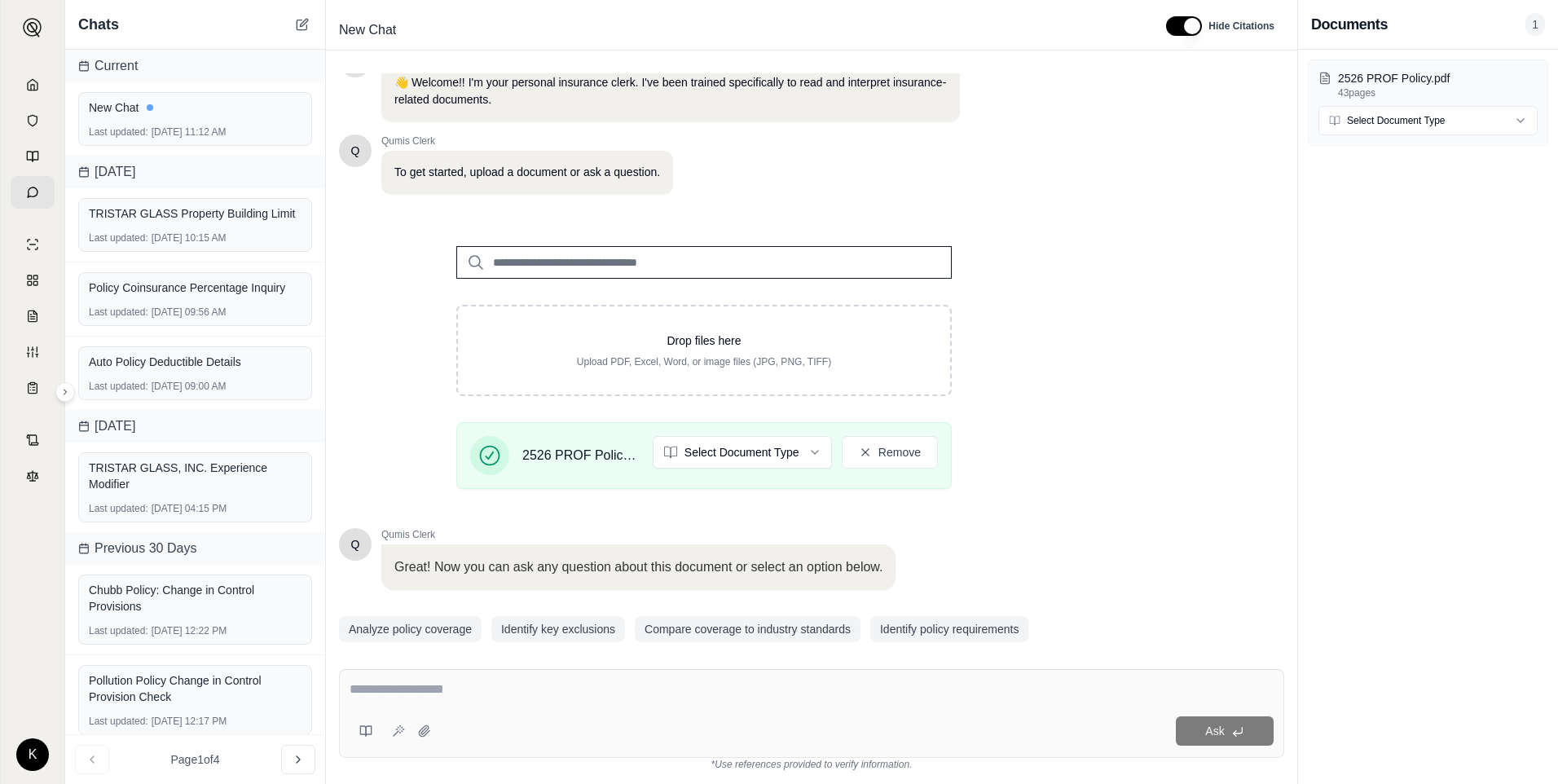
scroll to position [96, 0]
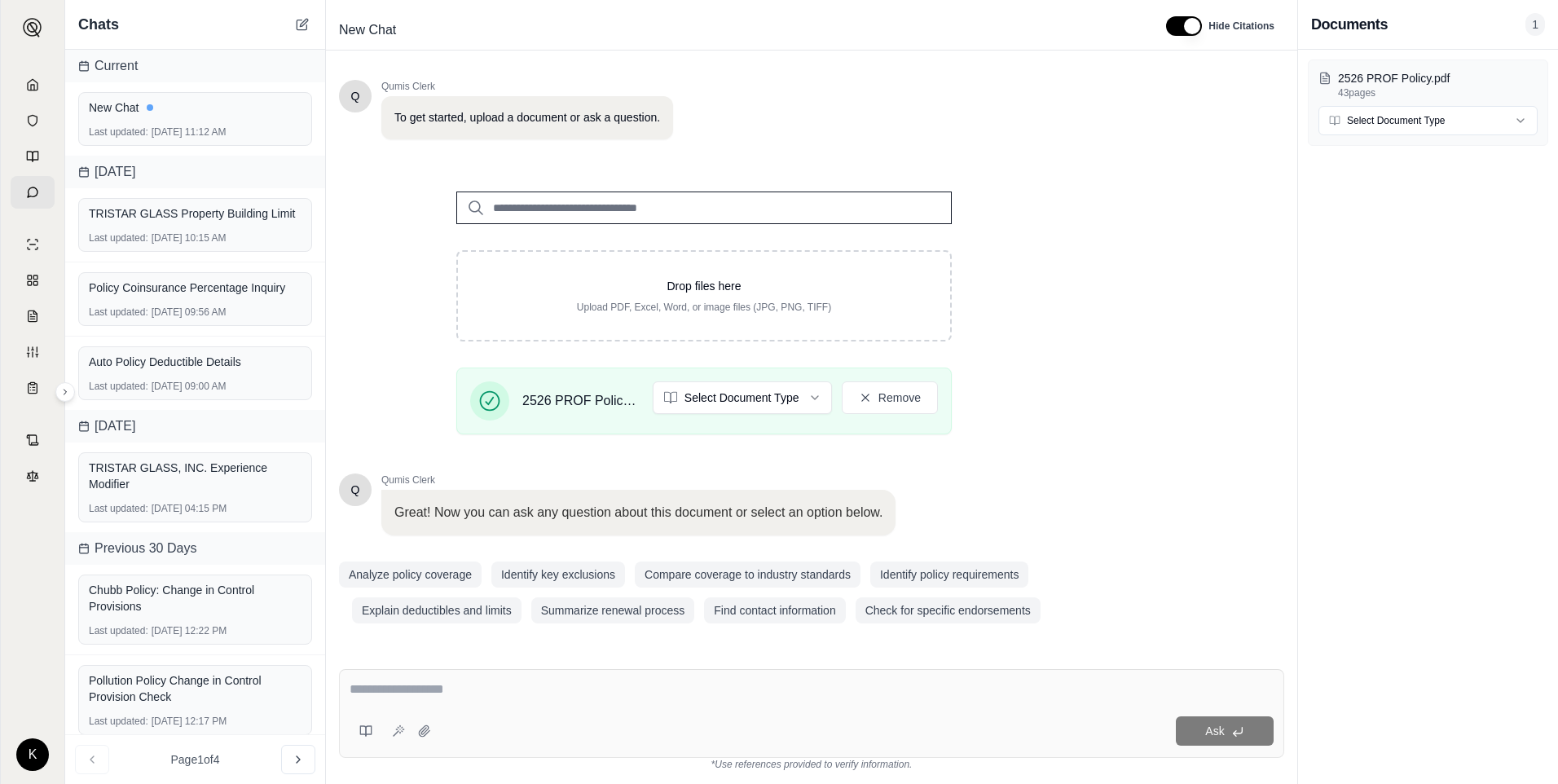
click at [440, 676] on div "Ask" at bounding box center [811, 713] width 945 height 89
type textarea "**********"
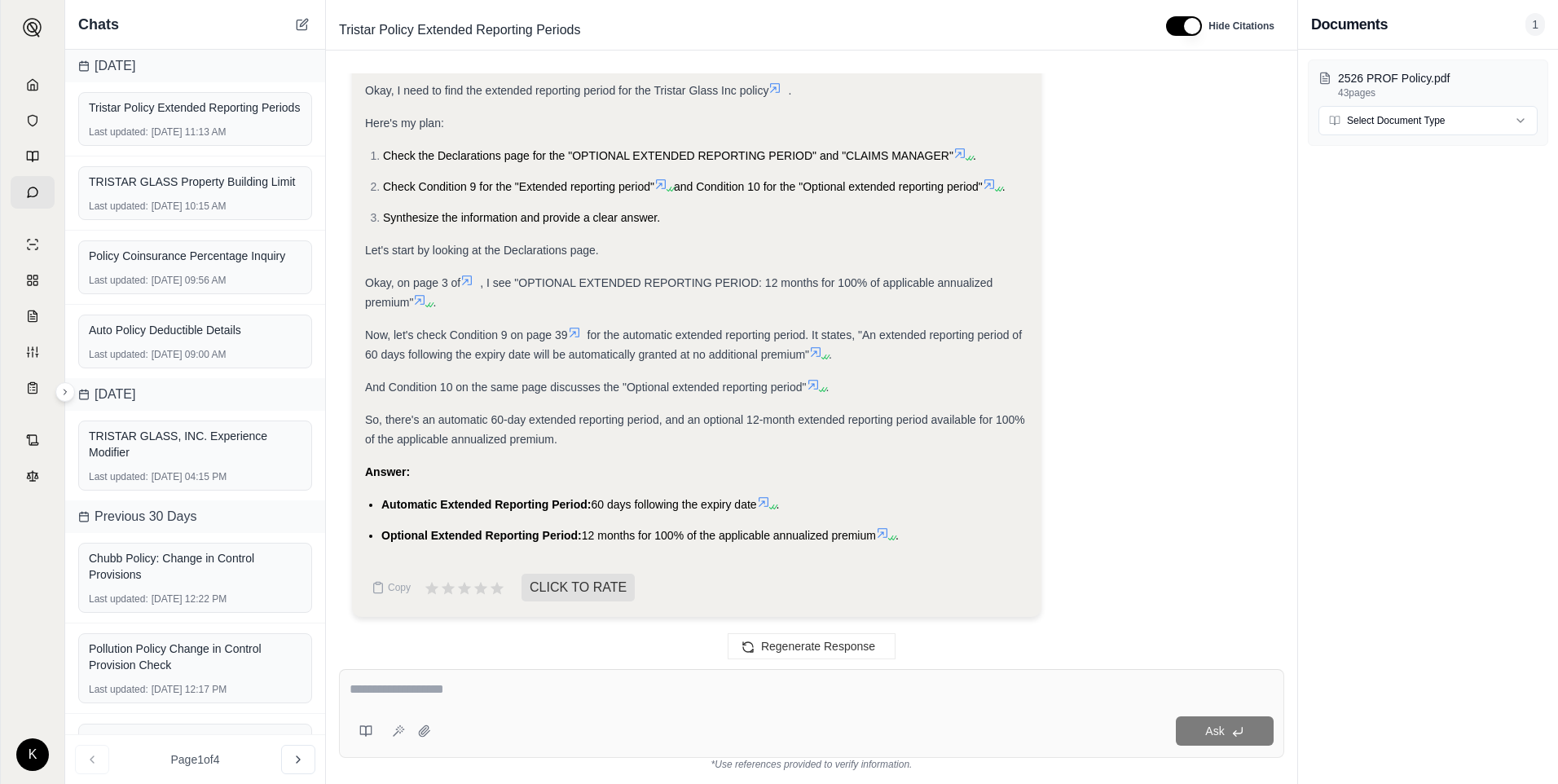
scroll to position [0, 0]
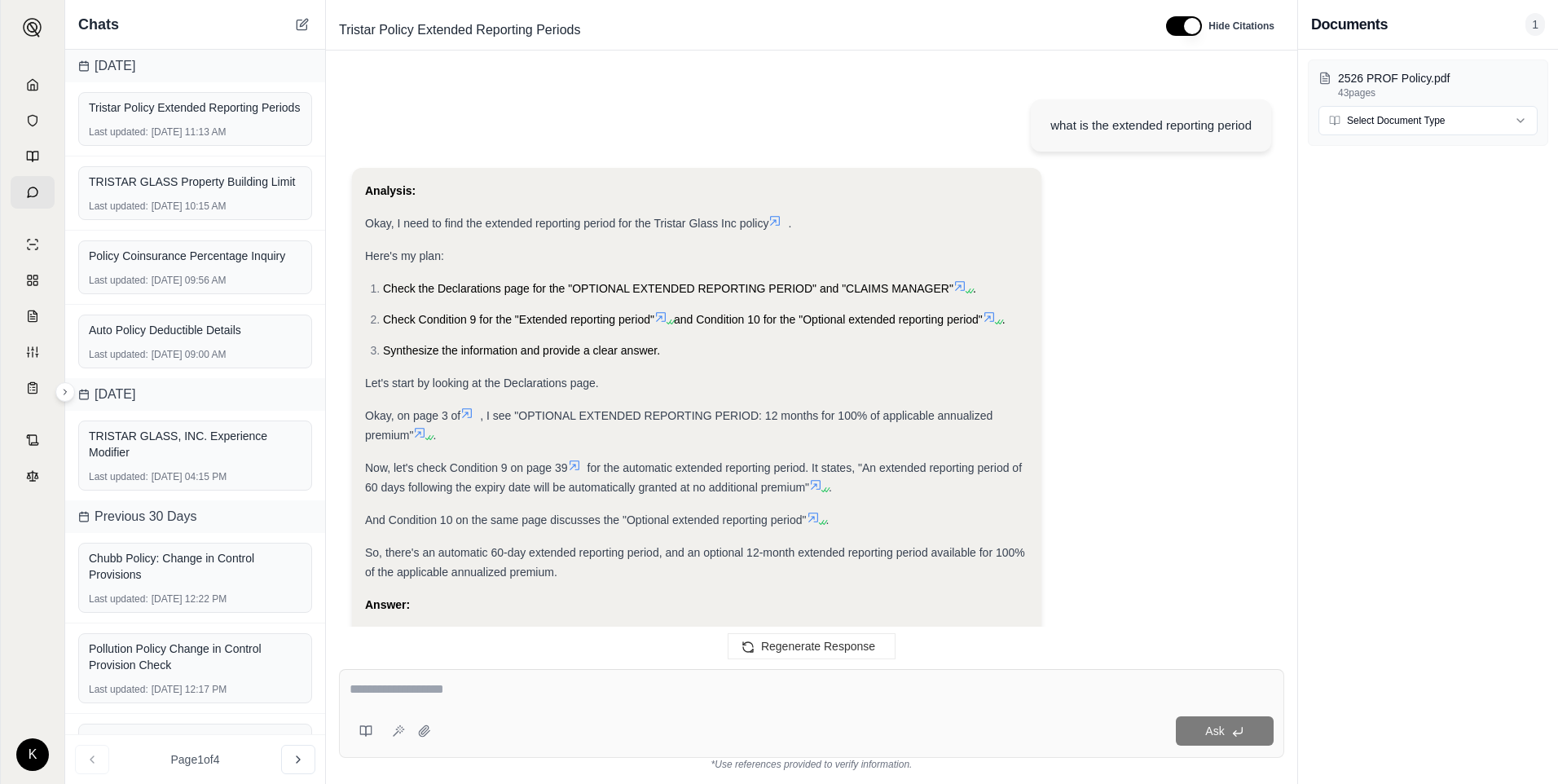
click at [957, 409] on span ", I see "OPTIONAL EXTENDED REPORTING PERIOD: 12 months for 100% of applicable a…" at bounding box center [678, 425] width 628 height 33
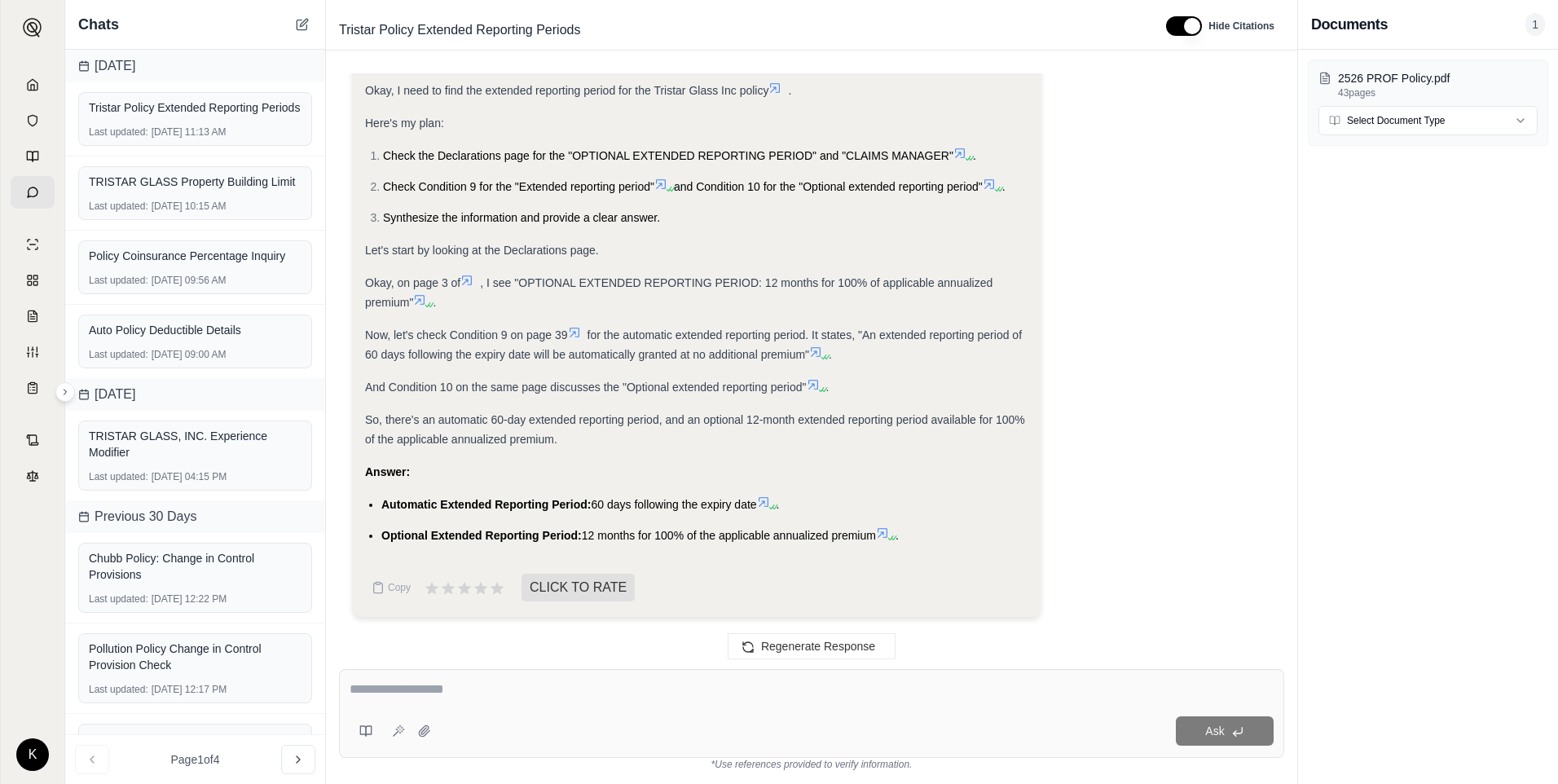
click at [889, 530] on icon at bounding box center [882, 533] width 13 height 13
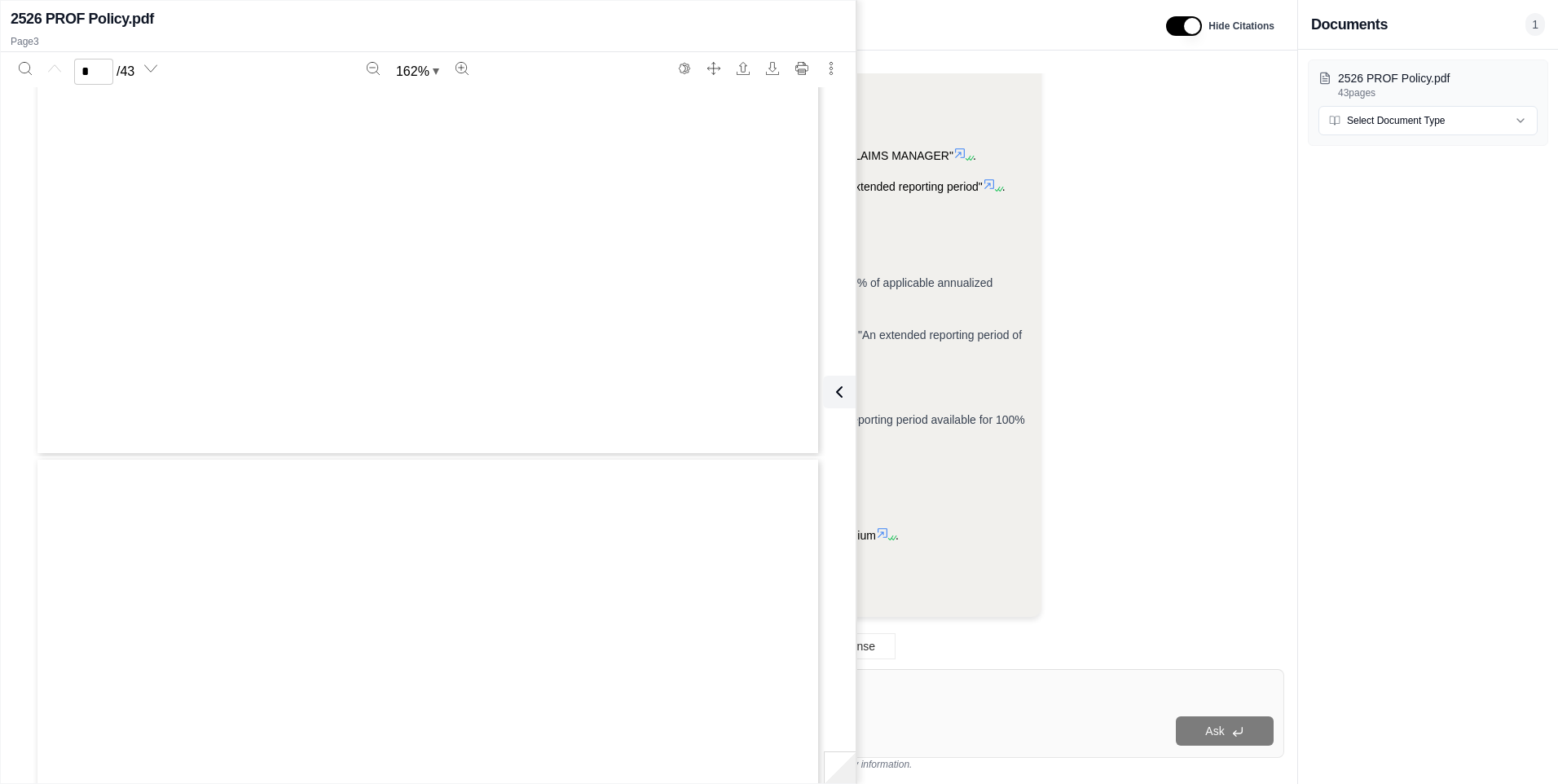
type input "*"
click at [1131, 372] on div "Analysis: Okay, I need to find the extended reporting period for the Tristar Gl…" at bounding box center [811, 332] width 919 height 595
click at [845, 385] on icon at bounding box center [836, 391] width 20 height 20
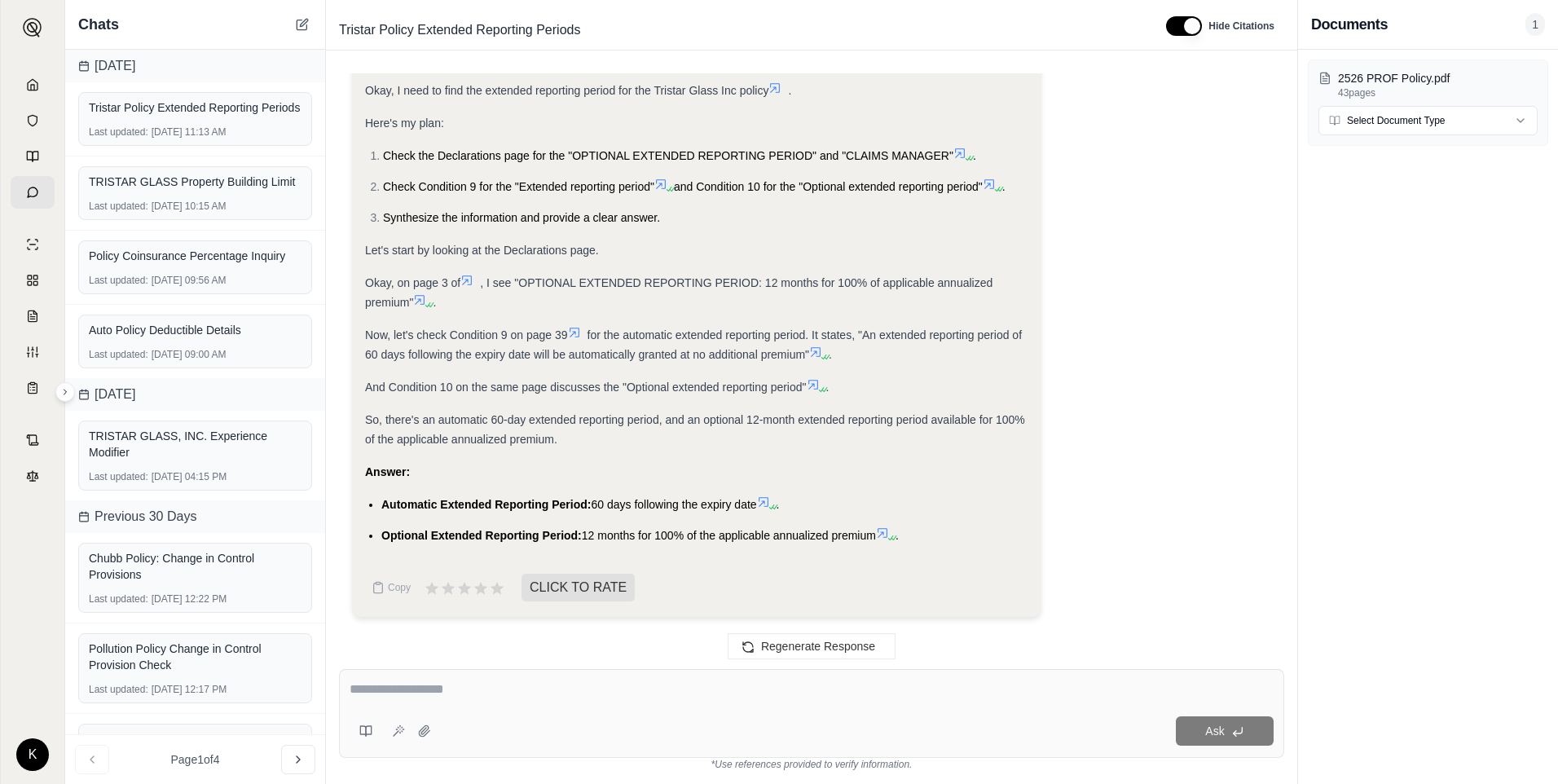
click at [1281, 359] on div "what is the extended reporting period Analysis: Okay, I need to find the extend…" at bounding box center [811, 357] width 945 height 570
click at [182, 341] on div "Auto Policy Deductible Details" at bounding box center [195, 329] width 212 height 22
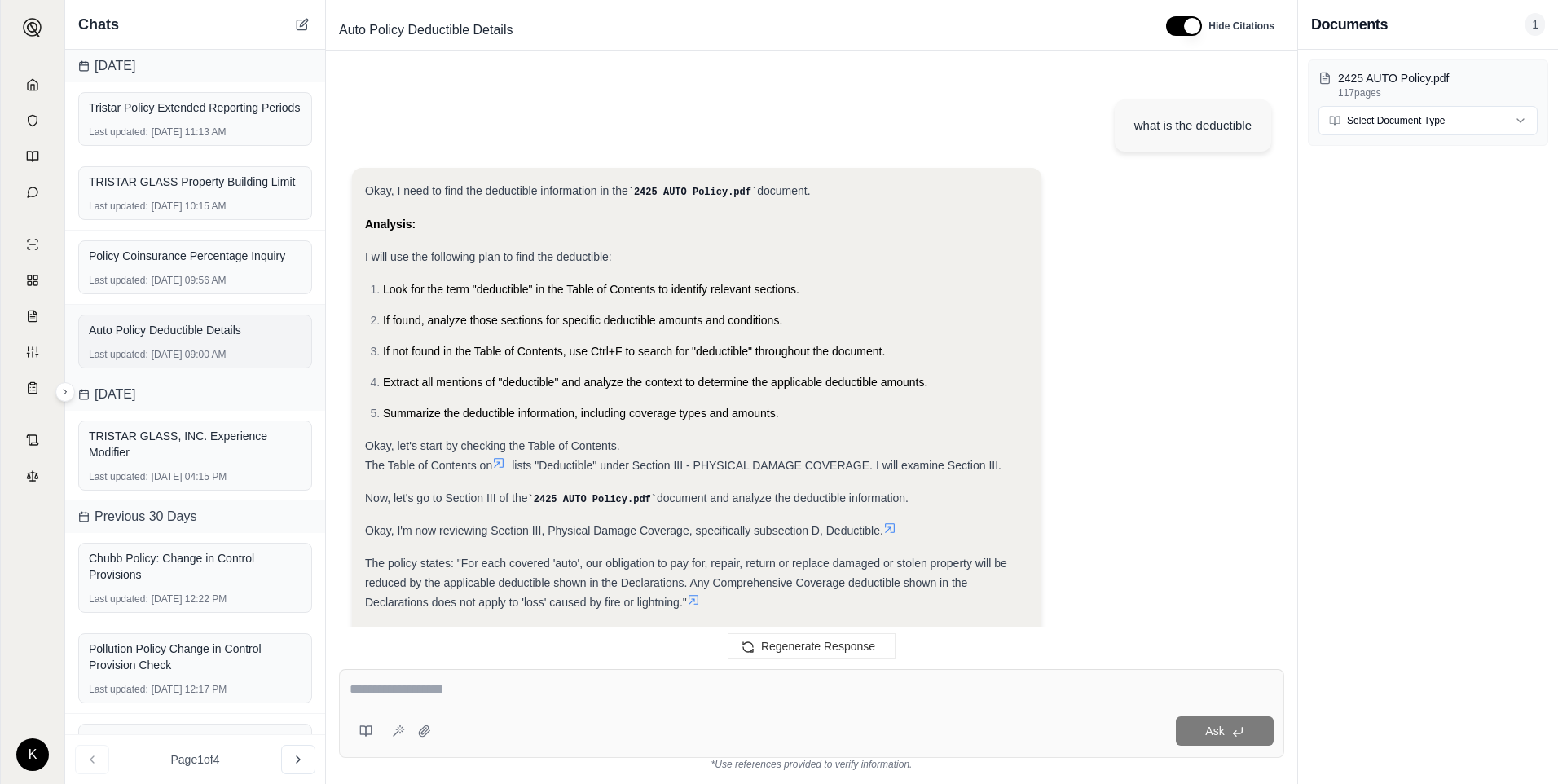
scroll to position [7363, 0]
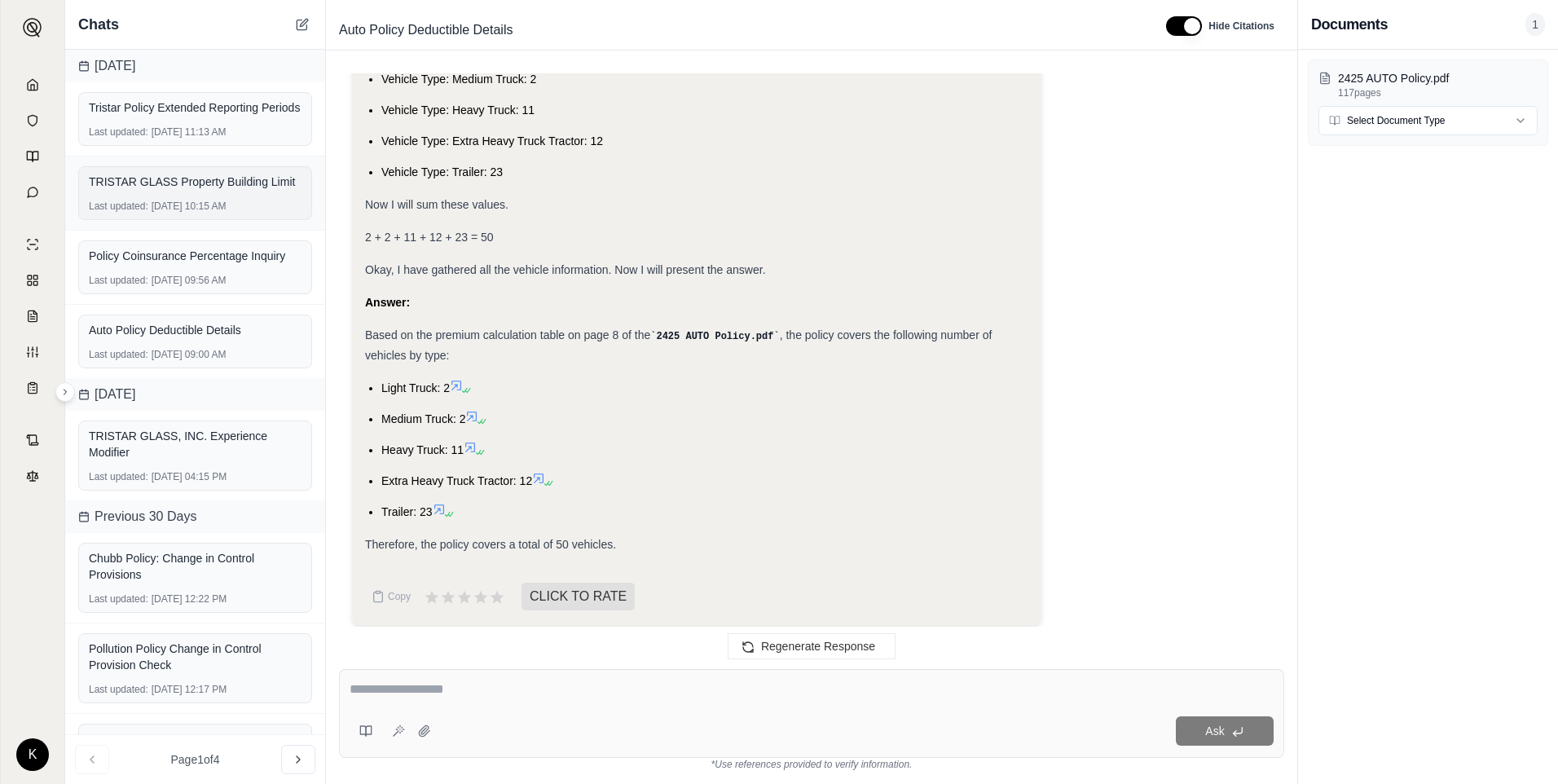
click at [183, 190] on div "TRISTAR GLASS Property Building Limit" at bounding box center [195, 181] width 212 height 16
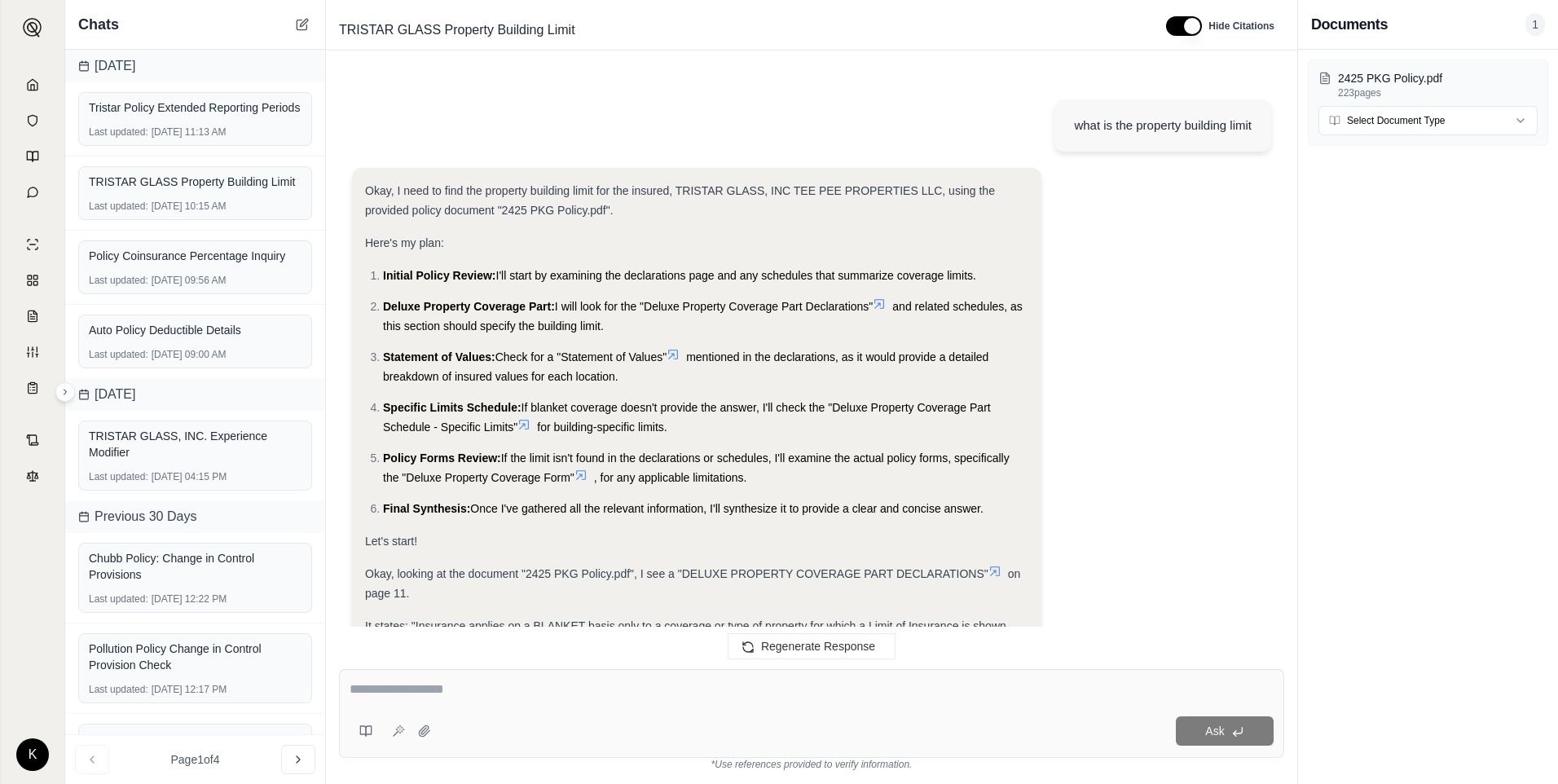
scroll to position [15838, 0]
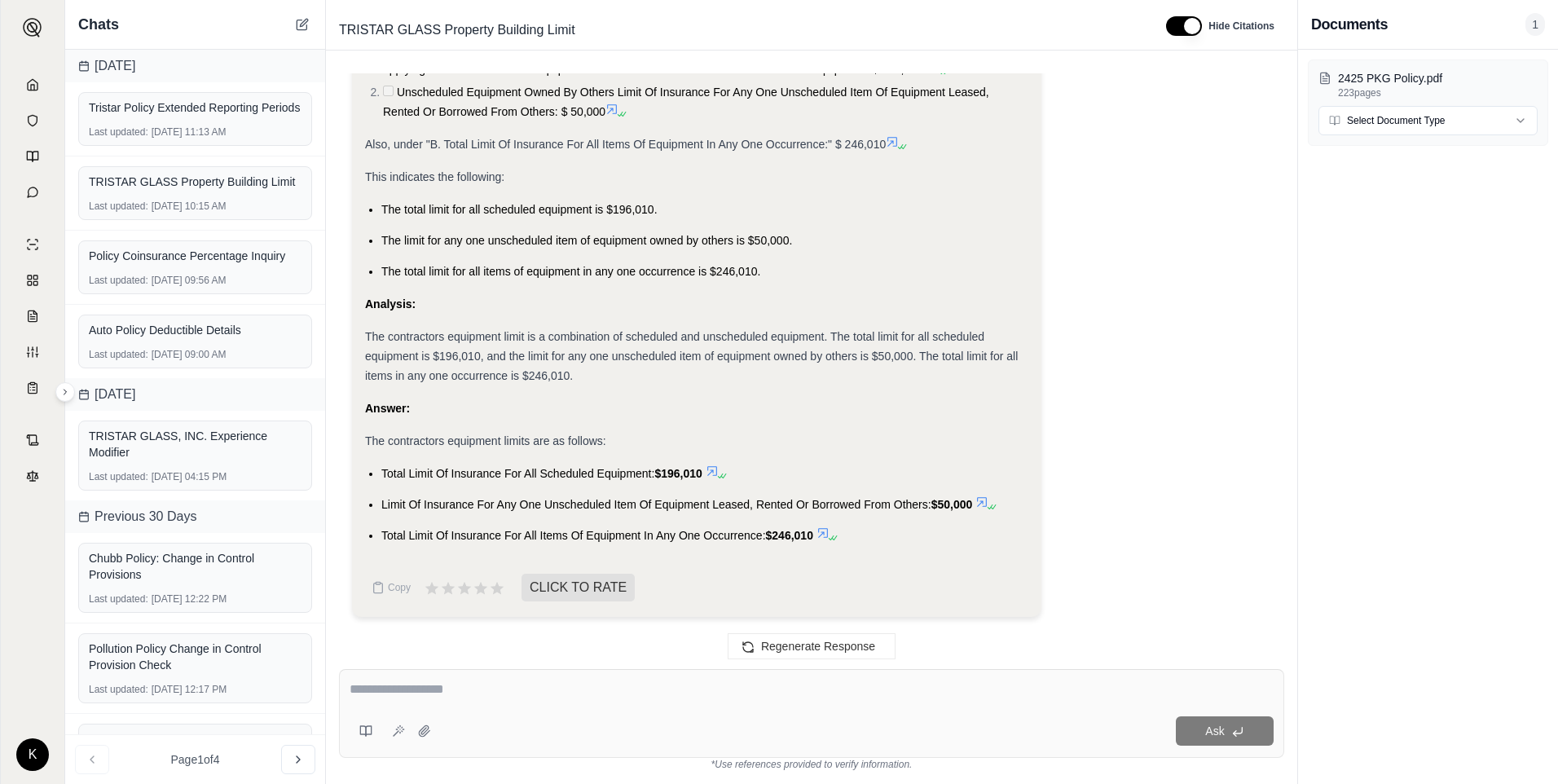
click at [546, 678] on div "Ask" at bounding box center [811, 713] width 945 height 89
type textarea "**********"
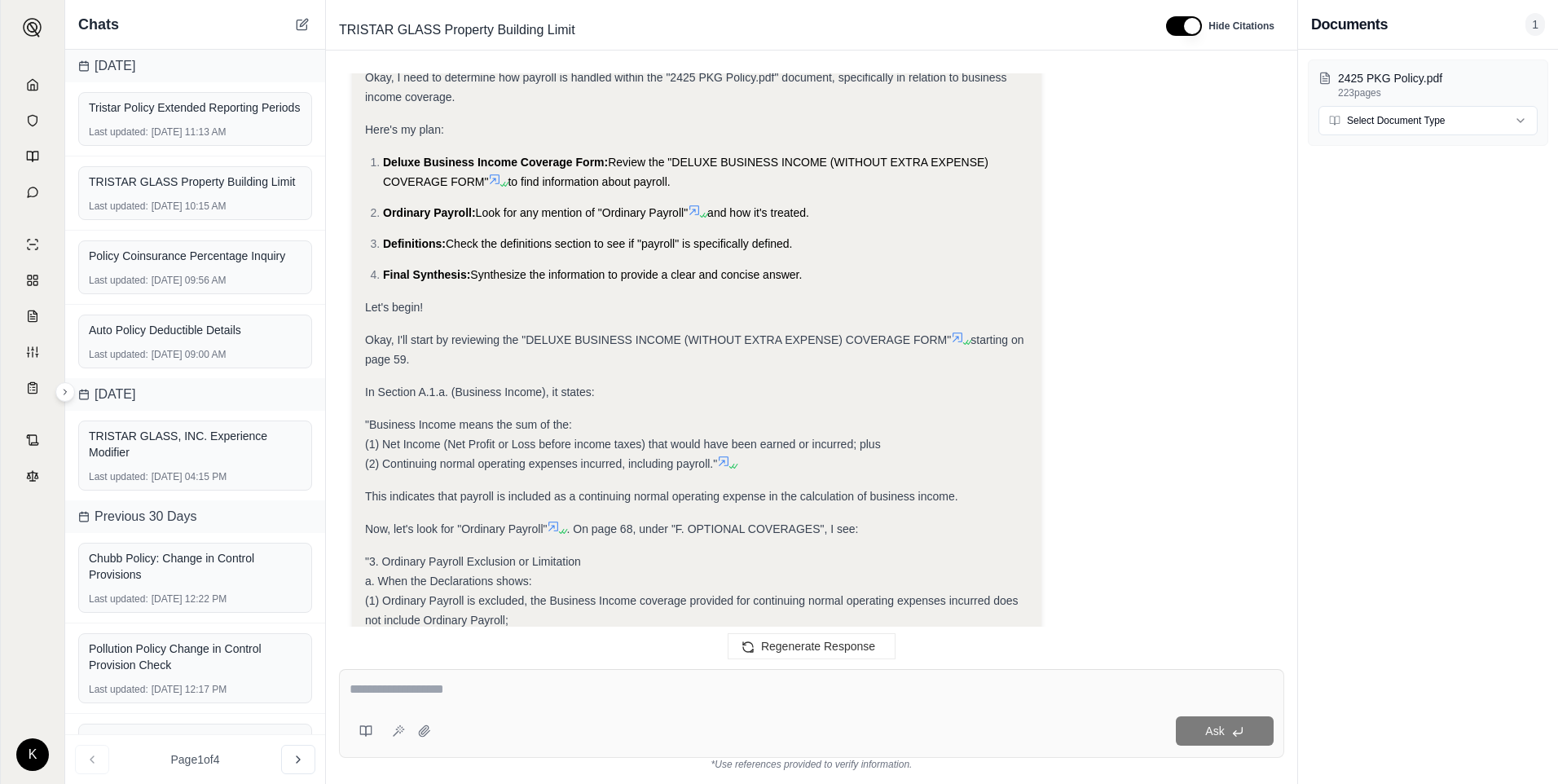
scroll to position [16892, 0]
